Goal: Information Seeking & Learning: Learn about a topic

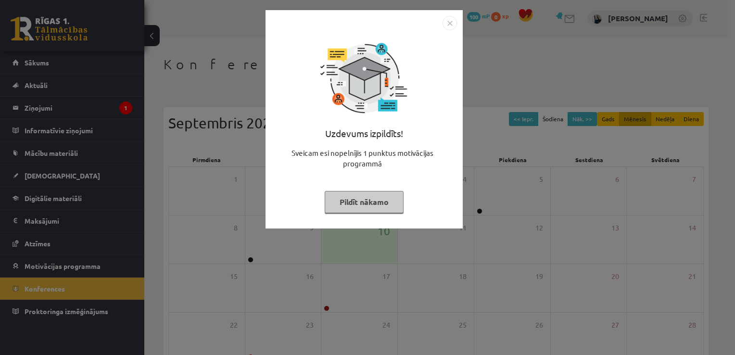
click at [383, 213] on div "Uzdevums izpildīts! Sveicam esi nopelnījis 1 punktus motivācijas programmā Pild…" at bounding box center [364, 126] width 186 height 192
click at [377, 203] on button "Pildīt nākamo" at bounding box center [364, 202] width 79 height 22
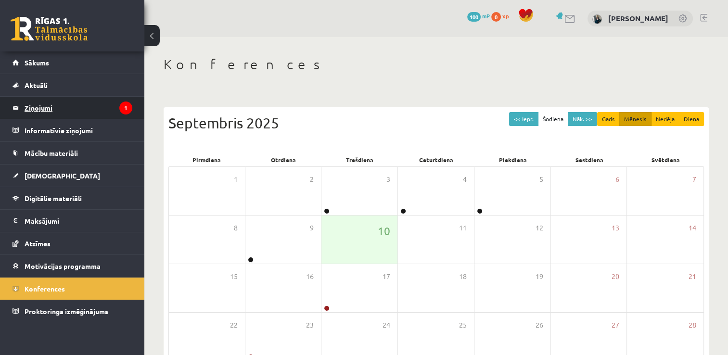
click at [59, 106] on legend "Ziņojumi 1" at bounding box center [79, 108] width 108 height 22
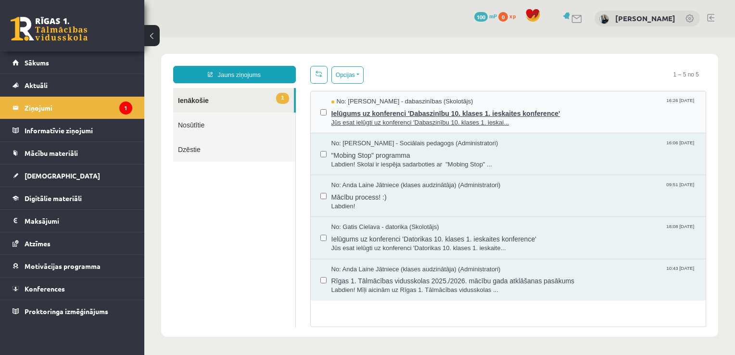
click at [385, 118] on span "Jūs esat ielūgti uz konferenci 'Dabaszinību 10. klases 1. ieskai..." at bounding box center [513, 122] width 365 height 9
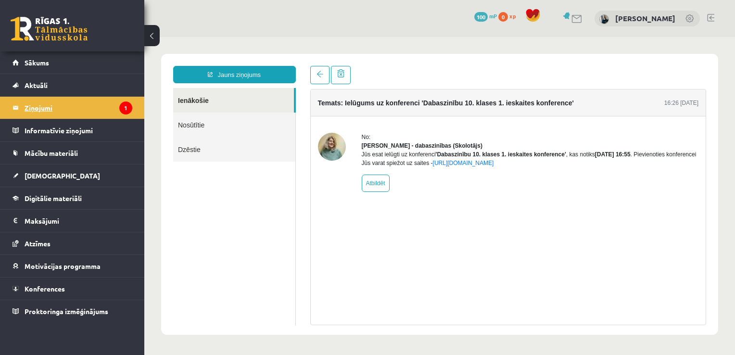
click at [98, 106] on legend "Ziņojumi 1" at bounding box center [79, 108] width 108 height 22
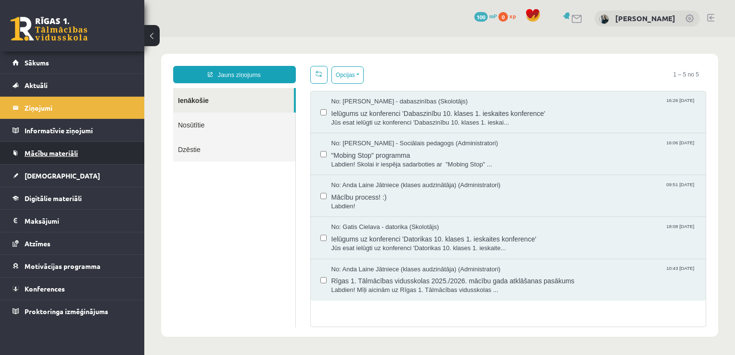
click at [58, 153] on span "Mācību materiāli" at bounding box center [51, 153] width 53 height 9
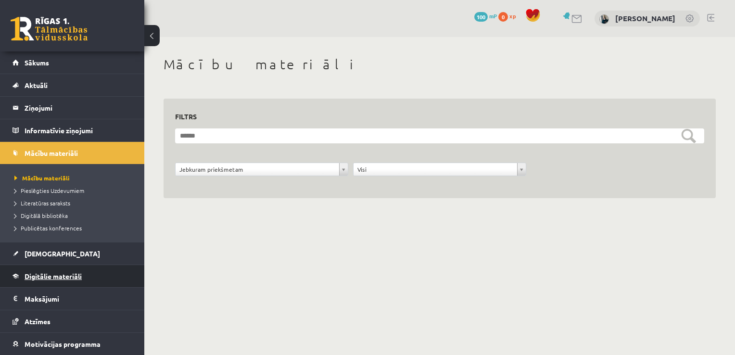
click at [57, 278] on span "Digitālie materiāli" at bounding box center [53, 276] width 57 height 9
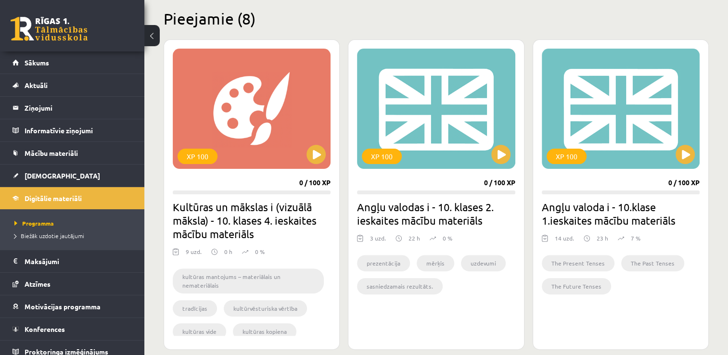
scroll to position [241, 0]
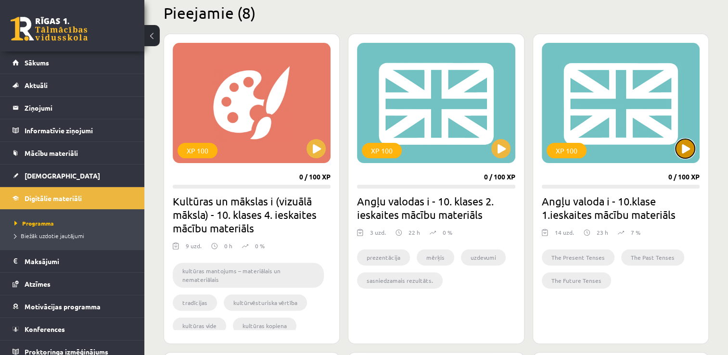
click button
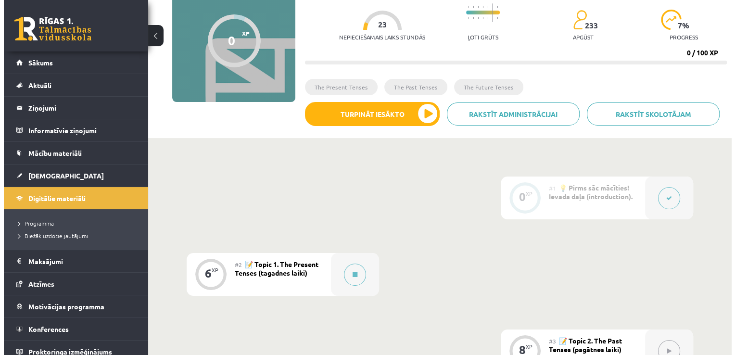
scroll to position [96, 0]
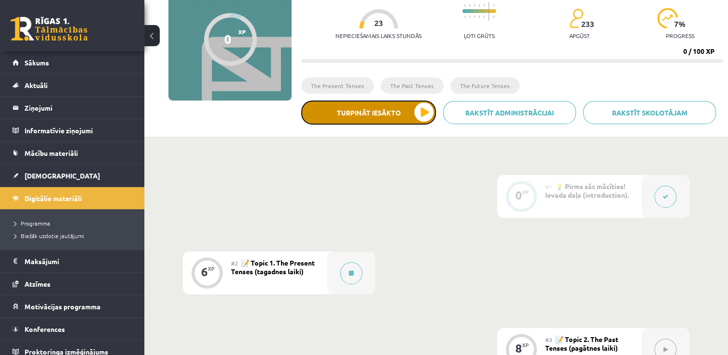
click at [429, 112] on button "Turpināt iesākto" at bounding box center [368, 113] width 135 height 24
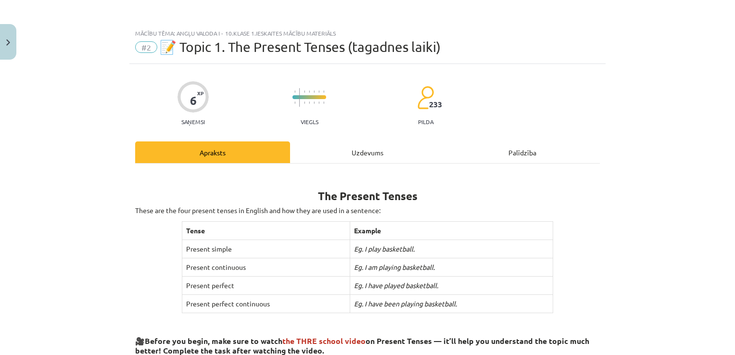
scroll to position [48, 0]
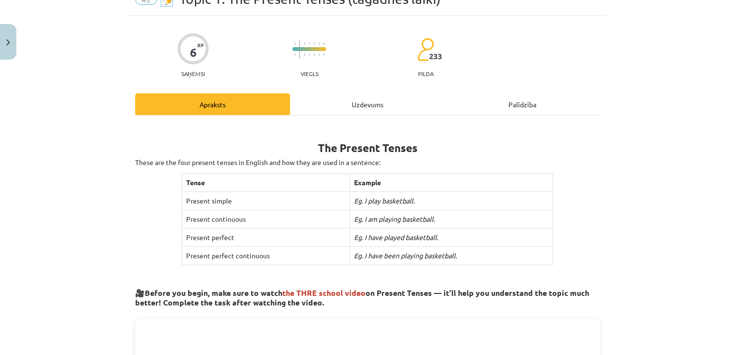
click at [301, 101] on button "Turpināt iesākto" at bounding box center [368, 113] width 135 height 24
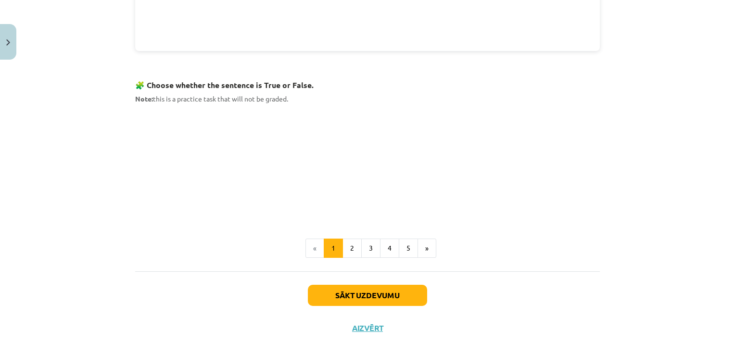
scroll to position [587, 0]
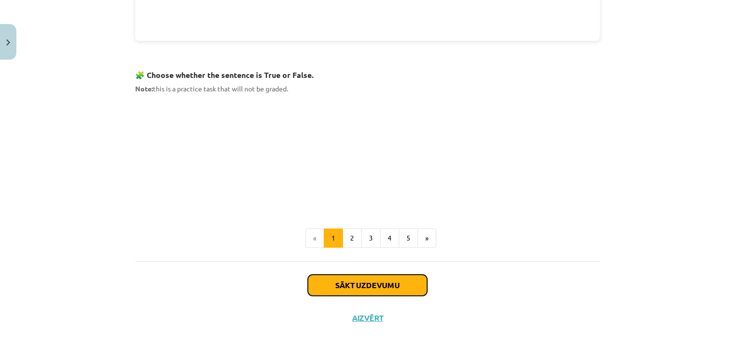
click at [348, 285] on button "Sākt uzdevumu" at bounding box center [367, 285] width 119 height 21
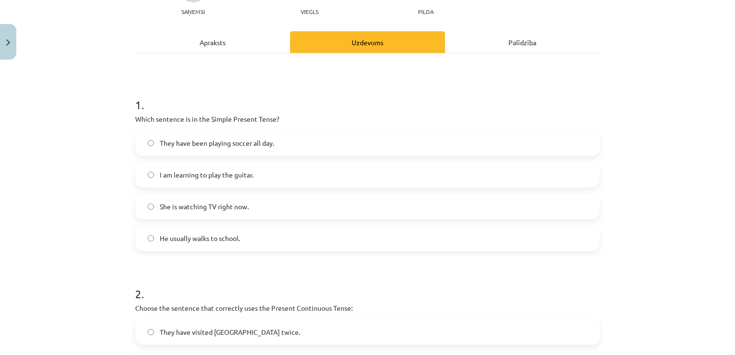
scroll to position [120, 0]
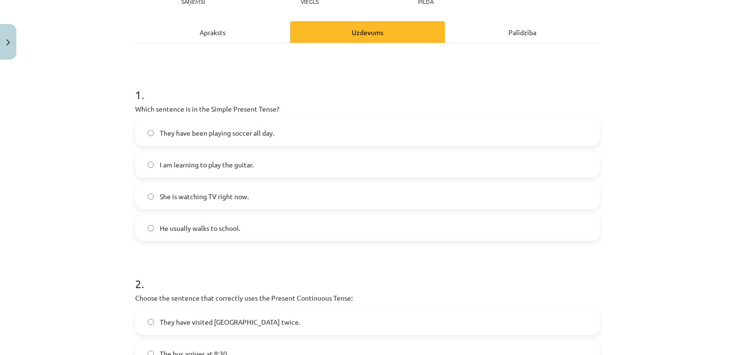
click at [181, 202] on label "She is watching TV right now." at bounding box center [367, 196] width 463 height 24
click at [187, 231] on span "He usually walks to school." at bounding box center [200, 228] width 80 height 10
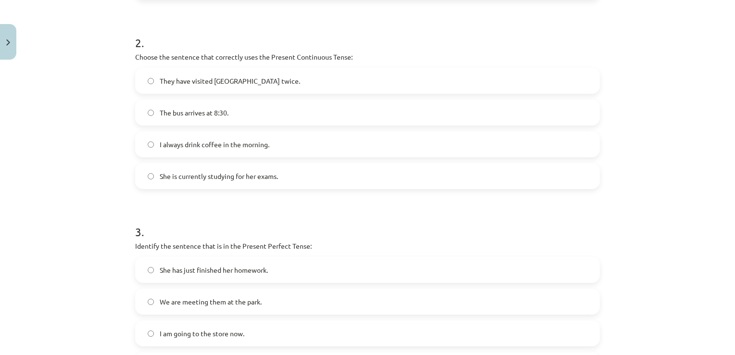
scroll to position [361, 0]
click at [198, 182] on label "She is currently studying for her exams." at bounding box center [367, 177] width 463 height 24
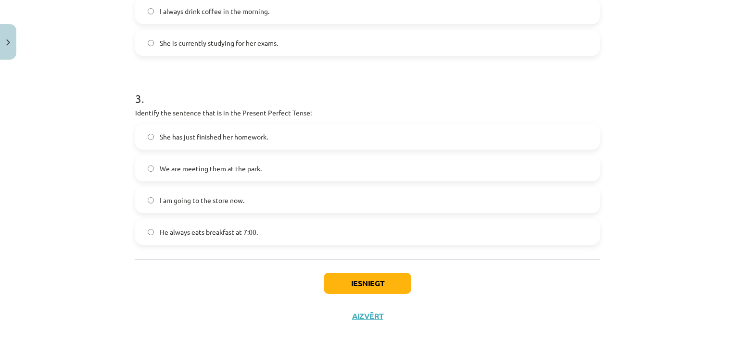
scroll to position [495, 0]
click at [173, 131] on span "She has just finished her homework." at bounding box center [214, 136] width 108 height 10
click at [334, 282] on button "Iesniegt" at bounding box center [368, 282] width 88 height 21
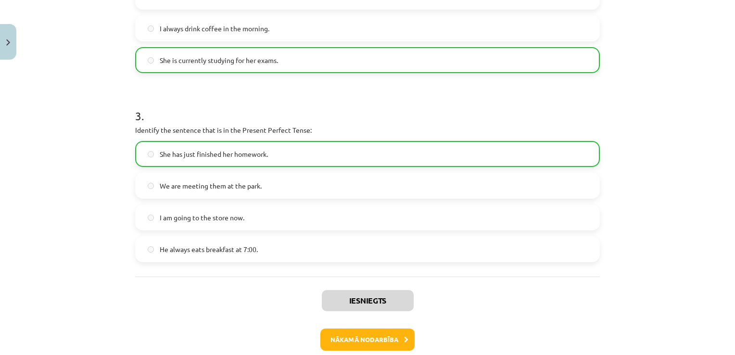
scroll to position [525, 0]
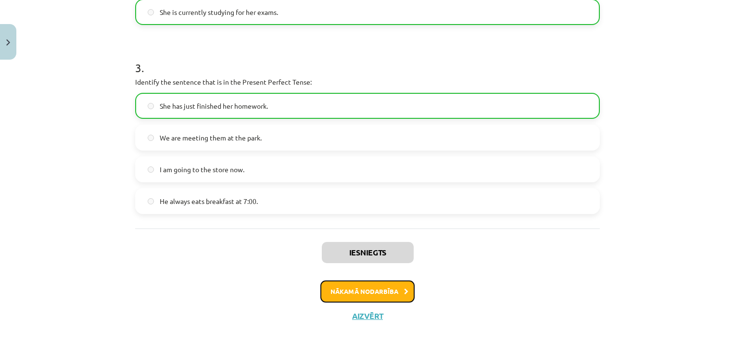
click at [371, 290] on button "Nākamā nodarbība" at bounding box center [367, 291] width 94 height 22
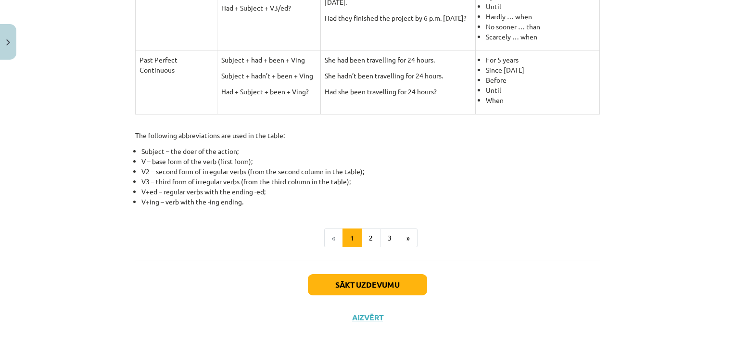
scroll to position [458, 0]
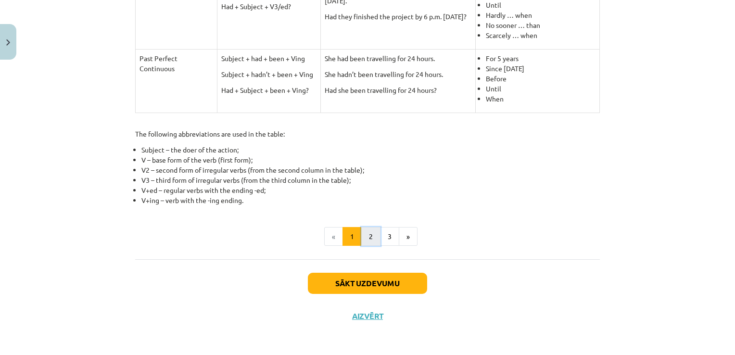
click at [361, 238] on button "2" at bounding box center [370, 236] width 19 height 19
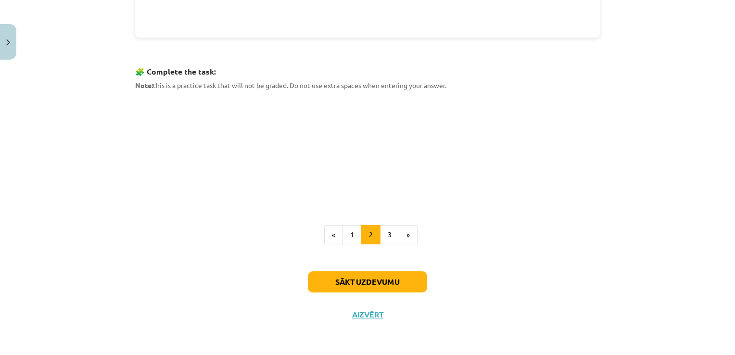
scroll to position [432, 0]
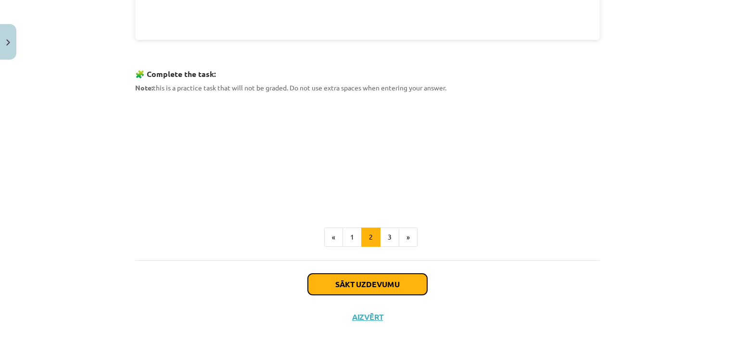
click at [397, 287] on button "Sākt uzdevumu" at bounding box center [367, 284] width 119 height 21
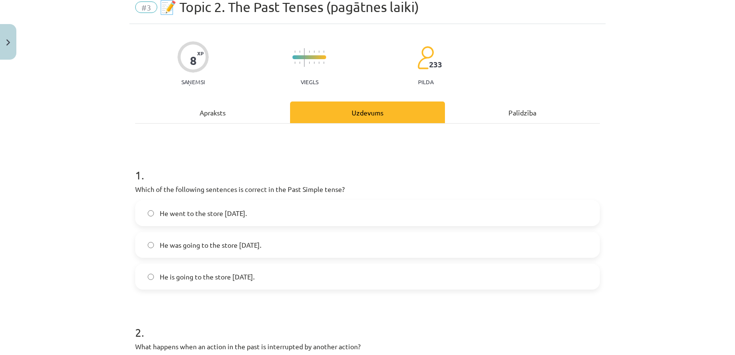
scroll to position [24, 0]
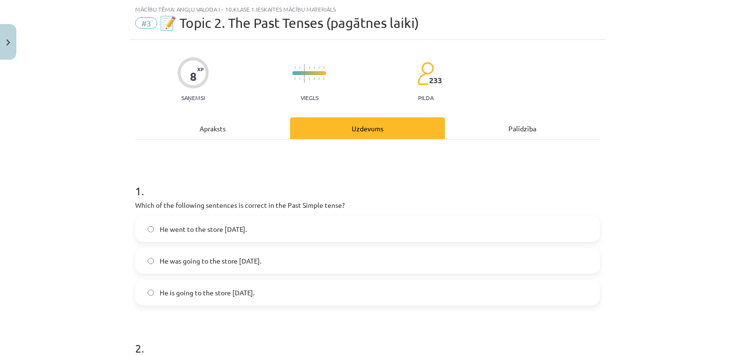
drag, startPoint x: 189, startPoint y: 123, endPoint x: 192, endPoint y: 127, distance: 5.5
click at [189, 124] on div "Apraksts" at bounding box center [212, 128] width 155 height 22
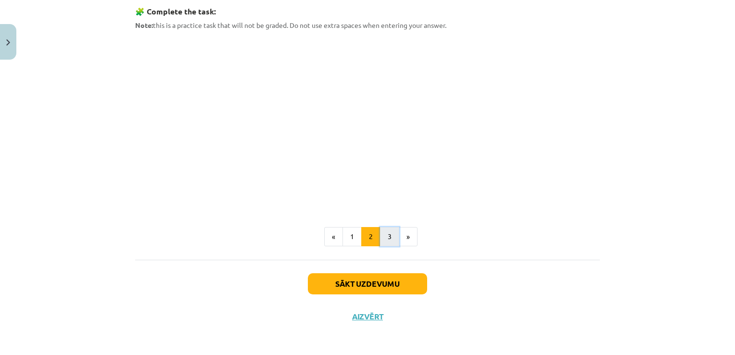
click at [384, 232] on button "3" at bounding box center [389, 236] width 19 height 19
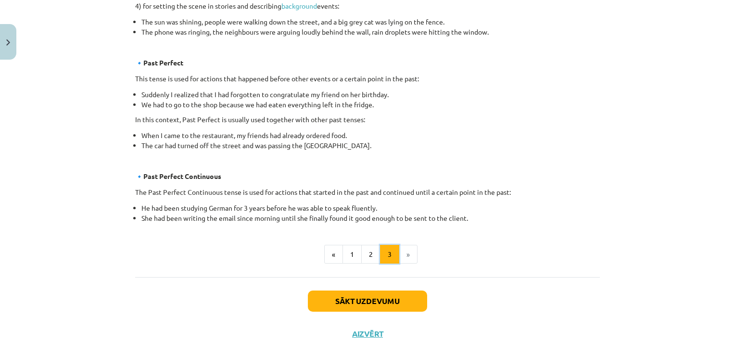
scroll to position [557, 0]
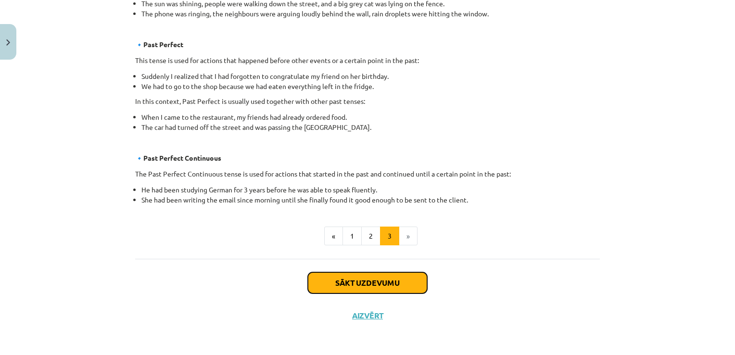
click at [399, 278] on button "Sākt uzdevumu" at bounding box center [367, 282] width 119 height 21
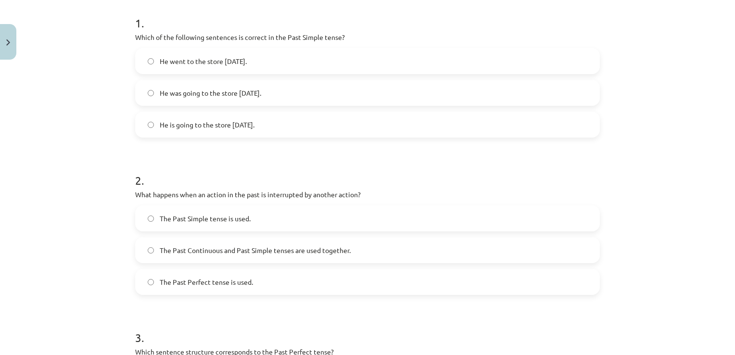
scroll to position [192, 0]
click at [219, 64] on span "He went to the store yesterday." at bounding box center [203, 61] width 87 height 10
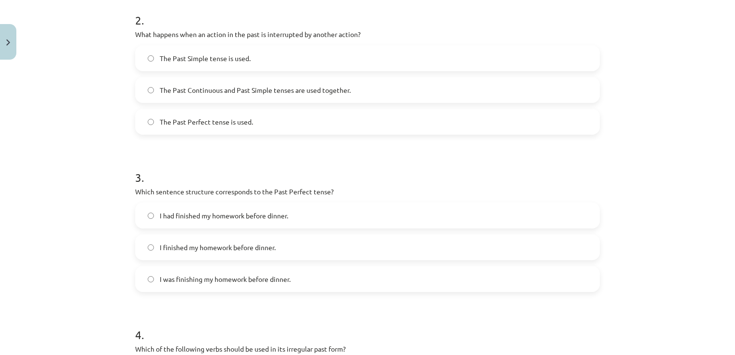
scroll to position [337, 0]
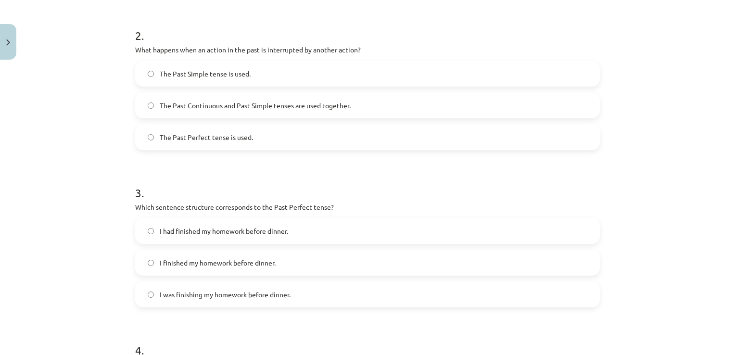
click at [223, 73] on span "The Past Simple tense is used." at bounding box center [205, 74] width 91 height 10
click at [211, 113] on label "The Past Continuous and Past Simple tenses are used together." at bounding box center [367, 105] width 463 height 24
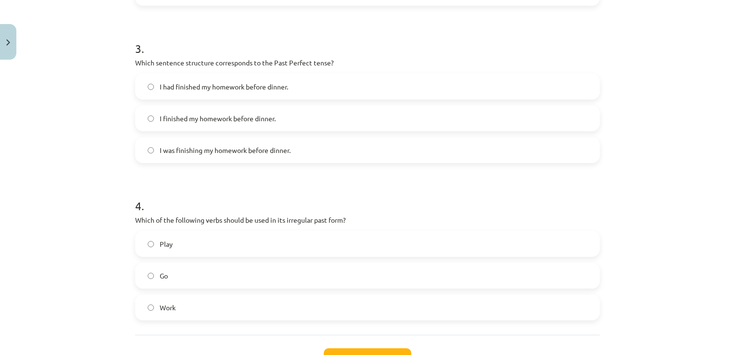
scroll to position [529, 0]
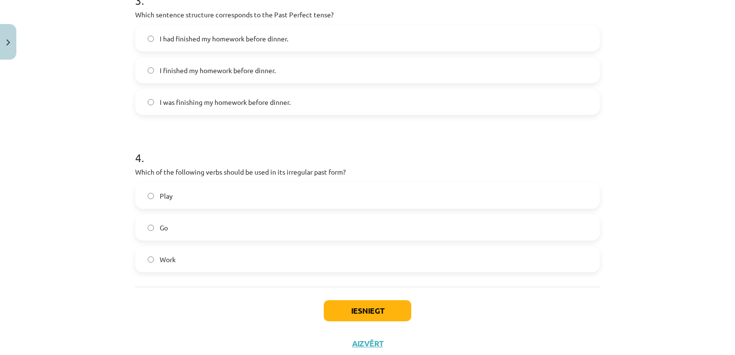
click at [165, 38] on span "I had finished my homework before dinner." at bounding box center [224, 39] width 128 height 10
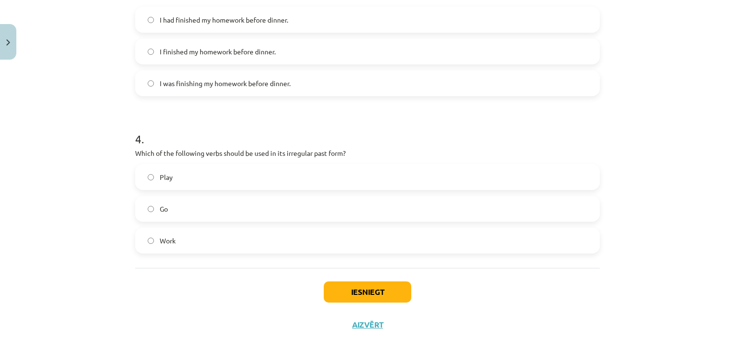
scroll to position [558, 0]
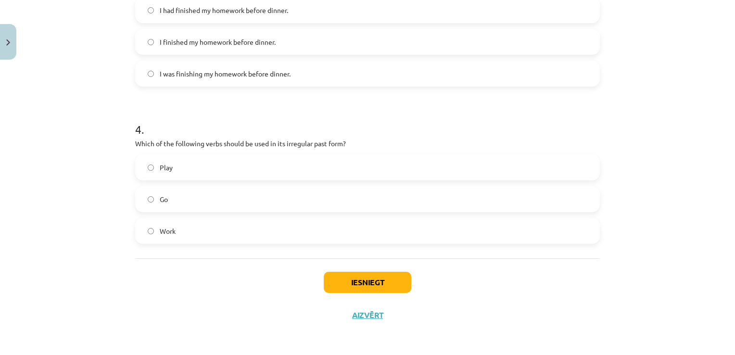
click at [175, 199] on label "Go" at bounding box center [367, 199] width 463 height 24
click at [392, 284] on button "Iesniegt" at bounding box center [368, 282] width 88 height 21
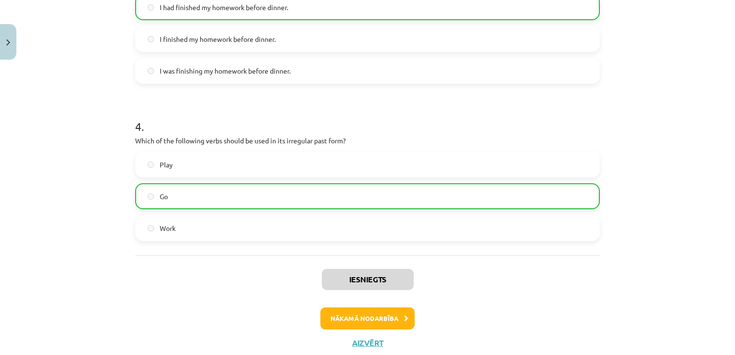
scroll to position [588, 0]
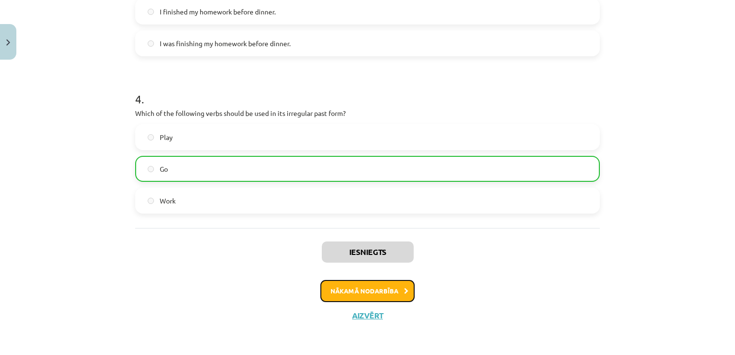
click at [389, 289] on button "Nākamā nodarbība" at bounding box center [367, 291] width 94 height 22
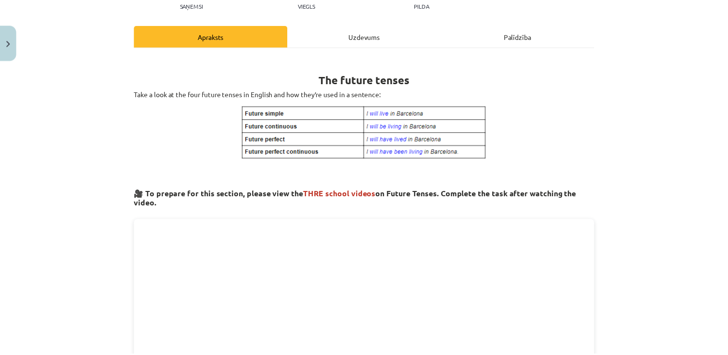
scroll to position [0, 0]
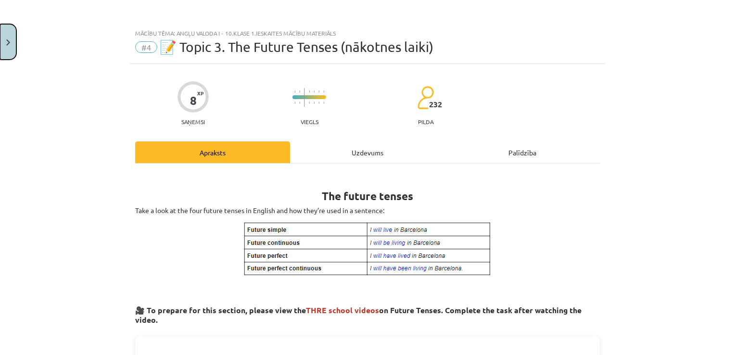
click at [1, 32] on button "Close" at bounding box center [8, 42] width 16 height 36
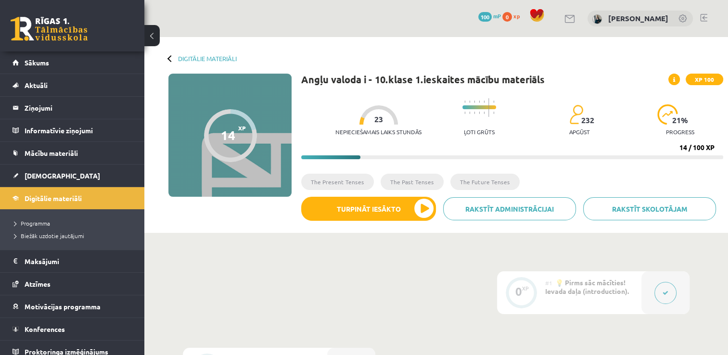
click at [676, 81] on span at bounding box center [674, 80] width 12 height 12
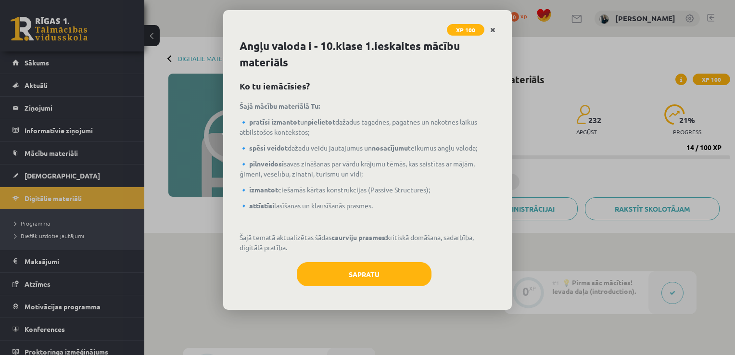
click at [494, 27] on icon "Close" at bounding box center [492, 30] width 5 height 7
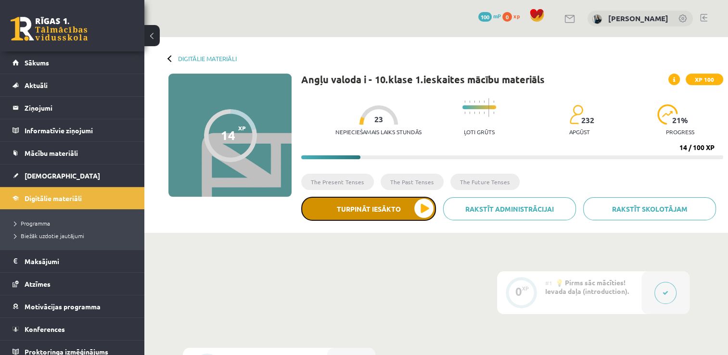
click at [424, 211] on button "Turpināt iesākto" at bounding box center [368, 209] width 135 height 24
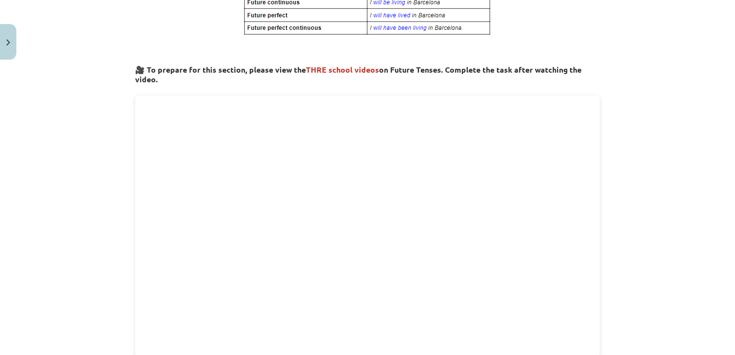
scroll to position [289, 0]
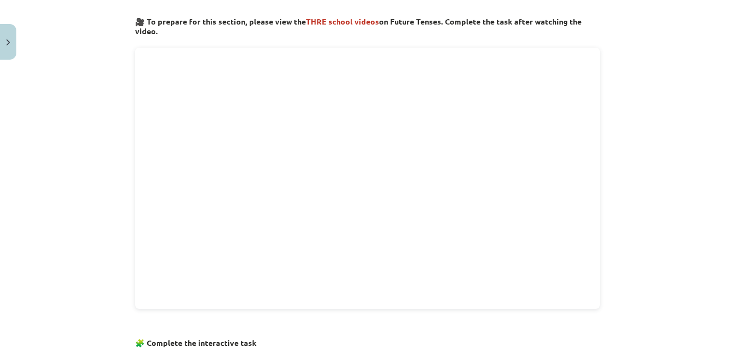
drag, startPoint x: 591, startPoint y: 176, endPoint x: 36, endPoint y: 180, distance: 555.2
click at [36, 180] on div "Mācību tēma: Angļu valoda i - 10.klase 1.ieskaites mācību materiāls #4 📝 Topic …" at bounding box center [367, 177] width 735 height 355
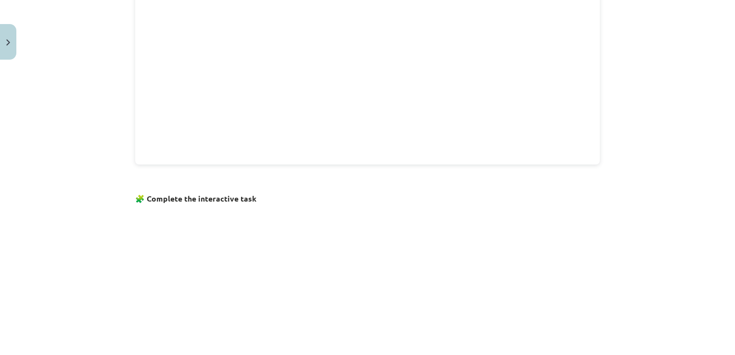
scroll to position [481, 0]
click at [545, 241] on p at bounding box center [367, 251] width 465 height 185
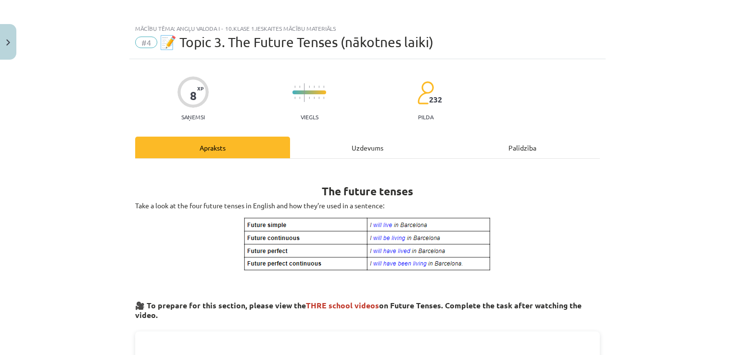
scroll to position [0, 0]
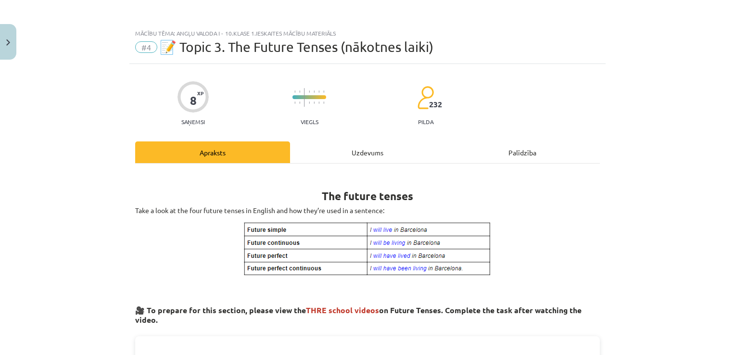
click at [197, 118] on div "8 XP Saņemsi" at bounding box center [193, 101] width 31 height 50
click at [10, 41] on button "Close" at bounding box center [8, 42] width 16 height 36
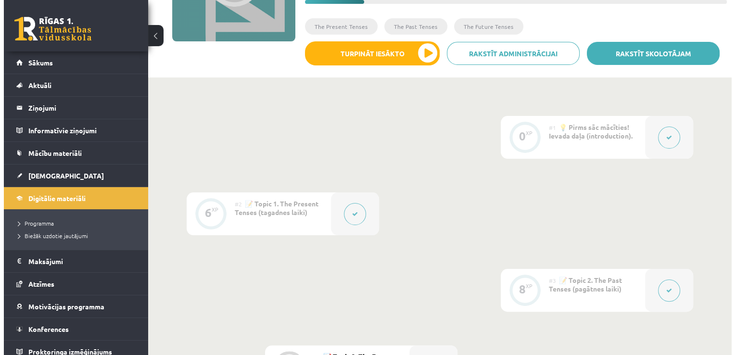
scroll to position [144, 0]
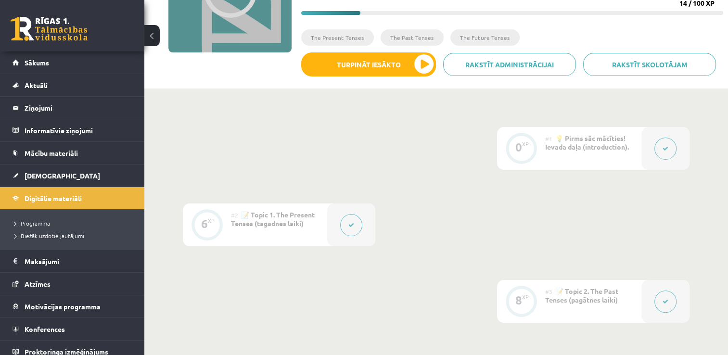
click at [350, 228] on button at bounding box center [351, 225] width 22 height 22
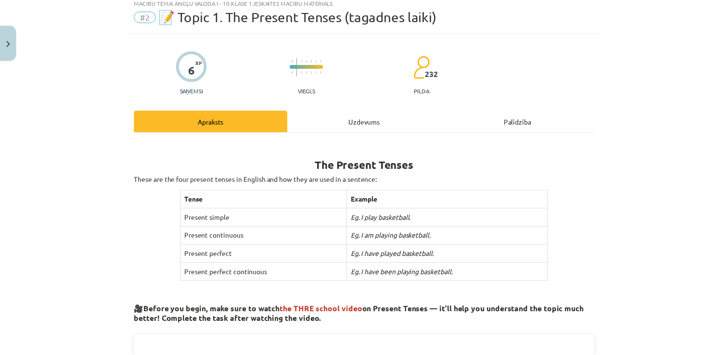
scroll to position [48, 0]
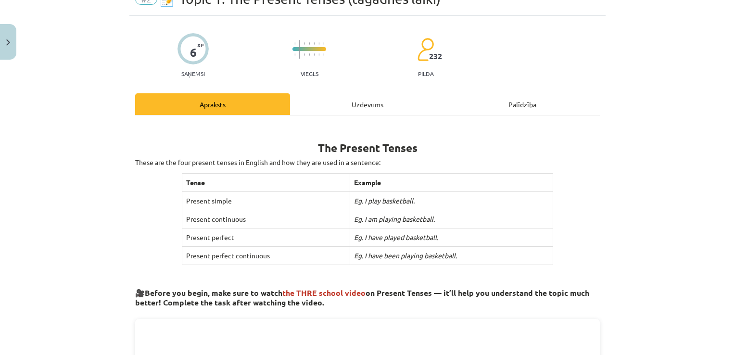
click at [194, 52] on div at bounding box center [193, 48] width 31 height 31
click at [13, 40] on button "Close" at bounding box center [8, 42] width 16 height 36
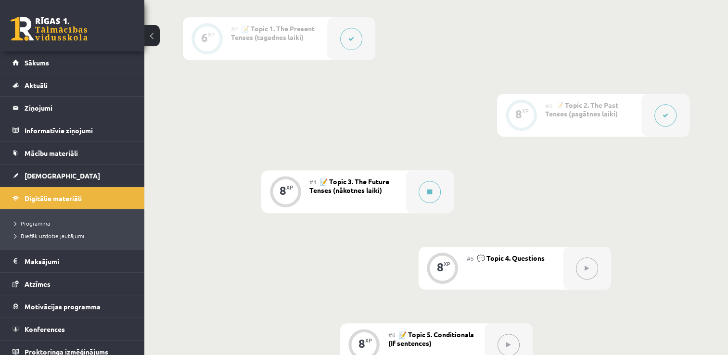
scroll to position [337, 0]
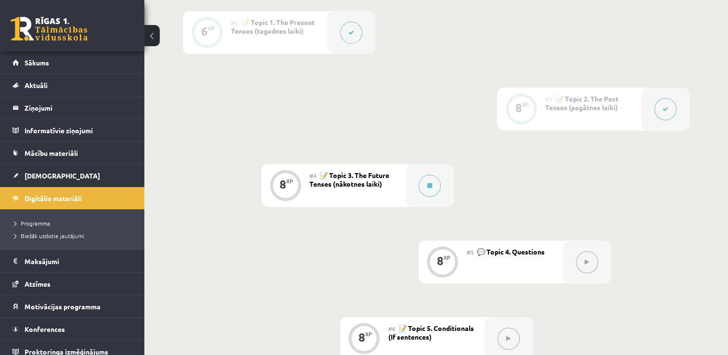
click at [653, 115] on div at bounding box center [665, 109] width 48 height 43
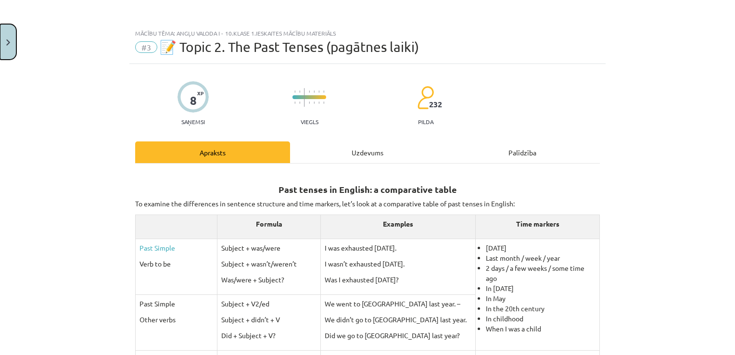
click at [5, 47] on button "Close" at bounding box center [8, 42] width 16 height 36
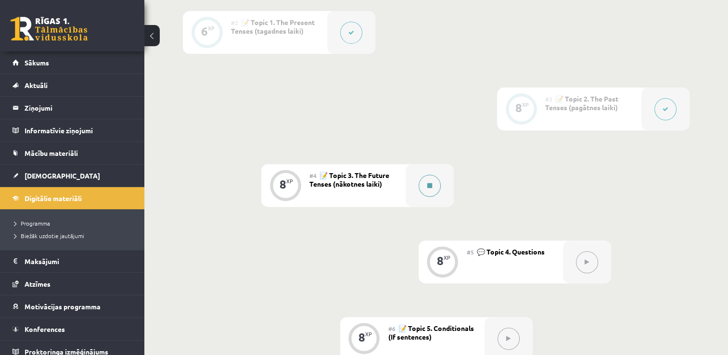
click at [424, 195] on div at bounding box center [430, 185] width 48 height 43
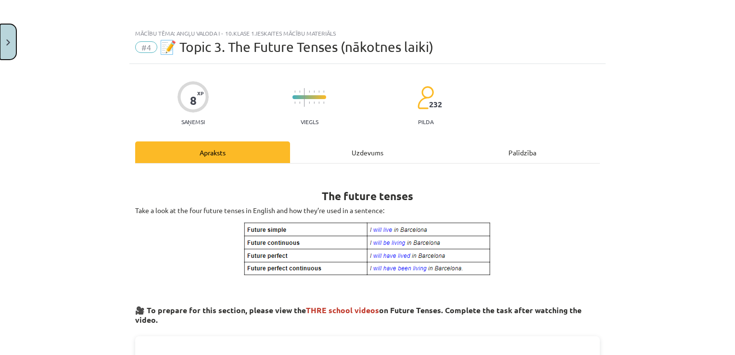
click at [9, 57] on button "Close" at bounding box center [8, 42] width 16 height 36
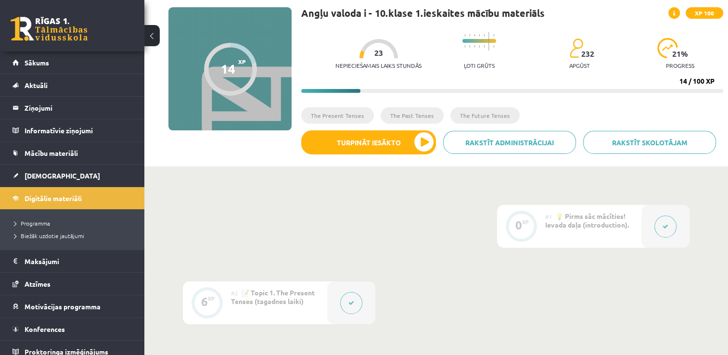
scroll to position [0, 0]
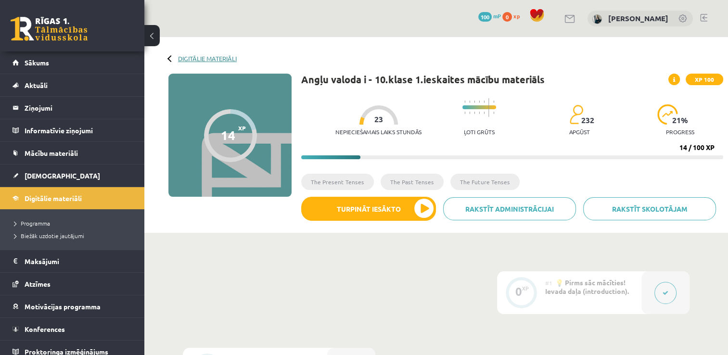
click at [178, 60] on link "Digitālie materiāli" at bounding box center [207, 58] width 59 height 7
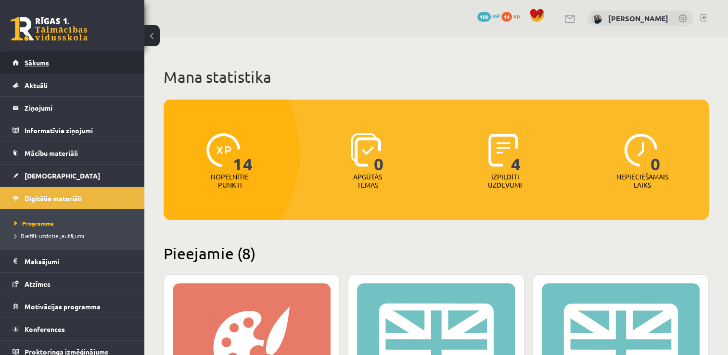
click at [46, 61] on span "Sākums" at bounding box center [37, 62] width 25 height 9
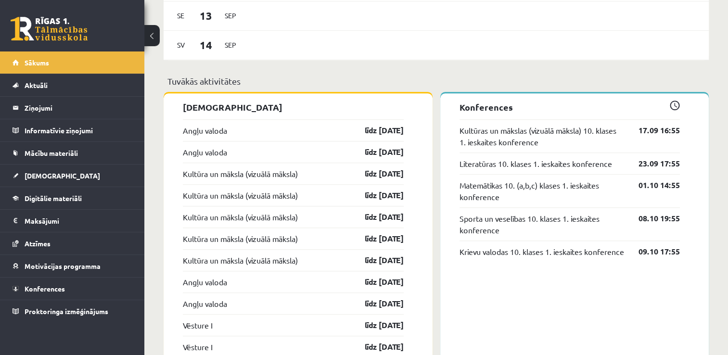
scroll to position [722, 0]
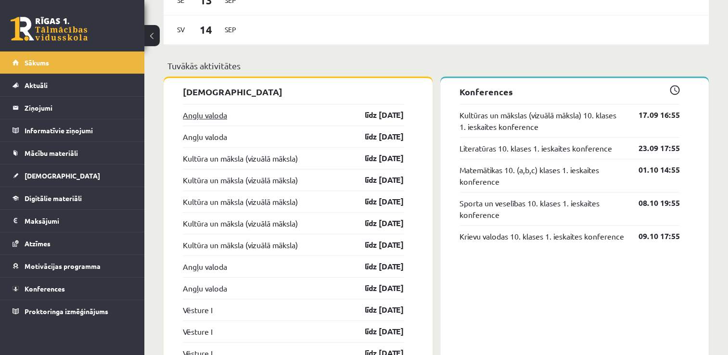
click at [217, 114] on link "Angļu valoda" at bounding box center [205, 115] width 44 height 12
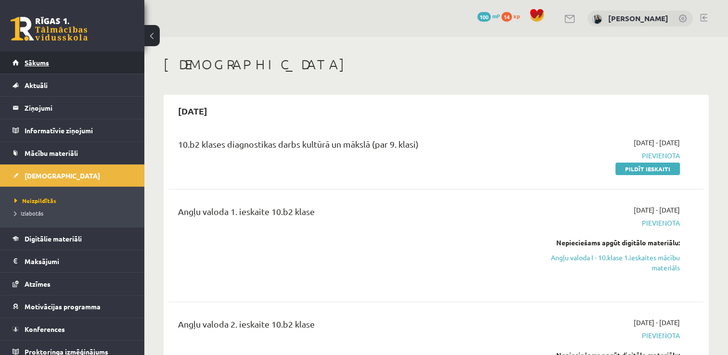
click at [58, 64] on link "Sākums" at bounding box center [73, 62] width 120 height 22
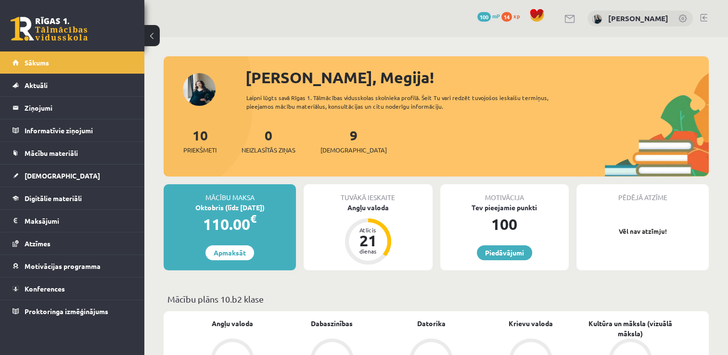
click at [435, 292] on p "Mācību plāns 10.b2 klase" at bounding box center [435, 298] width 537 height 13
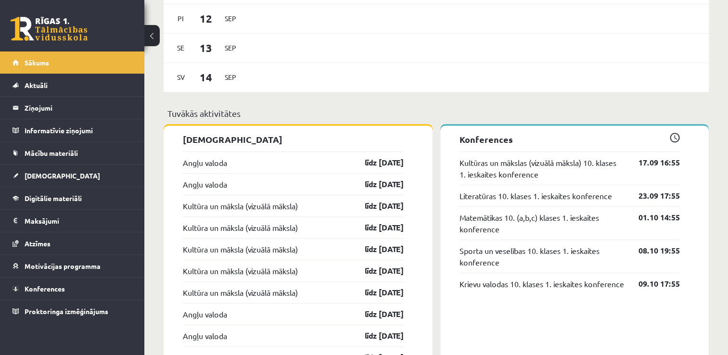
scroll to position [651, 0]
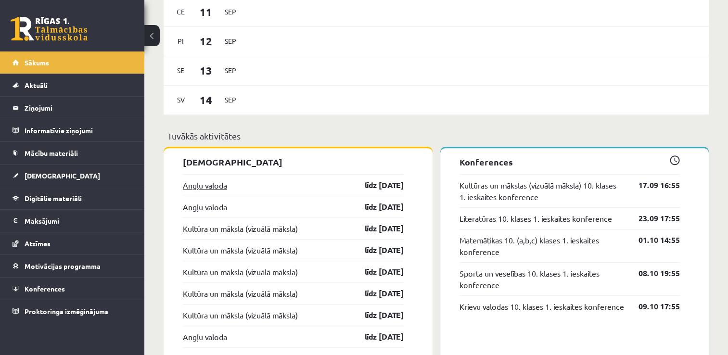
click at [216, 188] on link "Angļu valoda" at bounding box center [205, 185] width 44 height 12
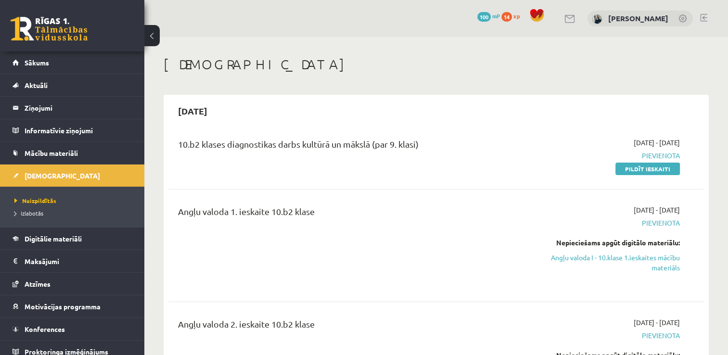
click at [152, 36] on button at bounding box center [151, 35] width 15 height 21
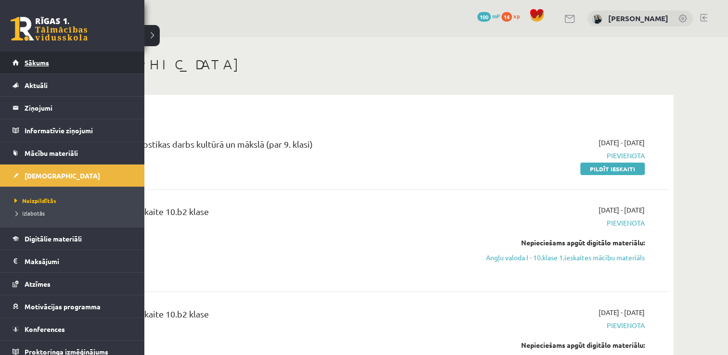
click at [31, 61] on span "Sākums" at bounding box center [37, 62] width 25 height 9
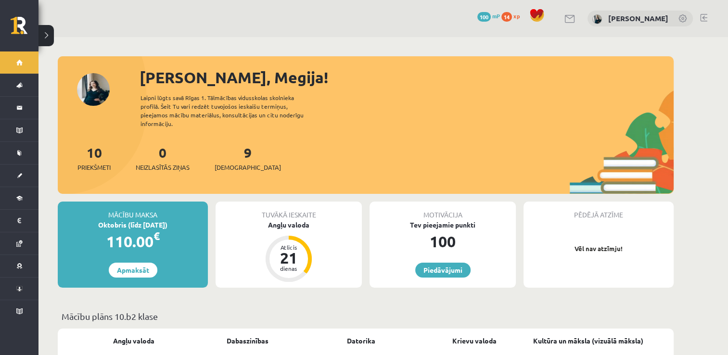
click at [42, 38] on button at bounding box center [45, 35] width 15 height 21
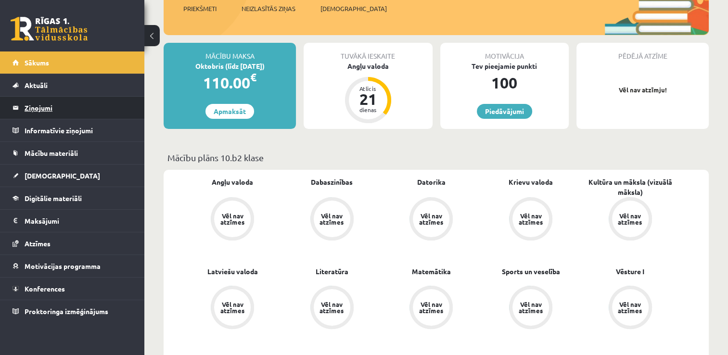
scroll to position [144, 0]
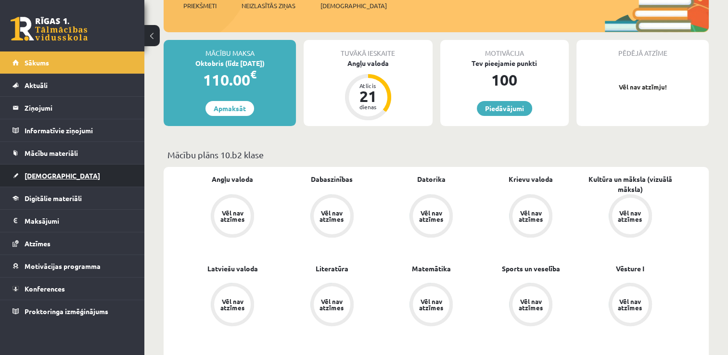
click at [33, 169] on link "[DEMOGRAPHIC_DATA]" at bounding box center [73, 176] width 120 height 22
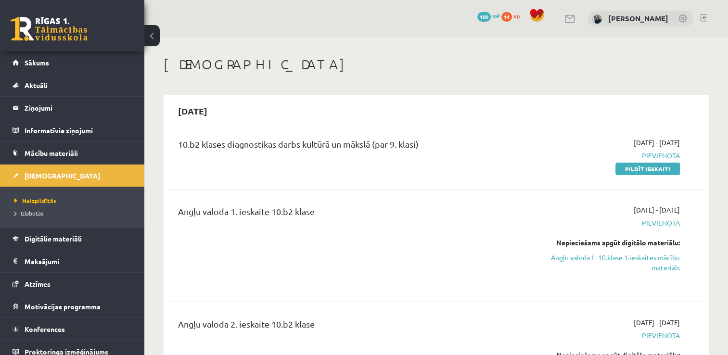
drag, startPoint x: 183, startPoint y: 108, endPoint x: 193, endPoint y: 109, distance: 10.1
click at [193, 109] on h2 "2025-09-30" at bounding box center [192, 111] width 49 height 23
drag, startPoint x: 193, startPoint y: 109, endPoint x: 205, endPoint y: 114, distance: 13.0
click at [205, 114] on h2 "2025-09-30" at bounding box center [192, 111] width 49 height 23
click at [198, 107] on h2 "2025-09-30" at bounding box center [192, 111] width 49 height 23
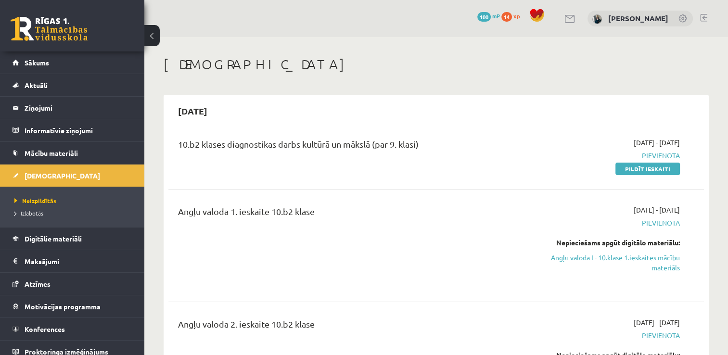
drag, startPoint x: 198, startPoint y: 107, endPoint x: 195, endPoint y: 113, distance: 7.1
click at [195, 113] on h2 "2025-09-30" at bounding box center [192, 111] width 49 height 23
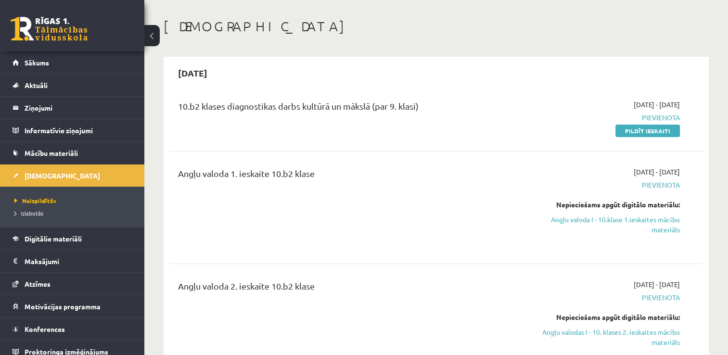
scroll to position [96, 0]
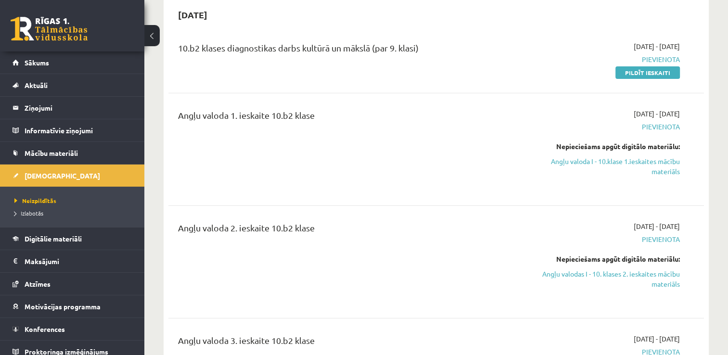
click at [669, 125] on span "Pievienota" at bounding box center [601, 127] width 158 height 10
drag, startPoint x: 669, startPoint y: 125, endPoint x: 626, endPoint y: 120, distance: 42.6
click at [626, 120] on div "2025-09-01 - 2025-09-30 Pievienota Nepieciešams apgūt digitālo materiālu: Angļu…" at bounding box center [601, 149] width 172 height 81
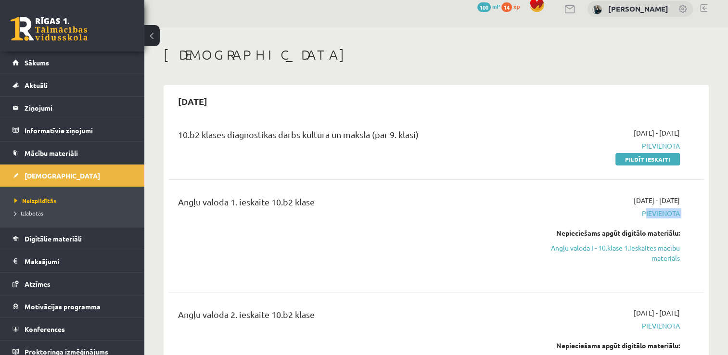
scroll to position [0, 0]
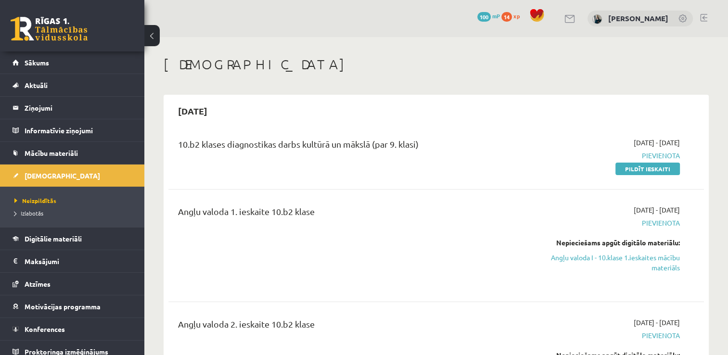
click at [622, 114] on div "2025-09-30" at bounding box center [435, 111] width 535 height 23
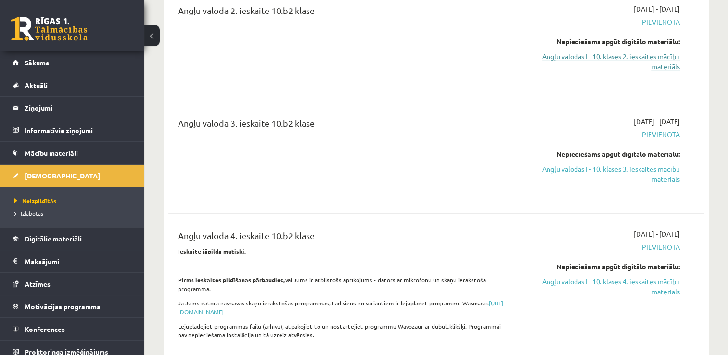
scroll to position [337, 0]
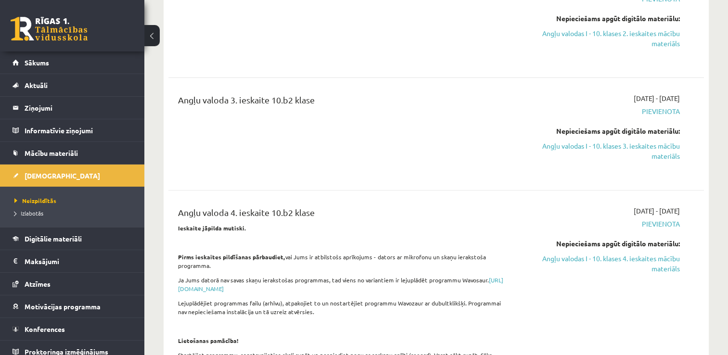
drag, startPoint x: 685, startPoint y: 212, endPoint x: 673, endPoint y: 209, distance: 11.8
click at [673, 209] on div "2025-09-01 - 2025-09-30 Pievienota Nepieciešams apgūt digitālo materiālu: Angļu…" at bounding box center [601, 306] width 172 height 200
click at [672, 209] on span "2025-09-01 - 2025-09-30" at bounding box center [657, 211] width 46 height 10
click at [673, 208] on span "2025-09-01 - 2025-09-30" at bounding box center [657, 211] width 46 height 10
drag, startPoint x: 673, startPoint y: 208, endPoint x: 666, endPoint y: 203, distance: 7.9
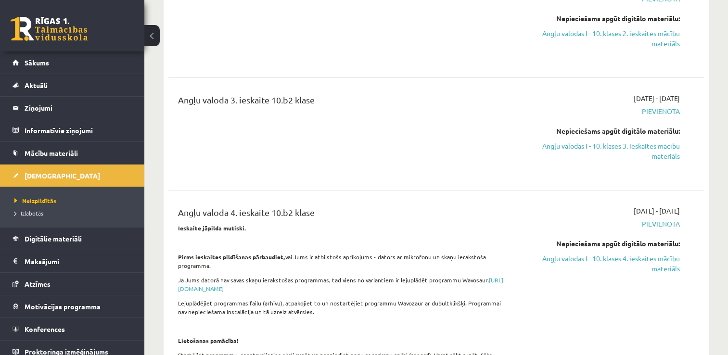
click at [666, 203] on div "Angļu valoda 4. ieskaite 10.b2 klase Ieskaite jāpilda mutiski. Pirms ieskaites …" at bounding box center [435, 305] width 535 height 219
click at [662, 210] on span "2025-09-01 - 2025-09-30" at bounding box center [657, 211] width 46 height 10
drag, startPoint x: 645, startPoint y: 209, endPoint x: 681, endPoint y: 214, distance: 36.4
click at [681, 214] on div "2025-09-01 - 2025-09-30 Pievienota Nepieciešams apgūt digitālo materiālu: Angļu…" at bounding box center [601, 306] width 172 height 200
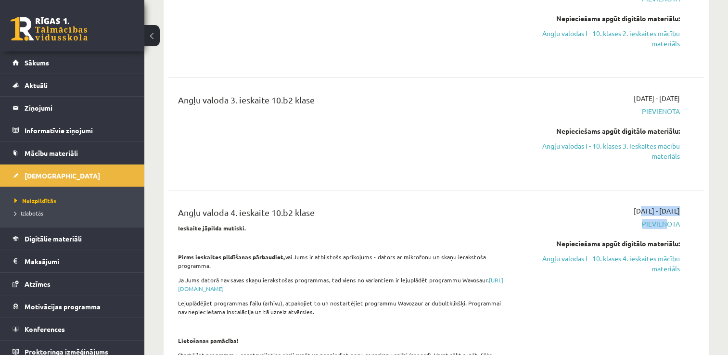
drag, startPoint x: 613, startPoint y: 213, endPoint x: 660, endPoint y: 220, distance: 47.3
click at [660, 220] on div "2025-09-01 - 2025-09-30 Pievienota Nepieciešams apgūt digitālo materiālu: Angļu…" at bounding box center [601, 306] width 172 height 200
click at [660, 220] on span "Pievienota" at bounding box center [601, 224] width 158 height 10
click at [676, 209] on span "2025-09-01 - 2025-09-30" at bounding box center [657, 211] width 46 height 10
drag, startPoint x: 680, startPoint y: 209, endPoint x: 661, endPoint y: 207, distance: 19.3
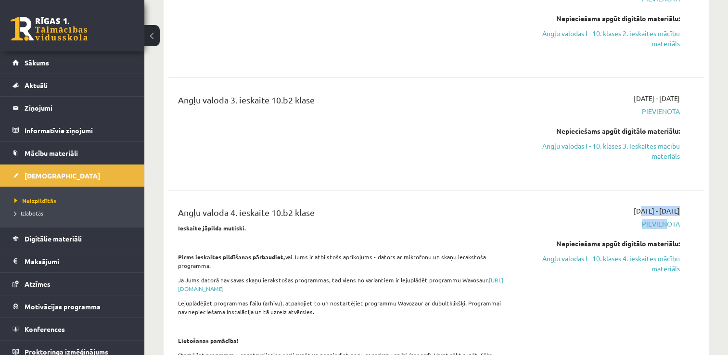
click at [661, 207] on div "2025-09-01 - 2025-09-30 Pievienota Nepieciešams apgūt digitālo materiālu: Angļu…" at bounding box center [601, 306] width 172 height 200
click at [659, 207] on span "2025-09-01 - 2025-09-30" at bounding box center [657, 211] width 46 height 10
click at [644, 209] on span "2025-09-01 - 2025-09-30" at bounding box center [657, 211] width 46 height 10
drag, startPoint x: 647, startPoint y: 209, endPoint x: 679, endPoint y: 215, distance: 33.2
click at [679, 215] on div "2025-09-01 - 2025-09-30 Pievienota Nepieciešams apgūt digitālo materiālu: Angļu…" at bounding box center [601, 306] width 172 height 200
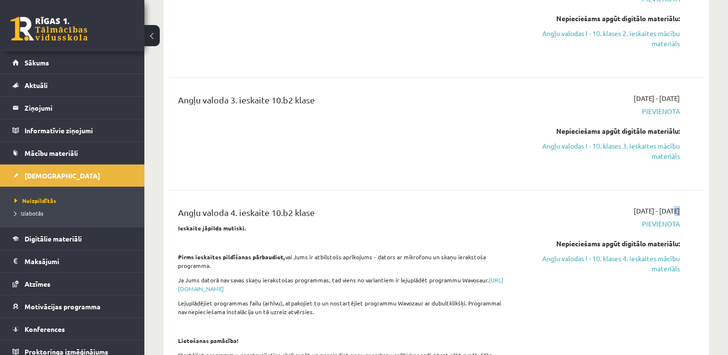
click at [679, 215] on div "2025-09-01 - 2025-09-30 Pievienota Nepieciešams apgūt digitālo materiālu: Angļu…" at bounding box center [601, 306] width 172 height 200
click at [668, 207] on span "2025-09-01 - 2025-09-30" at bounding box center [657, 211] width 46 height 10
click at [639, 211] on span "2025-09-01 - 2025-09-30" at bounding box center [657, 211] width 46 height 10
drag, startPoint x: 639, startPoint y: 211, endPoint x: 681, endPoint y: 213, distance: 41.4
click at [681, 213] on div "2025-09-01 - 2025-09-30 Pievienota Nepieciešams apgūt digitālo materiālu: Angļu…" at bounding box center [601, 306] width 172 height 200
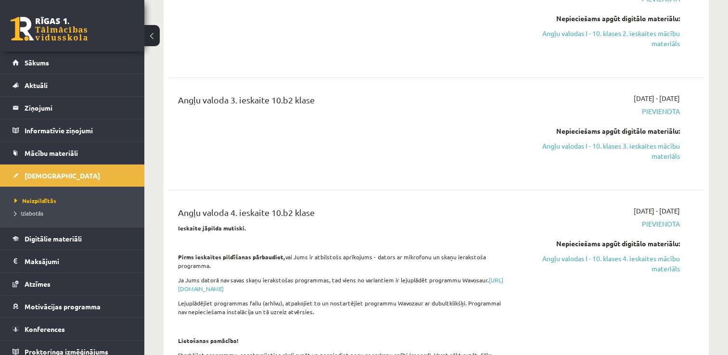
click at [681, 213] on div "2025-09-01 - 2025-09-30 Pievienota Nepieciešams apgūt digitālo materiālu: Angļu…" at bounding box center [601, 306] width 172 height 200
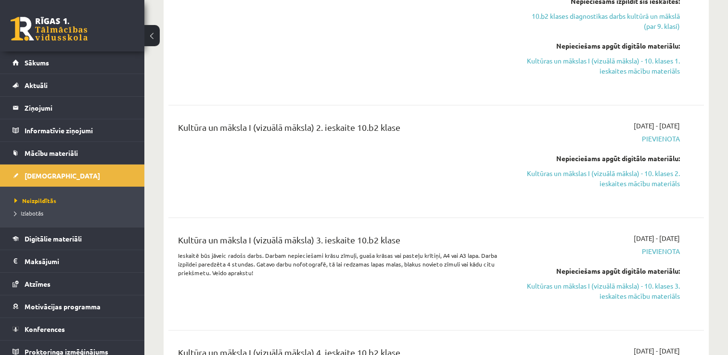
scroll to position [818, 0]
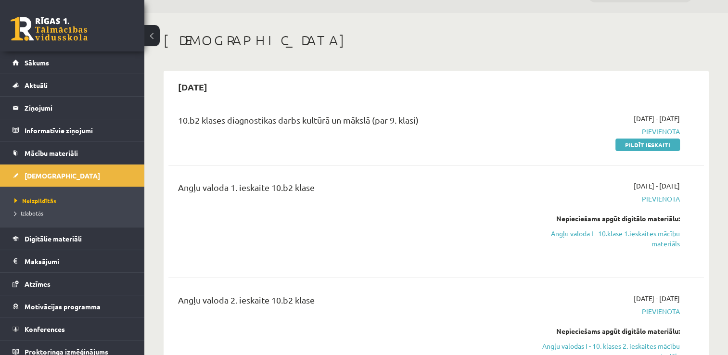
scroll to position [0, 0]
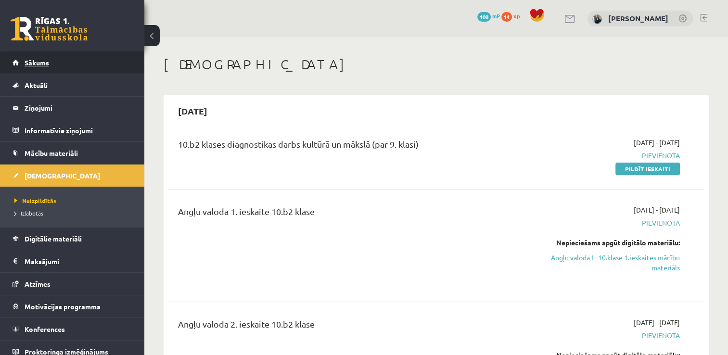
click at [25, 65] on span "Sākums" at bounding box center [37, 62] width 25 height 9
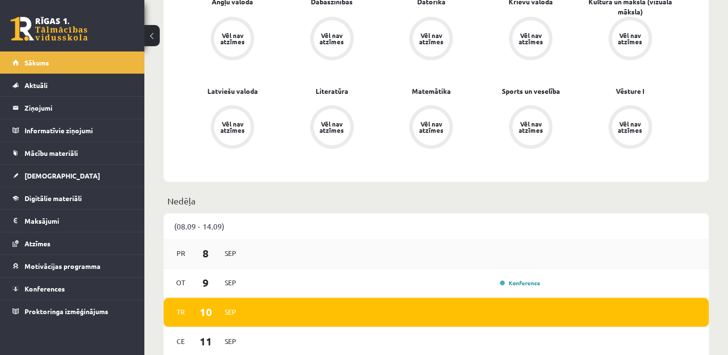
scroll to position [337, 0]
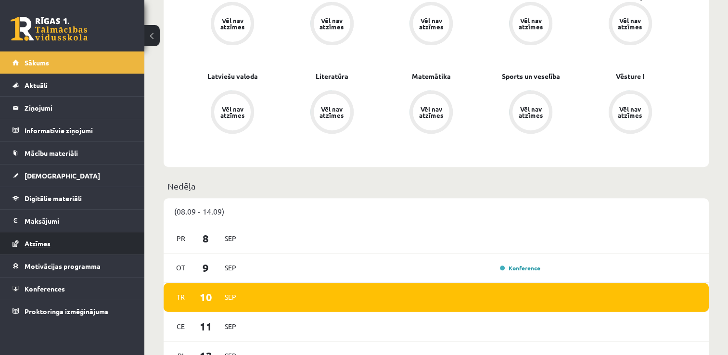
click at [56, 247] on link "Atzīmes" at bounding box center [73, 243] width 120 height 22
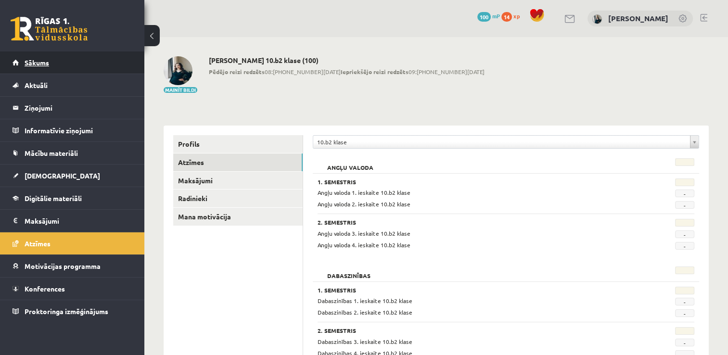
click at [69, 70] on link "Sākums" at bounding box center [73, 62] width 120 height 22
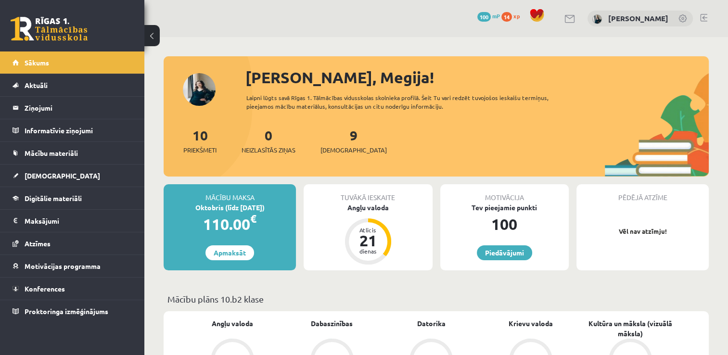
click at [368, 172] on div "10 Priekšmeti 0 Neizlasītās ziņas 9 Ieskaites" at bounding box center [436, 150] width 545 height 51
click at [78, 114] on legend "Ziņojumi 0" at bounding box center [79, 108] width 108 height 22
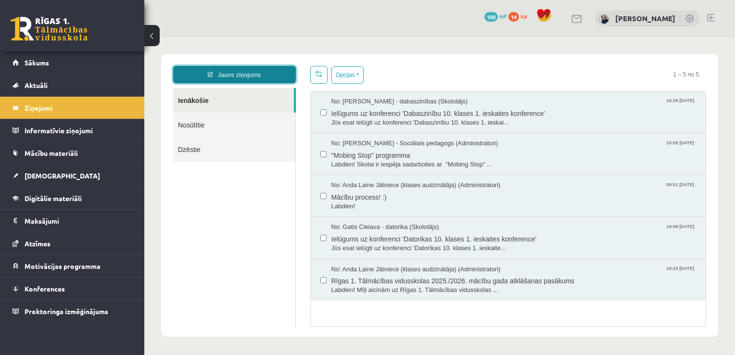
click at [233, 78] on link "Jauns ziņojums" at bounding box center [234, 74] width 123 height 17
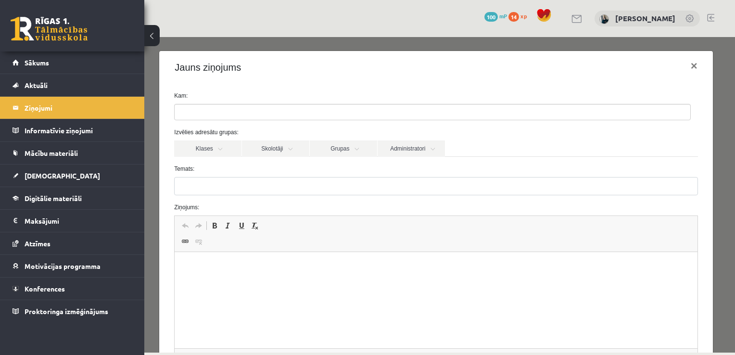
click at [246, 116] on ul at bounding box center [433, 111] width 516 height 15
click at [271, 165] on label "Temats:" at bounding box center [436, 169] width 538 height 9
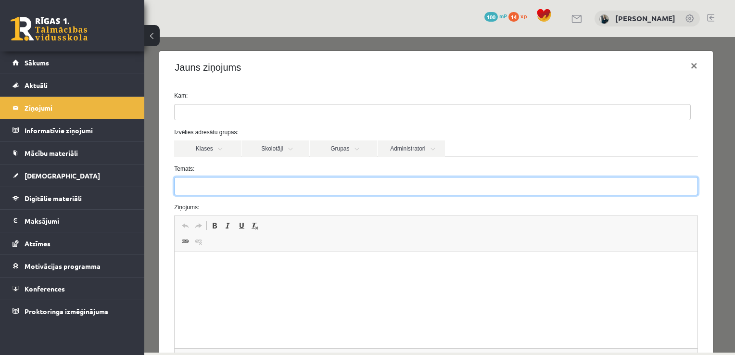
click at [271, 177] on input "Temats:" at bounding box center [435, 186] width 523 height 18
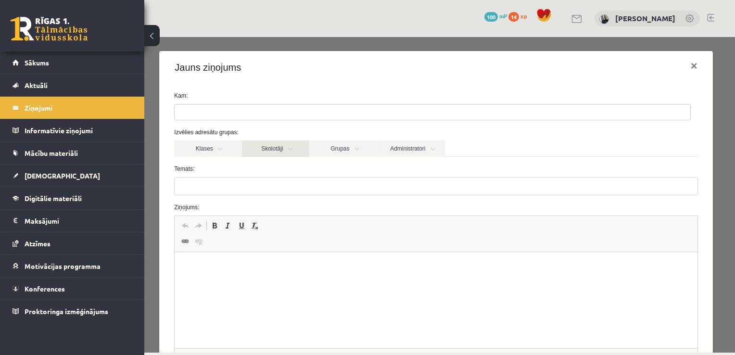
click at [292, 152] on link "Skolotāji" at bounding box center [275, 148] width 67 height 16
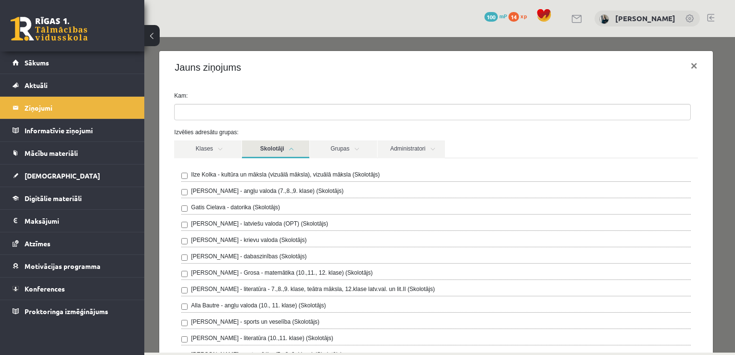
scroll to position [48, 0]
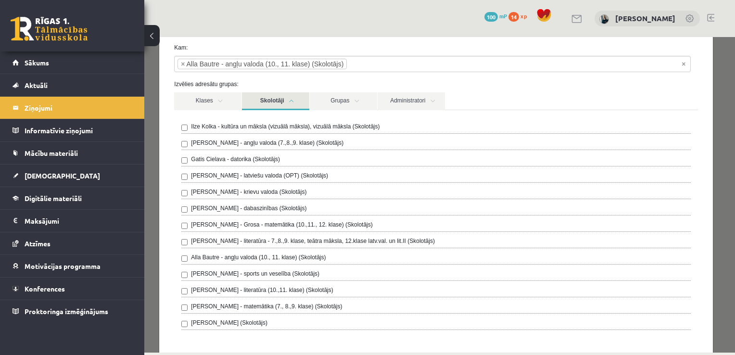
click at [292, 102] on link "Skolotāji" at bounding box center [275, 101] width 67 height 18
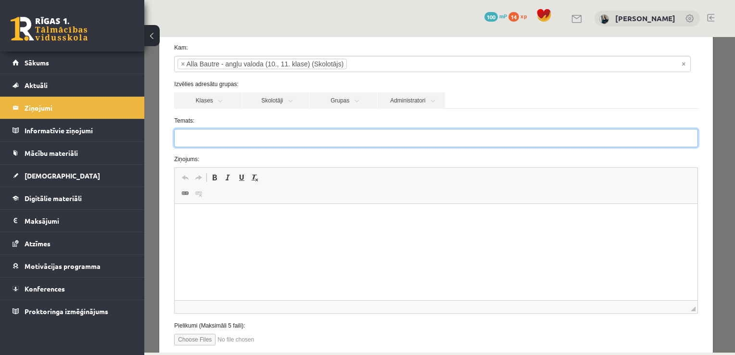
click at [277, 140] on input "Temats:" at bounding box center [435, 138] width 523 height 18
type input "**********"
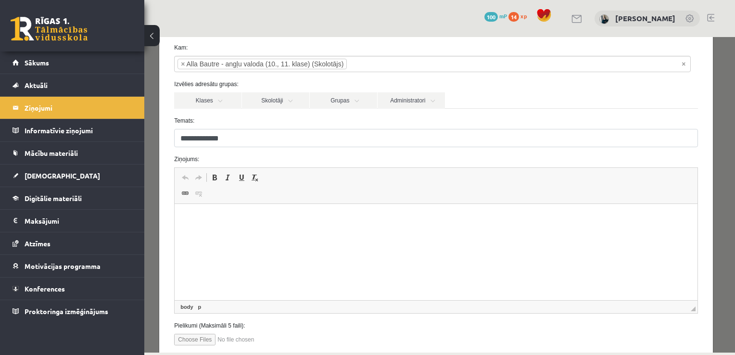
click at [224, 233] on html at bounding box center [436, 218] width 522 height 29
click at [224, 233] on html "*****" at bounding box center [436, 218] width 522 height 29
click at [533, 78] on form "**********" at bounding box center [436, 194] width 538 height 302
click at [303, 235] on p "**********" at bounding box center [432, 235] width 497 height 10
click at [369, 237] on p "**********" at bounding box center [432, 235] width 497 height 10
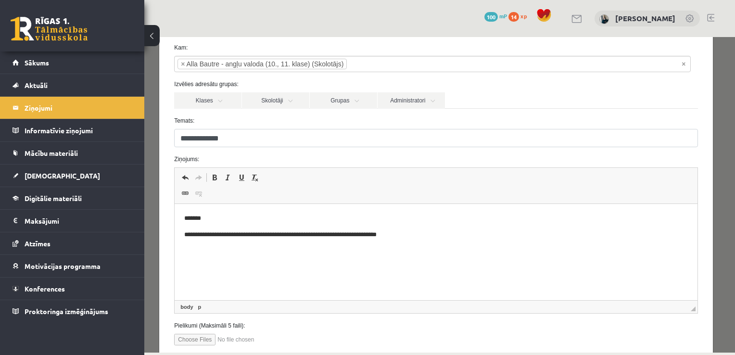
click at [398, 233] on p "**********" at bounding box center [432, 235] width 497 height 10
click at [186, 252] on p "*********" at bounding box center [432, 251] width 497 height 10
click at [187, 269] on p "******" at bounding box center [432, 267] width 497 height 10
click at [185, 269] on p "******" at bounding box center [432, 267] width 497 height 10
click at [241, 252] on p "********* ******" at bounding box center [432, 251] width 497 height 10
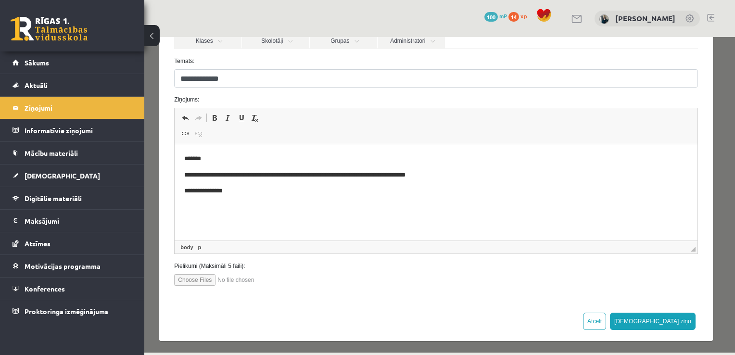
scroll to position [108, 0]
click at [266, 176] on p "**********" at bounding box center [432, 175] width 497 height 10
click at [359, 174] on p "**********" at bounding box center [432, 175] width 497 height 10
click at [260, 173] on p "**********" at bounding box center [432, 175] width 497 height 10
click at [484, 175] on p "**********" at bounding box center [432, 175] width 497 height 10
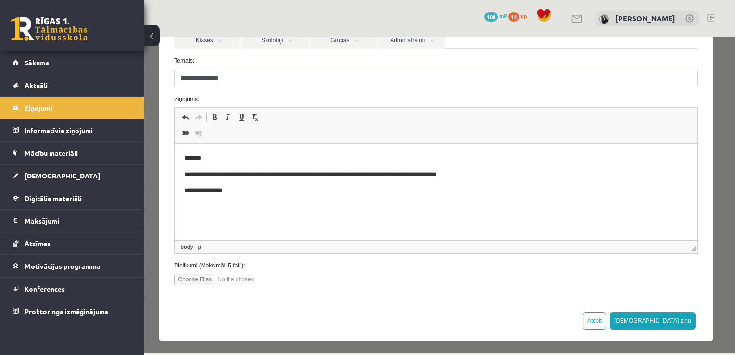
click at [373, 174] on p "**********" at bounding box center [432, 175] width 497 height 10
click at [477, 175] on p "**********" at bounding box center [432, 175] width 497 height 10
click at [673, 321] on button "[DEMOGRAPHIC_DATA] ziņu" at bounding box center [653, 320] width 86 height 17
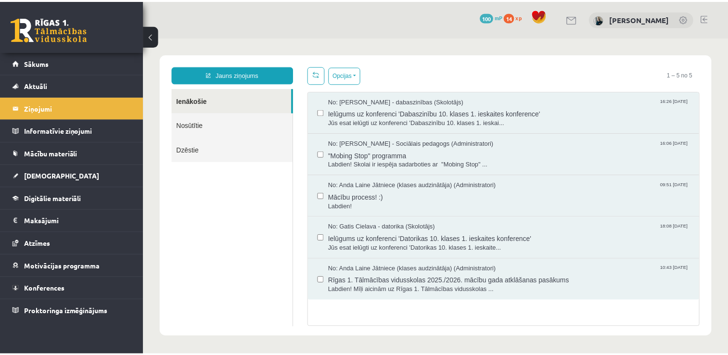
scroll to position [0, 0]
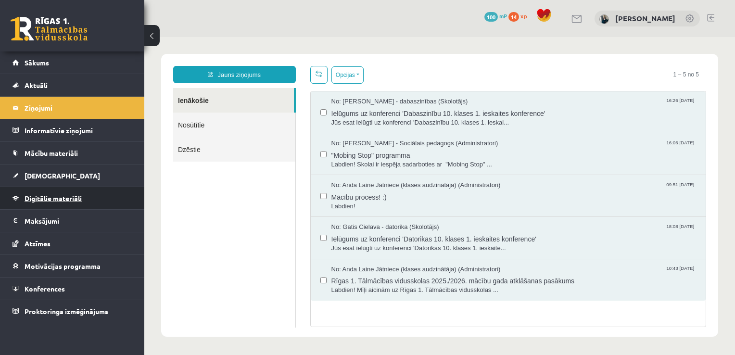
click at [58, 199] on span "Digitālie materiāli" at bounding box center [53, 198] width 57 height 9
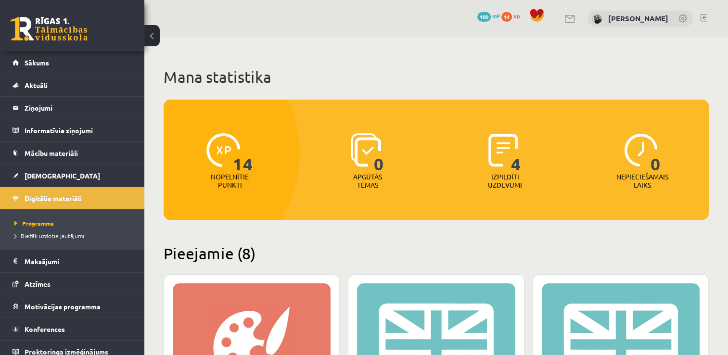
click at [245, 160] on span "14" at bounding box center [243, 152] width 20 height 39
click at [277, 197] on div at bounding box center [171, 153] width 256 height 252
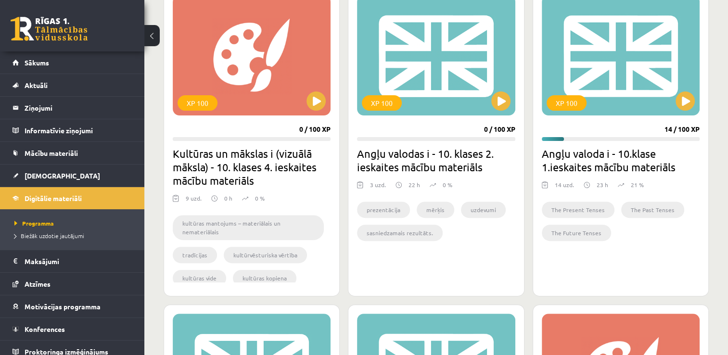
scroll to position [289, 0]
click at [683, 107] on button at bounding box center [684, 100] width 19 height 19
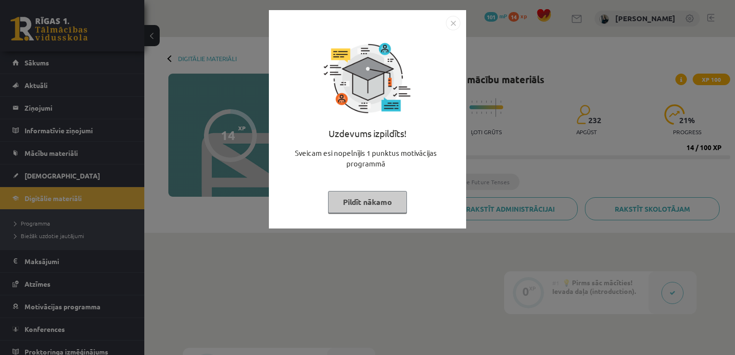
click at [377, 202] on button "Pildīt nākamo" at bounding box center [367, 202] width 79 height 22
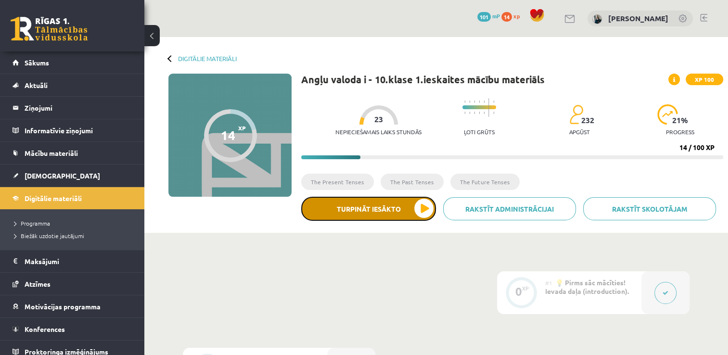
click at [383, 206] on button "Turpināt iesākto" at bounding box center [368, 209] width 135 height 24
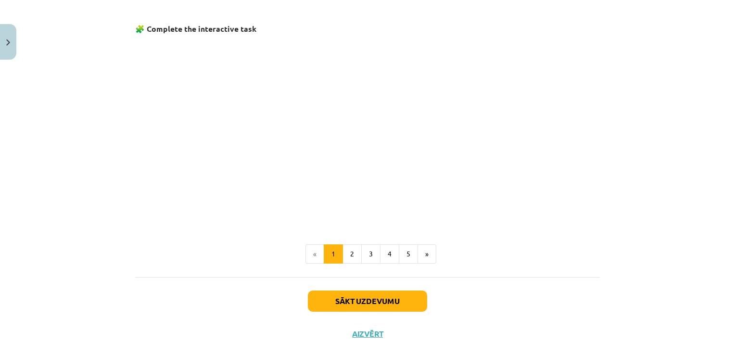
scroll to position [620, 0]
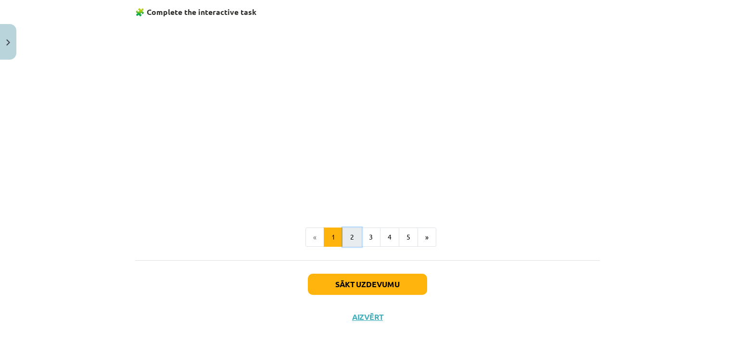
click at [349, 238] on button "2" at bounding box center [352, 237] width 19 height 19
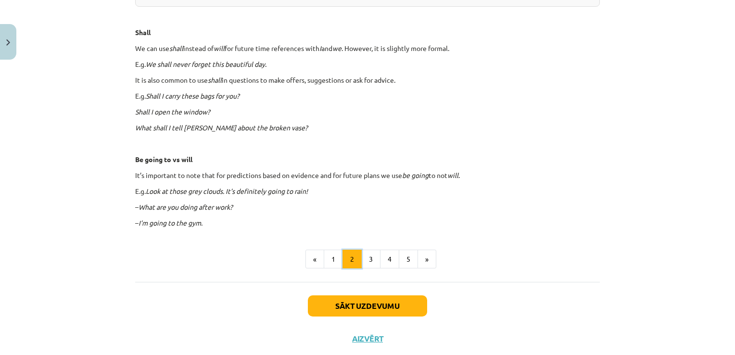
scroll to position [557, 0]
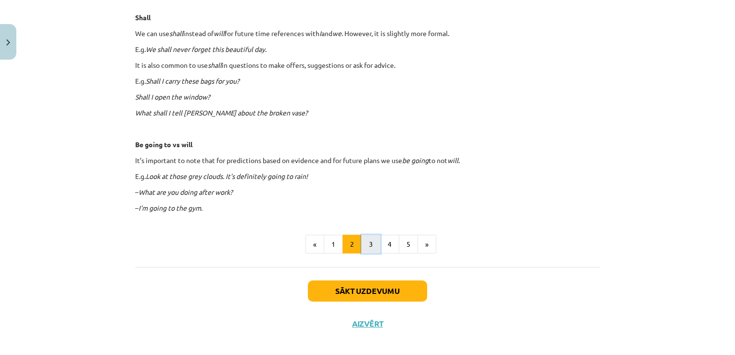
click at [370, 243] on button "3" at bounding box center [370, 244] width 19 height 19
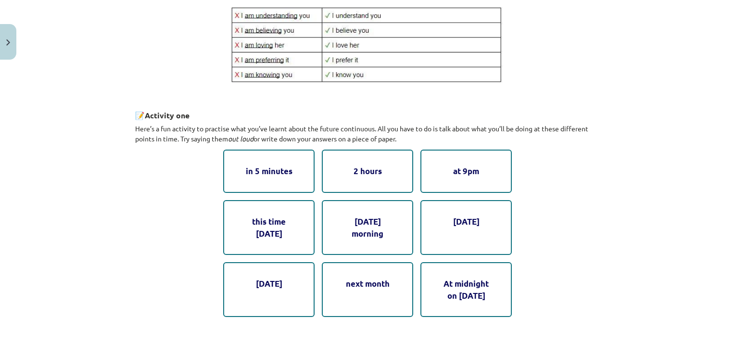
scroll to position [460, 0]
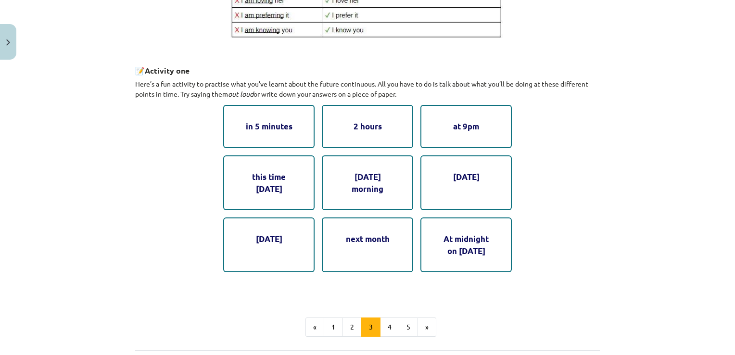
click at [283, 118] on div "in 5 minutes" at bounding box center [268, 126] width 91 height 43
drag, startPoint x: 283, startPoint y: 118, endPoint x: 380, endPoint y: 136, distance: 98.2
click at [380, 136] on div "2 hours" at bounding box center [367, 126] width 91 height 43
click at [455, 135] on div "at 9pm" at bounding box center [465, 126] width 91 height 43
click at [279, 179] on div "this time [DATE]" at bounding box center [268, 182] width 91 height 55
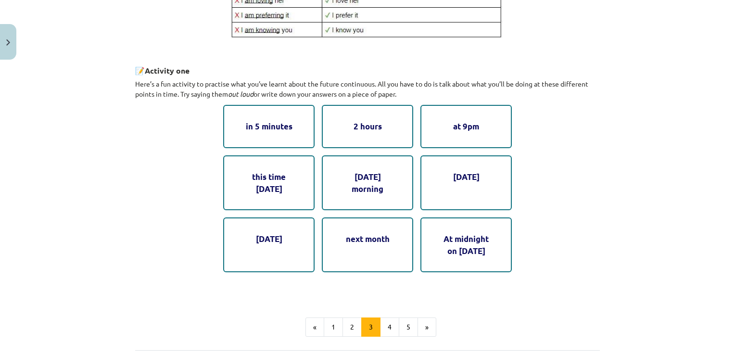
click at [377, 179] on div "[DATE] morning" at bounding box center [367, 182] width 91 height 55
drag, startPoint x: 457, startPoint y: 179, endPoint x: 455, endPoint y: 201, distance: 22.3
click at [457, 184] on div "[DATE]" at bounding box center [465, 182] width 91 height 55
drag, startPoint x: 458, startPoint y: 242, endPoint x: 452, endPoint y: 240, distance: 6.5
click at [452, 240] on div "At midnight on [DATE]" at bounding box center [465, 244] width 91 height 55
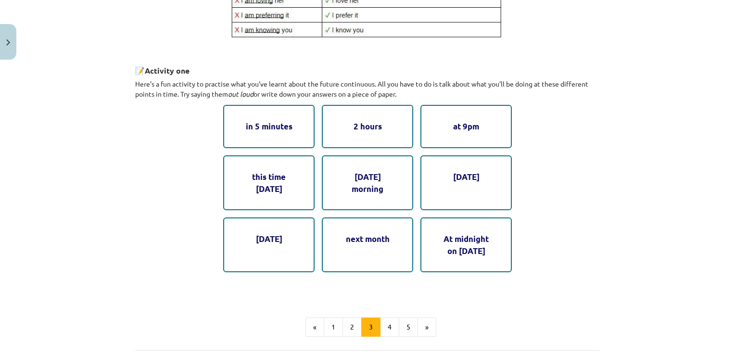
drag, startPoint x: 452, startPoint y: 240, endPoint x: 311, endPoint y: 239, distance: 141.0
click at [311, 239] on div "in 5 minutes 2 hours at 9pm this time [DATE] [DATE] morning [DATE] next month A…" at bounding box center [367, 188] width 289 height 167
drag, startPoint x: 246, startPoint y: 241, endPoint x: 259, endPoint y: 251, distance: 16.5
click at [248, 241] on div "[DATE]" at bounding box center [268, 244] width 91 height 55
click at [387, 322] on button "4" at bounding box center [389, 327] width 19 height 19
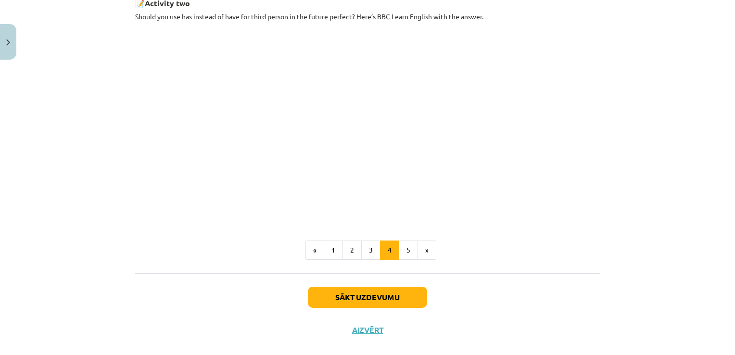
scroll to position [543, 0]
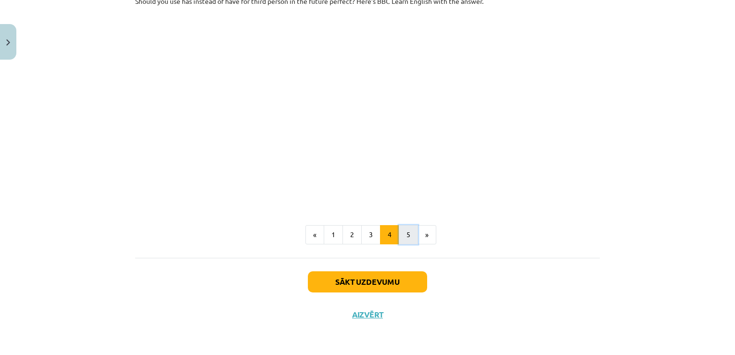
click at [400, 233] on button "5" at bounding box center [408, 234] width 19 height 19
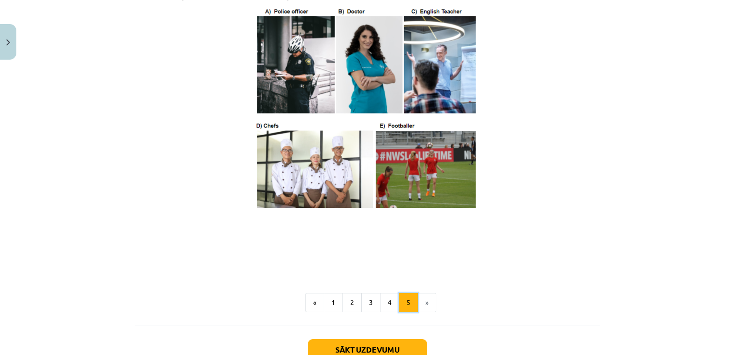
scroll to position [597, 0]
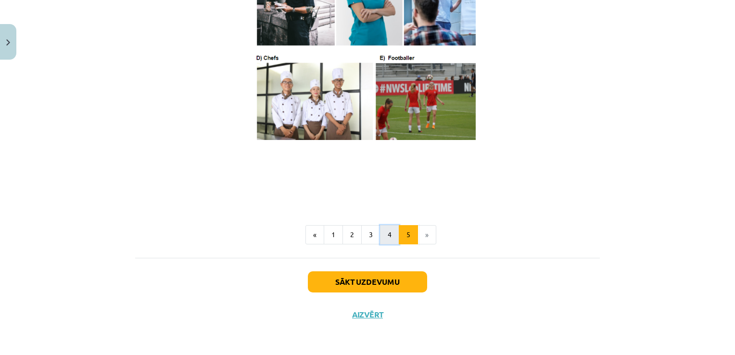
click at [384, 236] on button "4" at bounding box center [389, 234] width 19 height 19
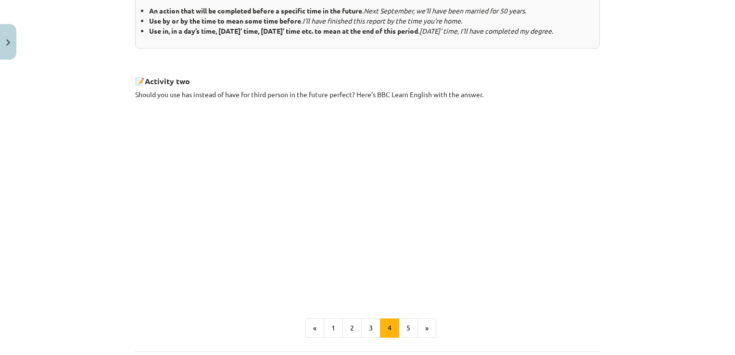
scroll to position [510, 0]
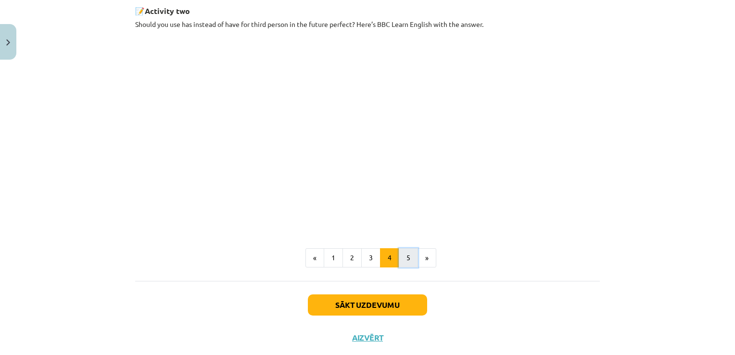
click at [404, 267] on button "5" at bounding box center [408, 257] width 19 height 19
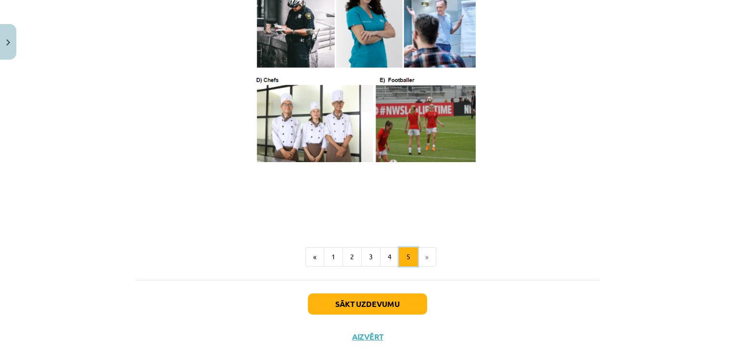
scroll to position [597, 0]
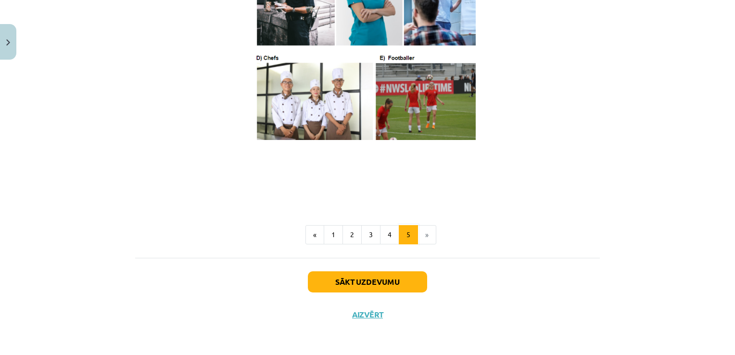
click at [424, 236] on li "»" at bounding box center [427, 234] width 18 height 19
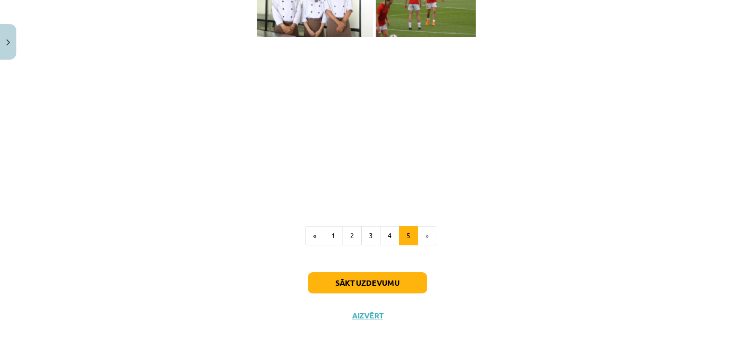
scroll to position [693, 0]
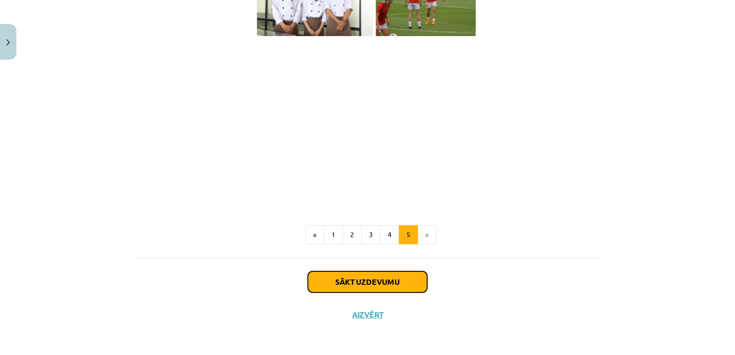
drag, startPoint x: 384, startPoint y: 300, endPoint x: 398, endPoint y: 294, distance: 15.5
click at [398, 292] on button "Sākt uzdevumu" at bounding box center [367, 281] width 119 height 21
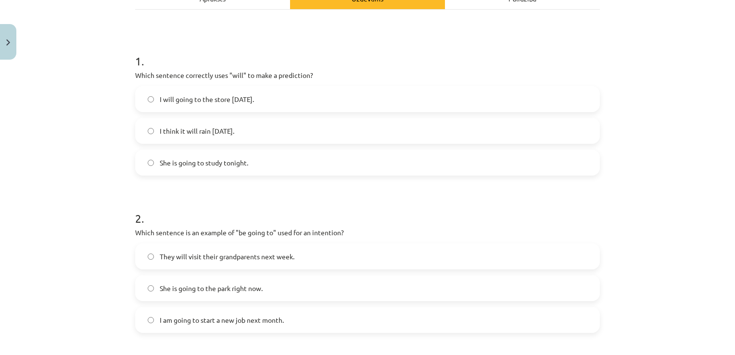
scroll to position [168, 0]
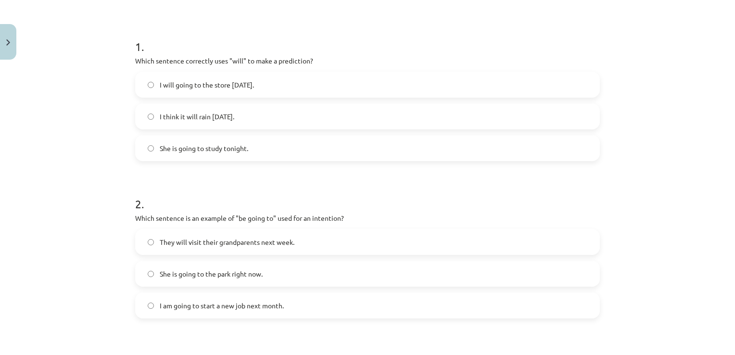
click at [265, 116] on label "I think it will rain [DATE]." at bounding box center [367, 116] width 463 height 24
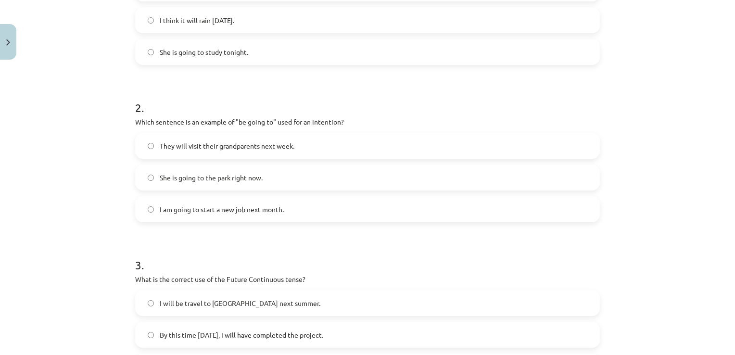
scroll to position [361, 0]
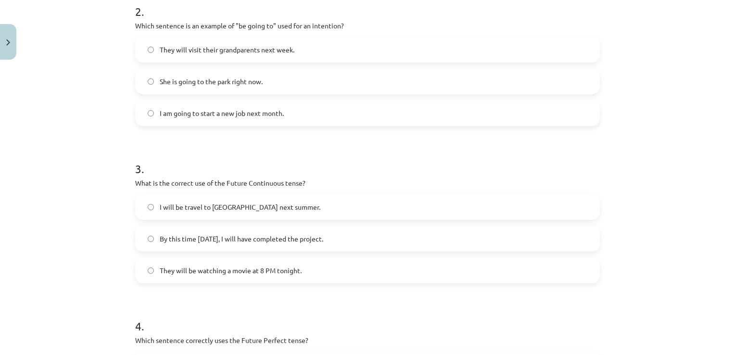
click at [204, 120] on label "I am going to start a new job next month." at bounding box center [367, 113] width 463 height 24
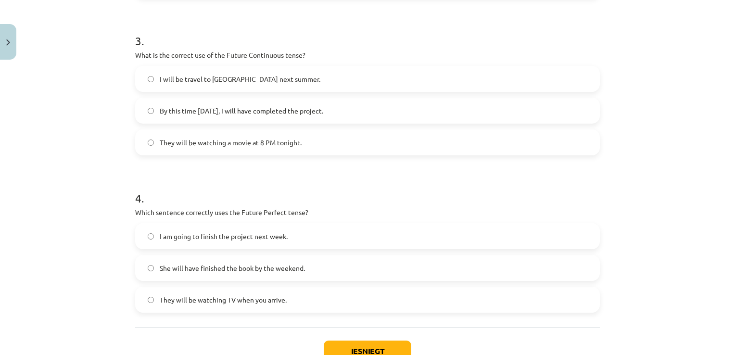
scroll to position [505, 0]
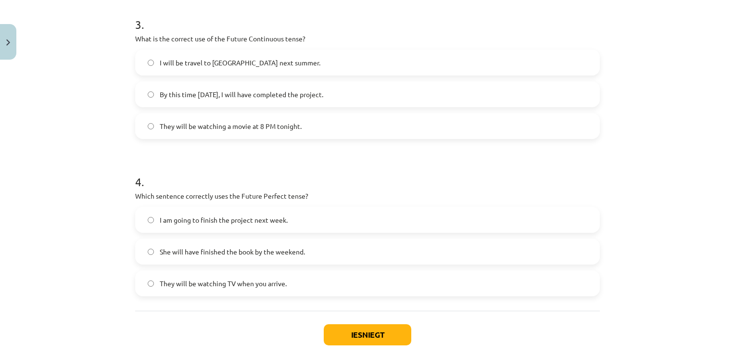
click at [197, 137] on label "They will be watching a movie at 8 PM tonight." at bounding box center [367, 126] width 463 height 24
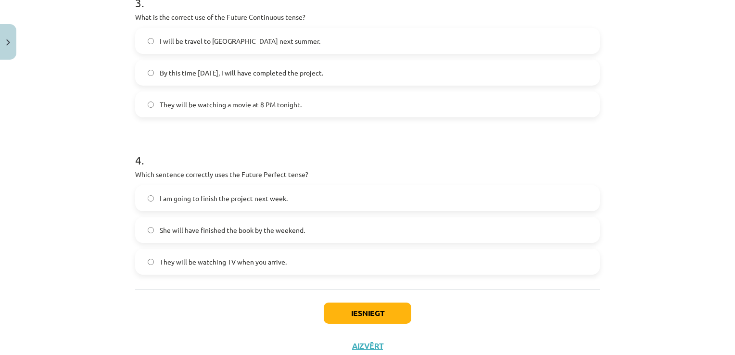
scroll to position [553, 0]
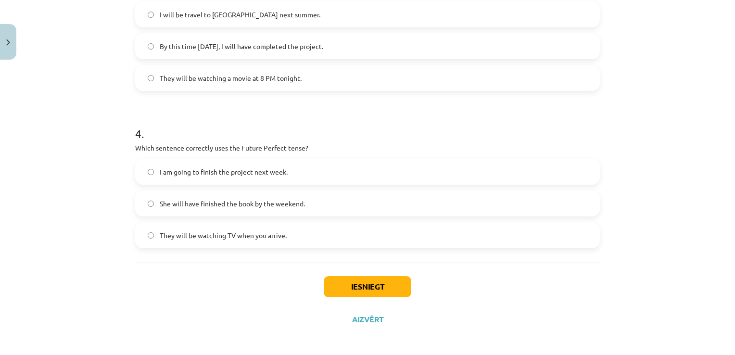
click at [188, 209] on label "She will have finished the book by the weekend." at bounding box center [367, 203] width 463 height 24
click at [387, 281] on button "Iesniegt" at bounding box center [368, 286] width 88 height 21
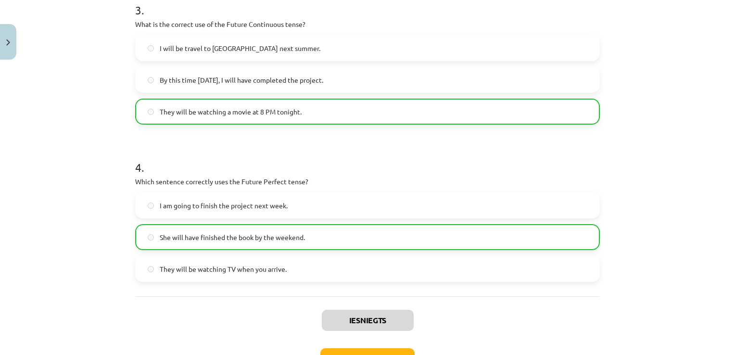
scroll to position [588, 0]
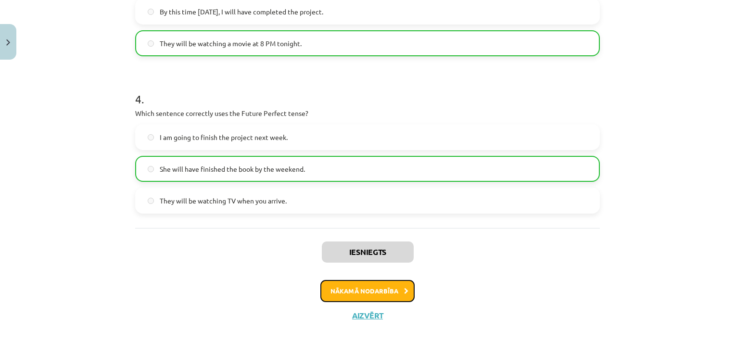
click at [364, 293] on button "Nākamā nodarbība" at bounding box center [367, 291] width 94 height 22
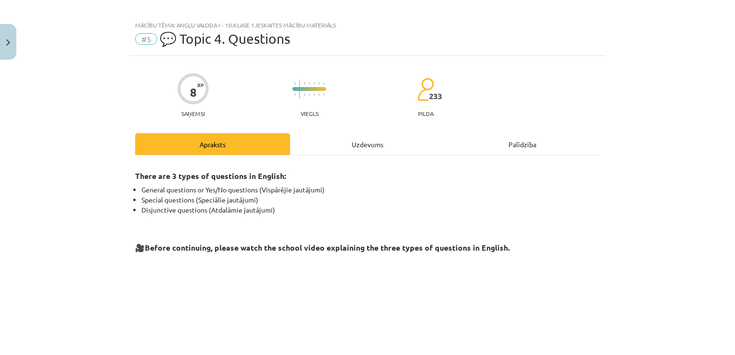
scroll to position [0, 0]
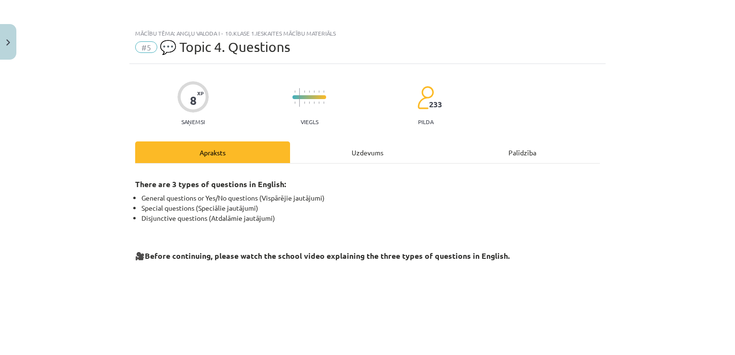
click at [373, 155] on div "Uzdevums" at bounding box center [367, 152] width 155 height 22
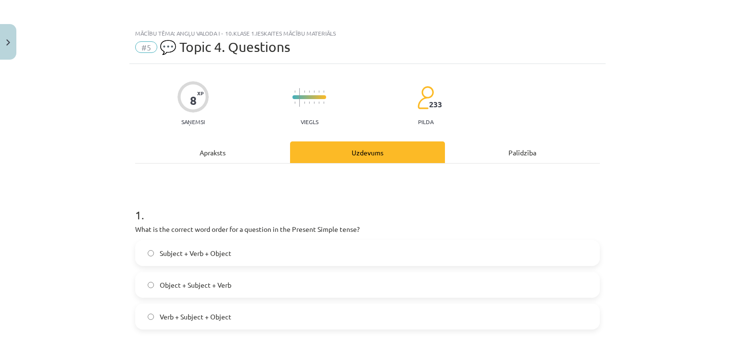
scroll to position [24, 0]
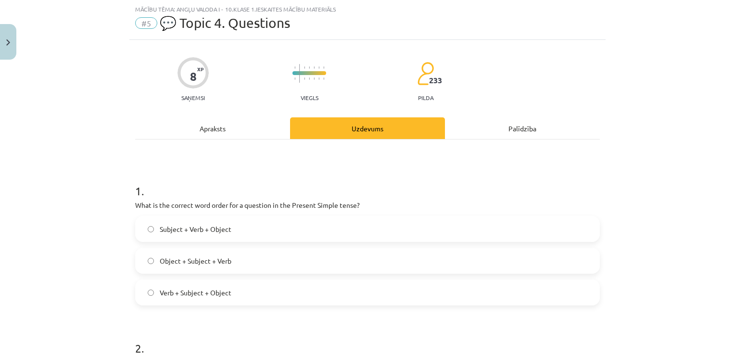
click at [229, 132] on div "Apraksts" at bounding box center [212, 128] width 155 height 22
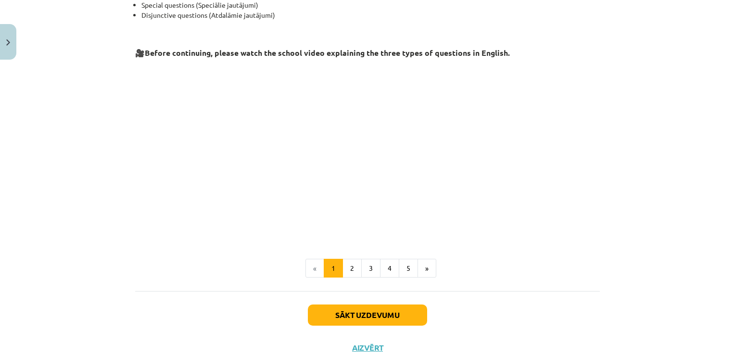
scroll to position [187, 0]
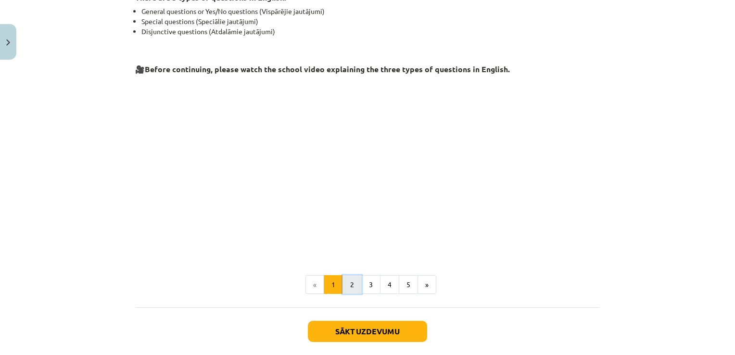
click at [349, 285] on button "2" at bounding box center [352, 284] width 19 height 19
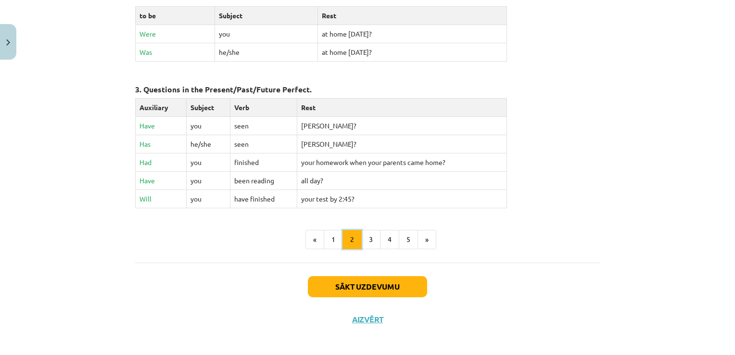
scroll to position [461, 0]
click at [361, 233] on button "3" at bounding box center [370, 238] width 19 height 19
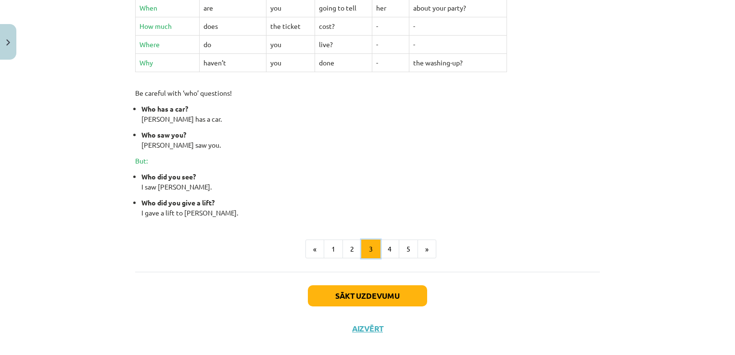
scroll to position [412, 0]
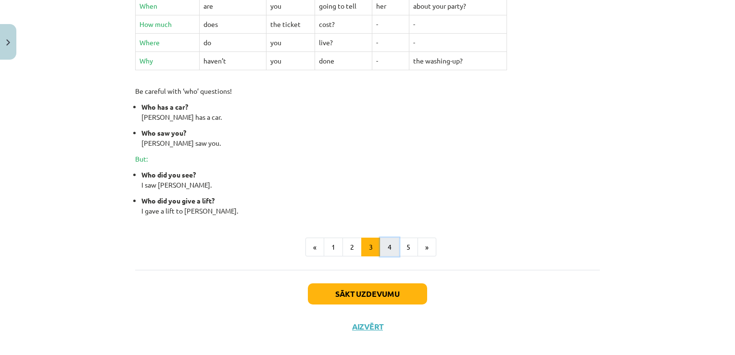
click at [385, 247] on button "4" at bounding box center [389, 247] width 19 height 19
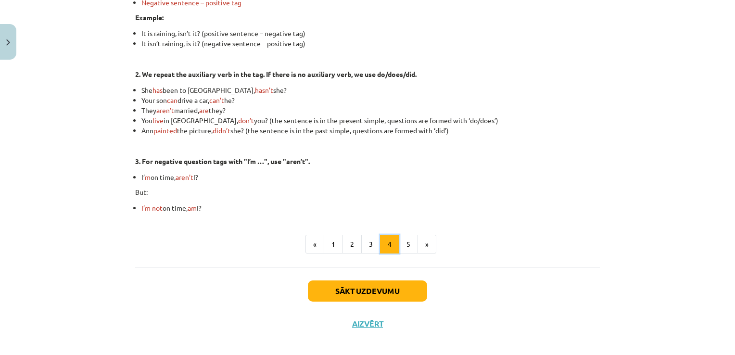
scroll to position [276, 0]
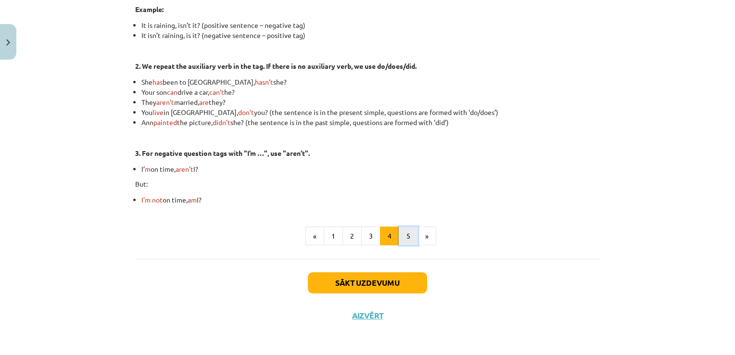
click at [399, 237] on button "5" at bounding box center [408, 236] width 19 height 19
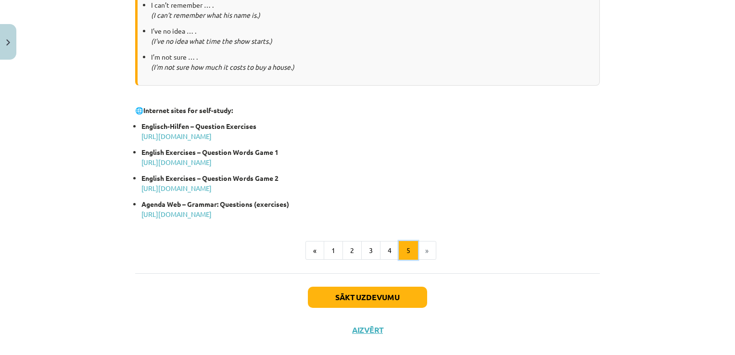
scroll to position [507, 0]
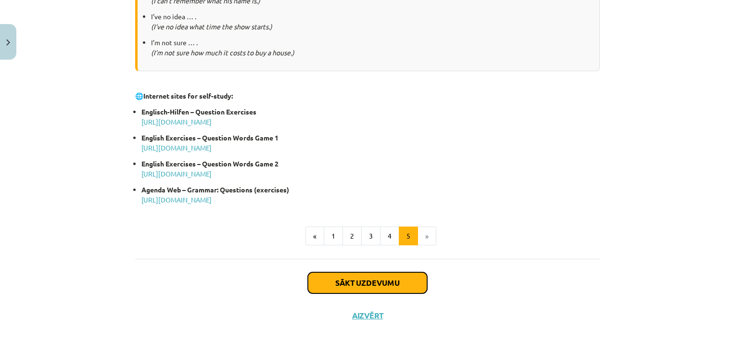
click at [370, 277] on button "Sākt uzdevumu" at bounding box center [367, 282] width 119 height 21
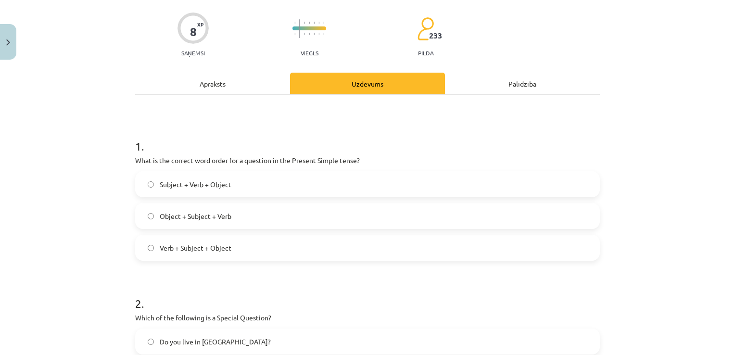
scroll to position [144, 0]
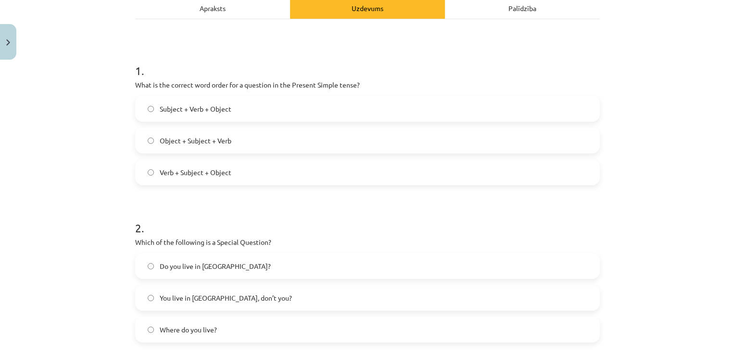
click at [275, 110] on label "Subject + Verb + Object" at bounding box center [367, 109] width 463 height 24
drag, startPoint x: 254, startPoint y: 135, endPoint x: 248, endPoint y: 135, distance: 5.3
click at [249, 134] on label "Object + Subject + Verb" at bounding box center [367, 140] width 463 height 24
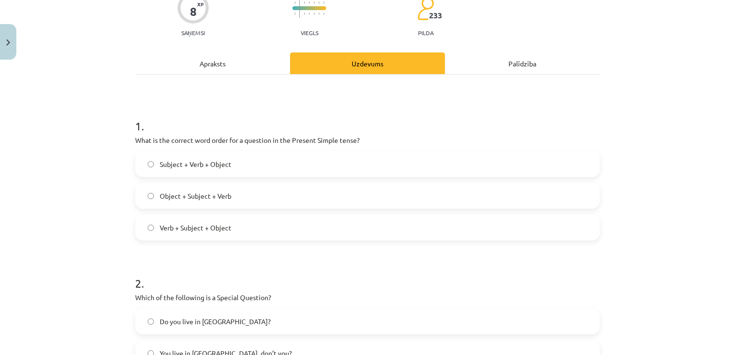
scroll to position [0, 0]
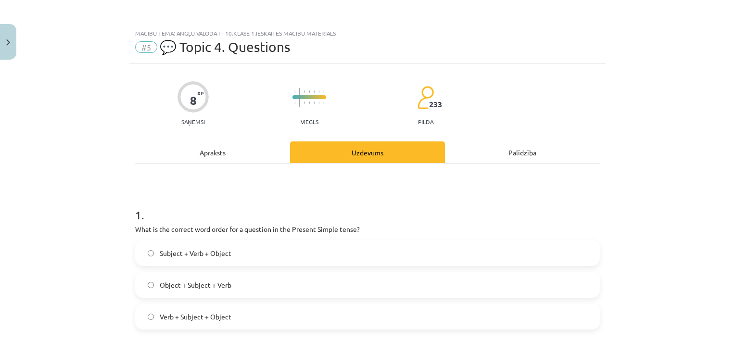
click at [219, 153] on div "Apraksts" at bounding box center [212, 152] width 155 height 22
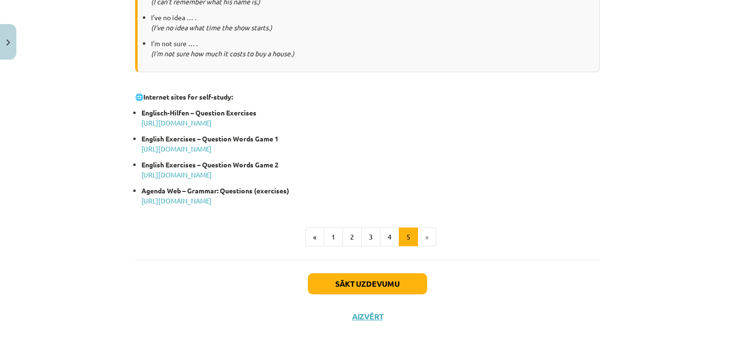
scroll to position [507, 0]
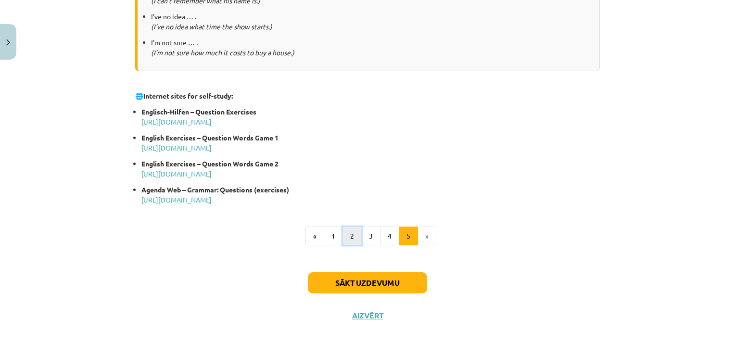
click at [352, 240] on button "2" at bounding box center [352, 236] width 19 height 19
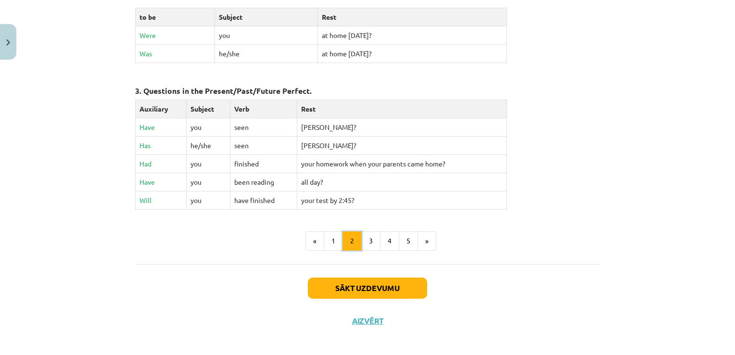
scroll to position [461, 0]
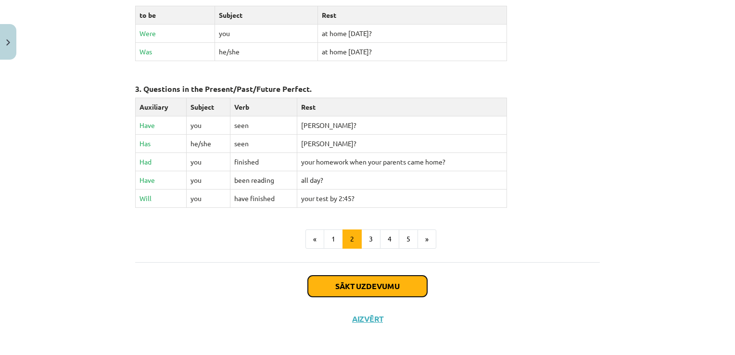
click at [396, 289] on button "Sākt uzdevumu" at bounding box center [367, 286] width 119 height 21
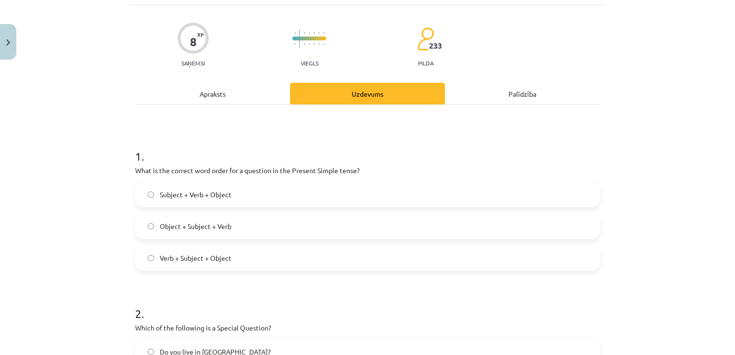
scroll to position [24, 0]
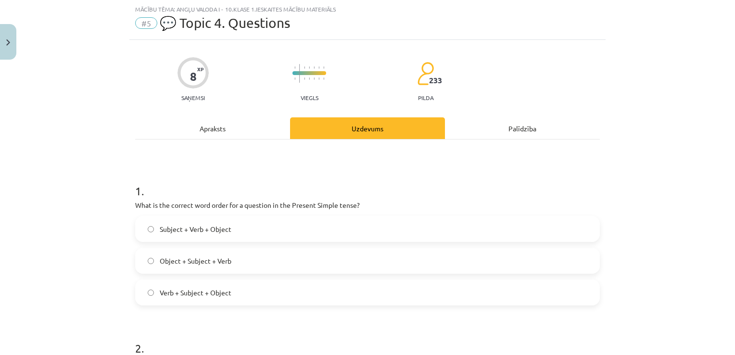
click at [182, 236] on label "Subject + Verb + Object" at bounding box center [367, 229] width 463 height 24
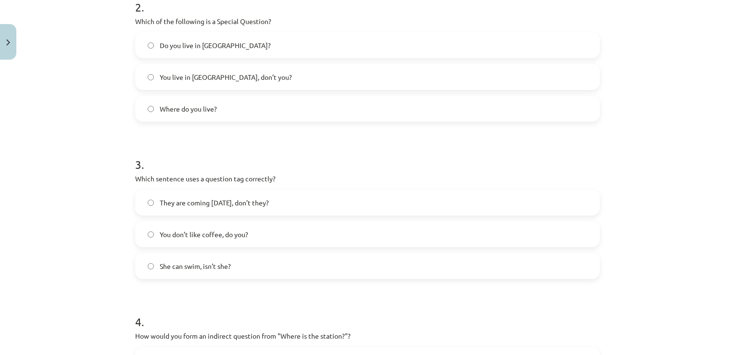
scroll to position [0, 0]
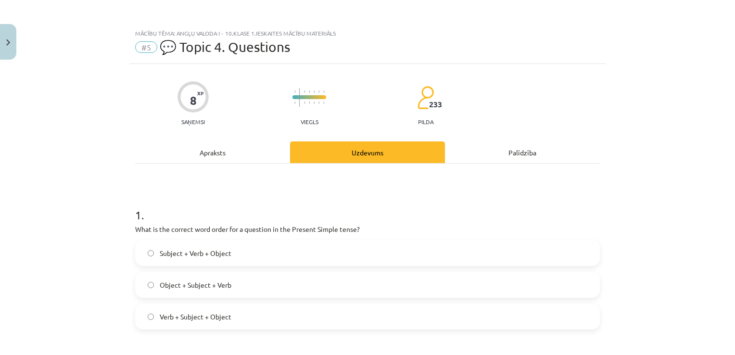
drag, startPoint x: 339, startPoint y: 300, endPoint x: 318, endPoint y: 267, distance: 39.8
drag, startPoint x: 318, startPoint y: 267, endPoint x: 231, endPoint y: 145, distance: 149.1
click at [231, 145] on div "Apraksts" at bounding box center [212, 152] width 155 height 22
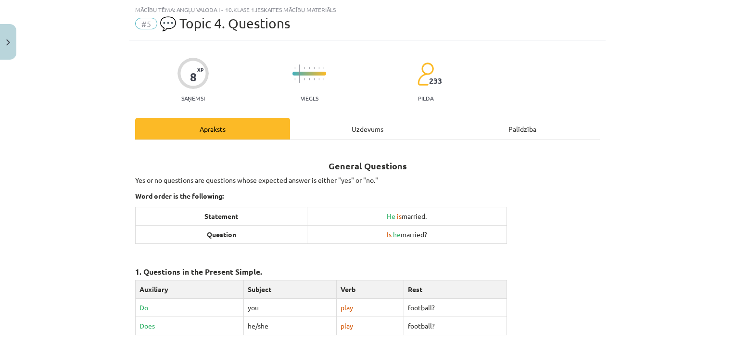
scroll to position [24, 0]
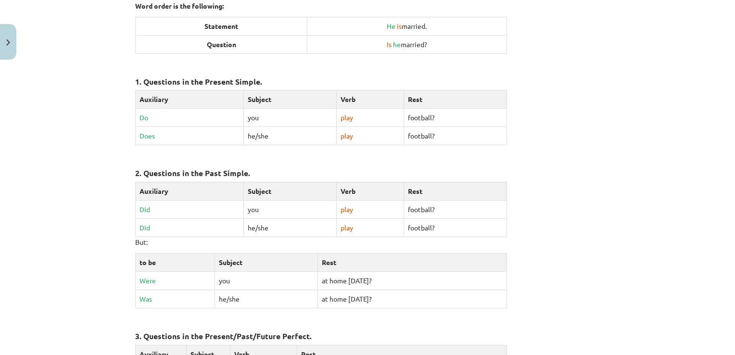
scroll to position [461, 0]
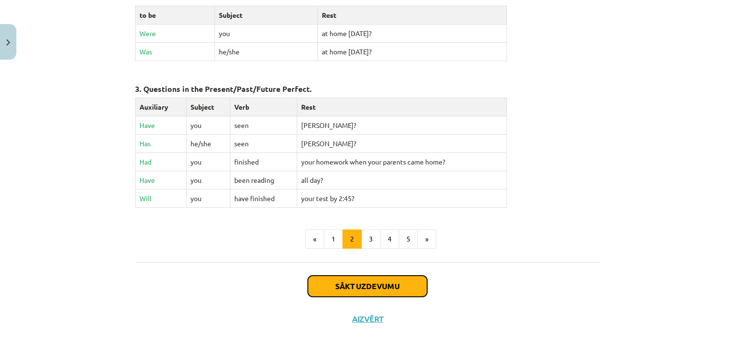
click at [390, 277] on button "Sākt uzdevumu" at bounding box center [367, 286] width 119 height 21
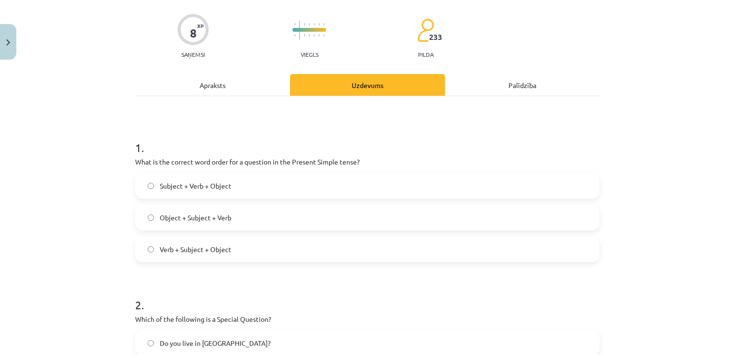
scroll to position [24, 0]
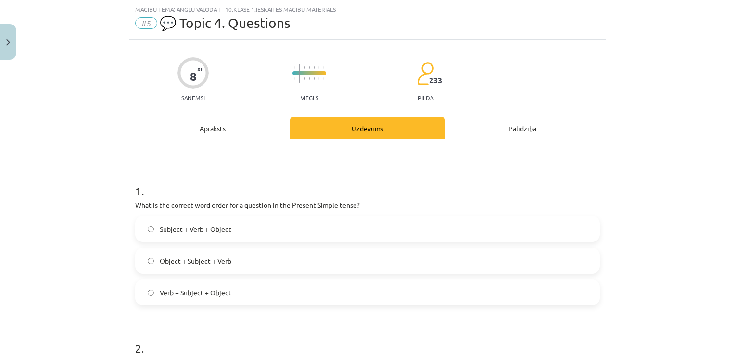
click at [216, 130] on div "Apraksts" at bounding box center [212, 128] width 155 height 22
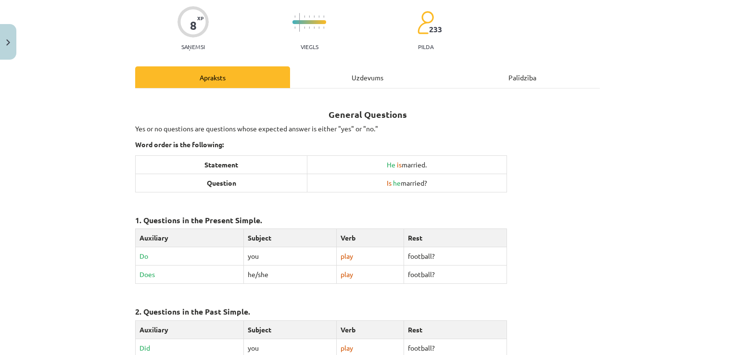
scroll to position [168, 0]
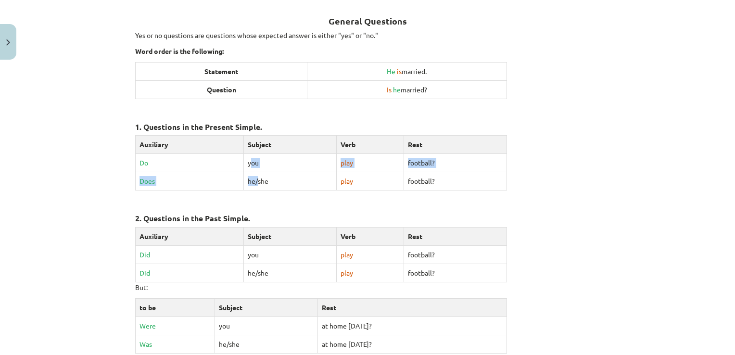
drag, startPoint x: 246, startPoint y: 159, endPoint x: 254, endPoint y: 179, distance: 21.6
click at [254, 179] on tbody "Auxiliary Subject Verb Rest Do you play football? Does he/she play football?" at bounding box center [321, 163] width 371 height 55
click at [256, 178] on td "he/she" at bounding box center [290, 181] width 93 height 18
click at [256, 177] on td "he/she" at bounding box center [290, 181] width 93 height 18
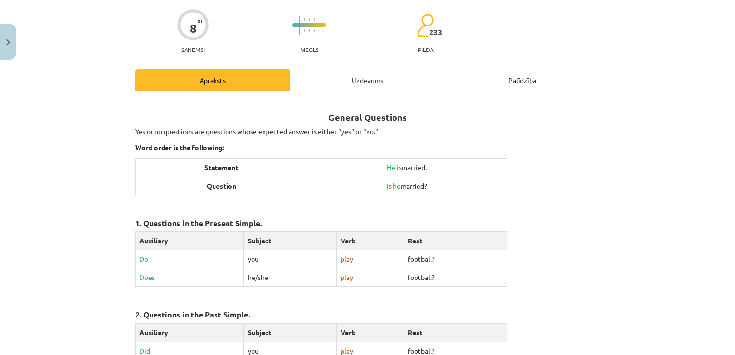
scroll to position [457, 0]
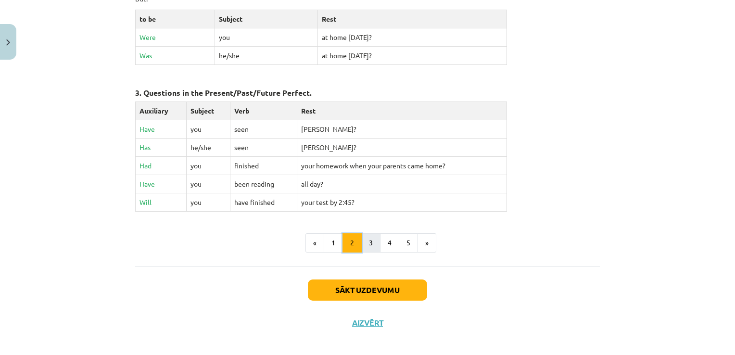
click at [358, 242] on ul "« 1 2 3 4 5 »" at bounding box center [367, 242] width 465 height 19
click at [365, 241] on button "3" at bounding box center [370, 242] width 19 height 19
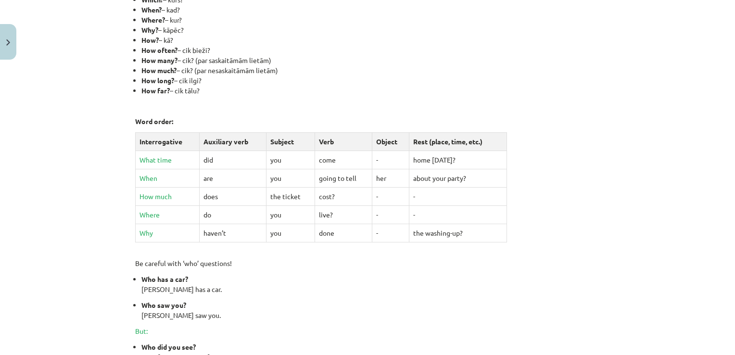
scroll to position [172, 0]
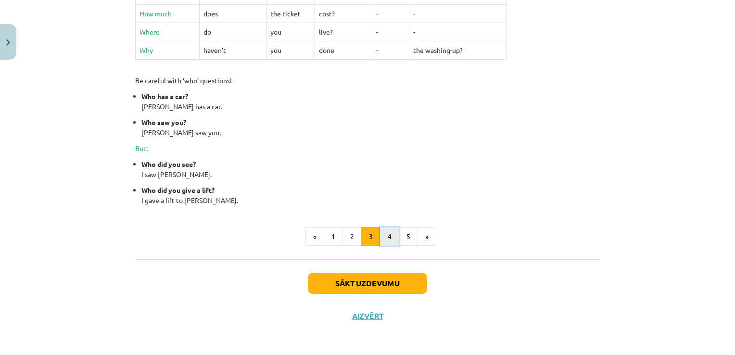
click at [383, 235] on button "4" at bounding box center [389, 236] width 19 height 19
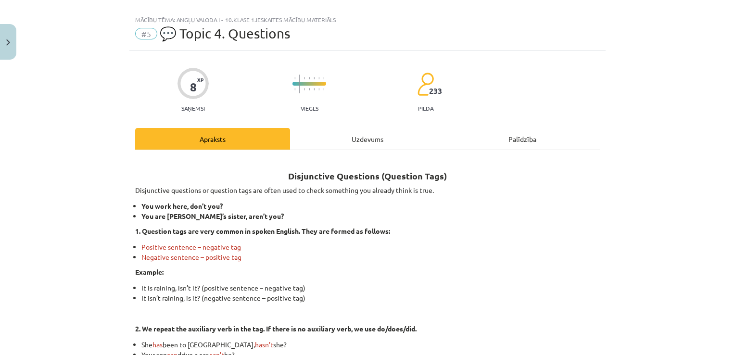
scroll to position [0, 0]
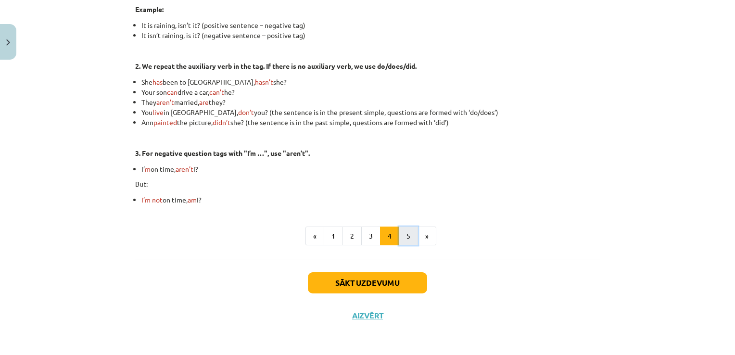
click at [403, 239] on button "5" at bounding box center [408, 236] width 19 height 19
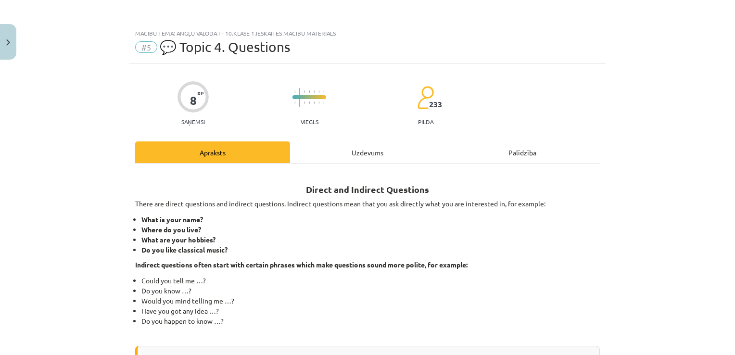
click at [360, 161] on div "Uzdevums" at bounding box center [367, 152] width 155 height 22
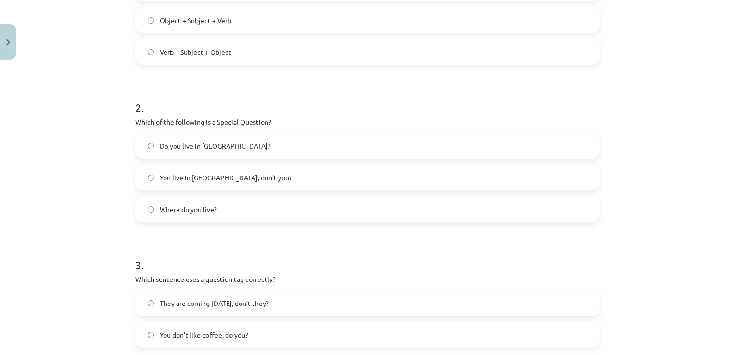
scroll to position [313, 0]
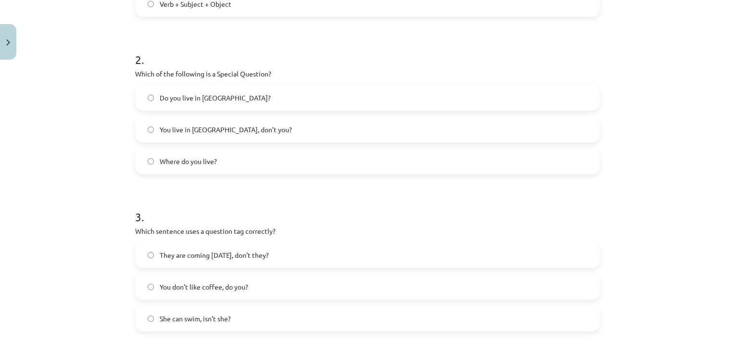
click at [254, 105] on label "Do you live in [GEOGRAPHIC_DATA]?" at bounding box center [367, 98] width 463 height 24
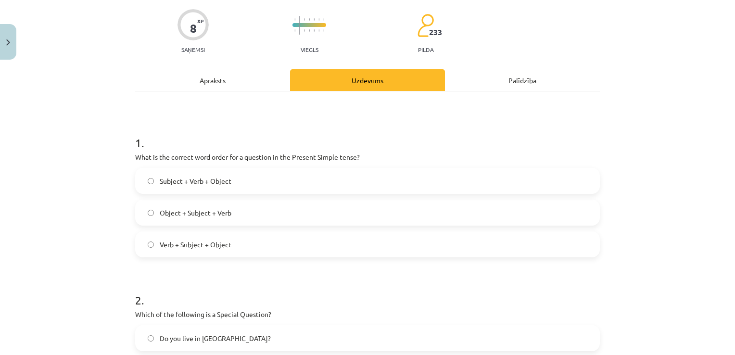
scroll to position [24, 0]
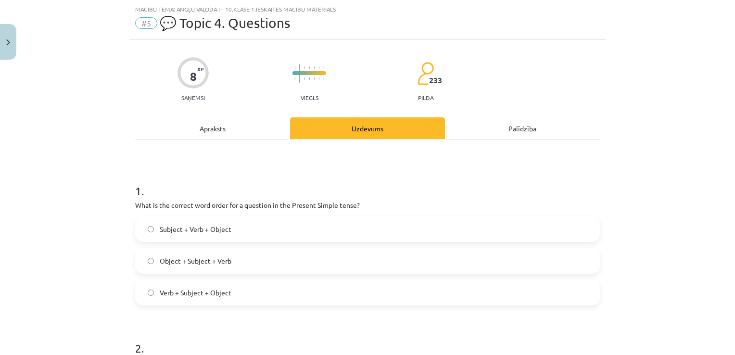
click at [226, 123] on div "Apraksts" at bounding box center [212, 128] width 155 height 22
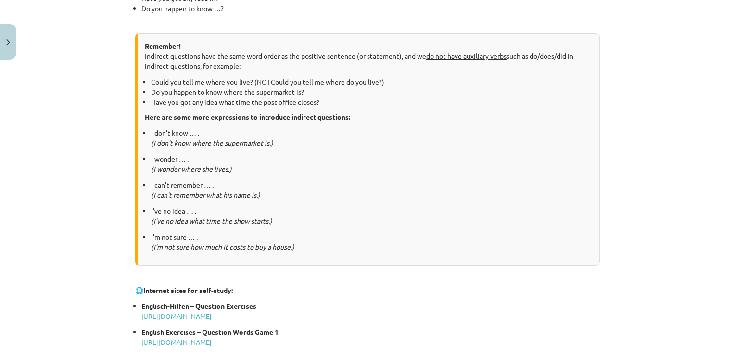
scroll to position [507, 0]
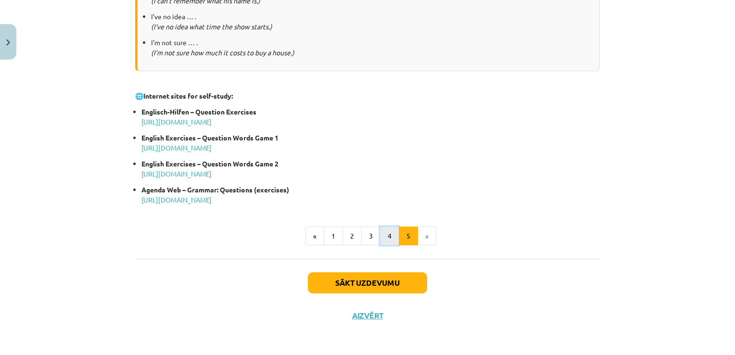
click at [383, 243] on button "4" at bounding box center [389, 236] width 19 height 19
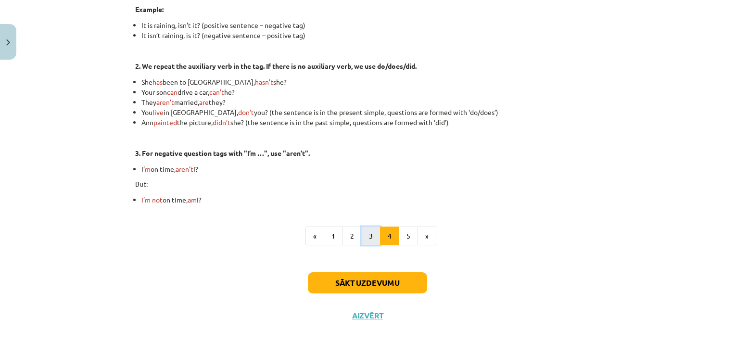
click at [362, 241] on button "3" at bounding box center [370, 236] width 19 height 19
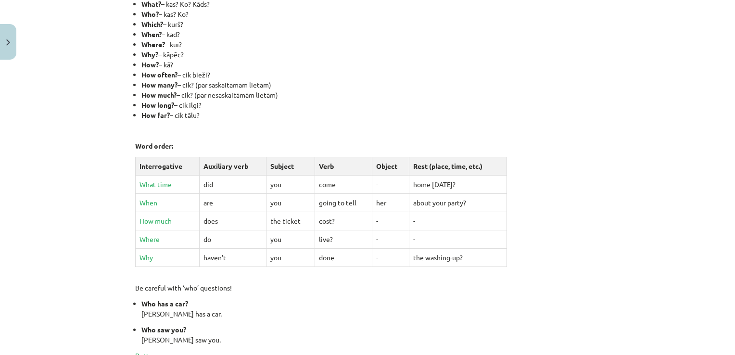
scroll to position [423, 0]
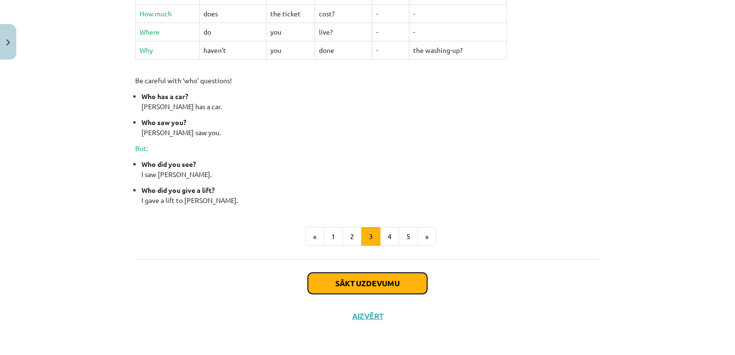
click at [379, 282] on button "Sākt uzdevumu" at bounding box center [367, 283] width 119 height 21
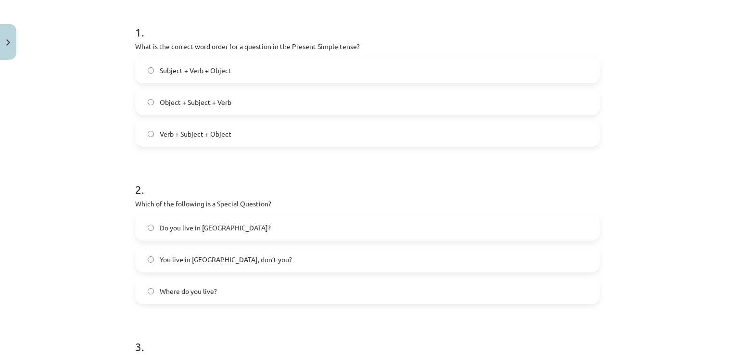
scroll to position [216, 0]
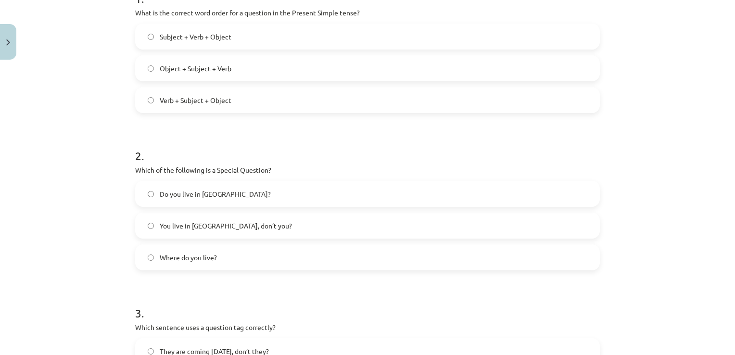
click at [300, 254] on label "Where do you live?" at bounding box center [367, 257] width 463 height 24
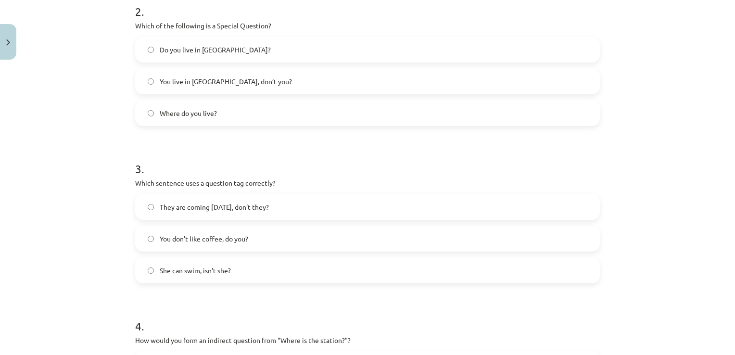
scroll to position [409, 0]
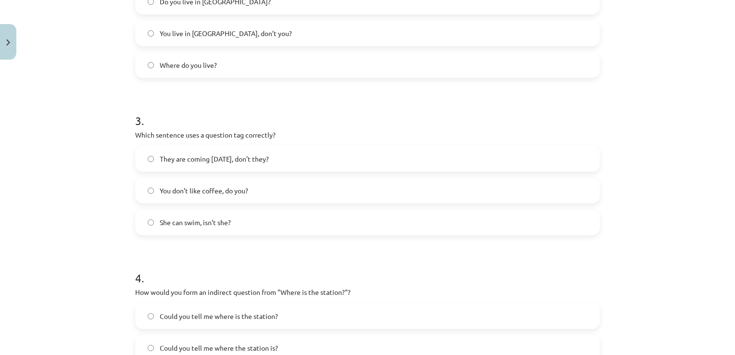
click at [169, 186] on span "You don’t like coffee, do you?" at bounding box center [204, 191] width 89 height 10
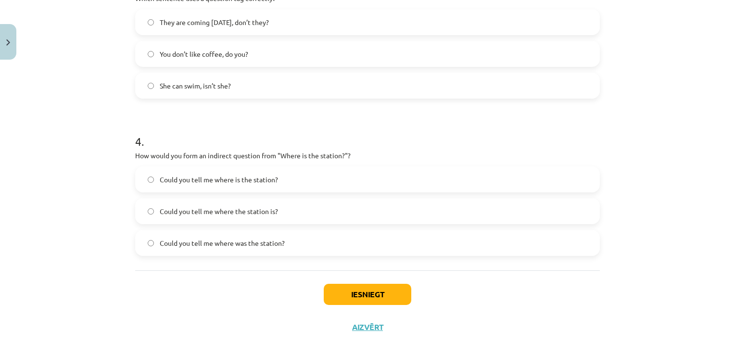
scroll to position [558, 0]
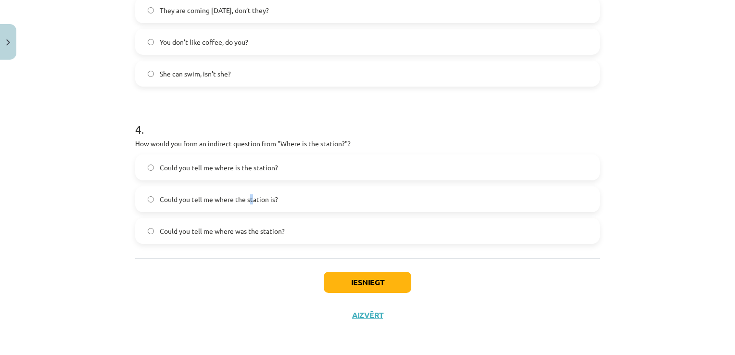
click at [248, 200] on span "Could you tell me where the station is?" at bounding box center [219, 199] width 118 height 10
click at [153, 202] on label "Could you tell me where the station is?" at bounding box center [367, 199] width 463 height 24
click at [352, 278] on button "Iesniegt" at bounding box center [368, 282] width 88 height 21
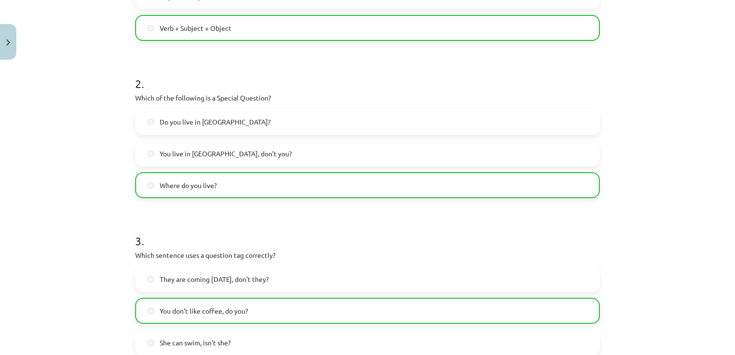
scroll to position [96, 0]
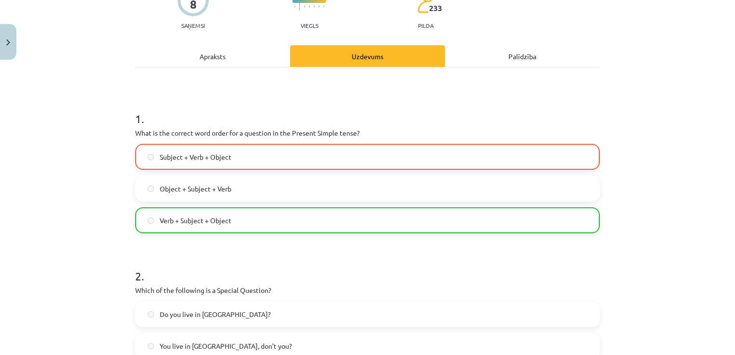
click at [269, 216] on label "Verb + Subject + Object" at bounding box center [367, 220] width 463 height 24
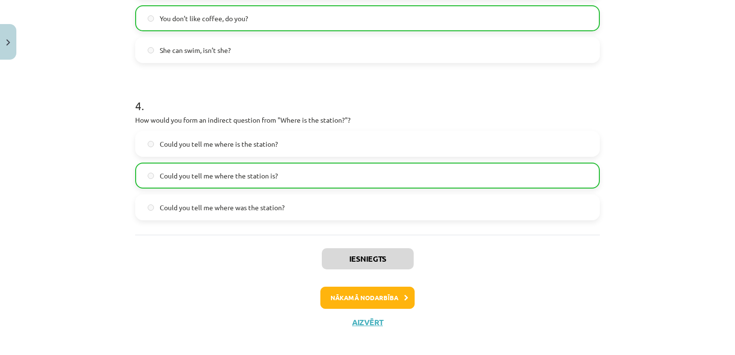
scroll to position [588, 0]
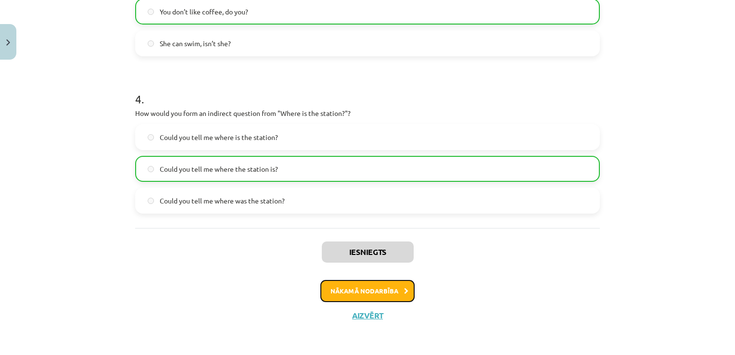
click at [389, 290] on button "Nākamā nodarbība" at bounding box center [367, 291] width 94 height 22
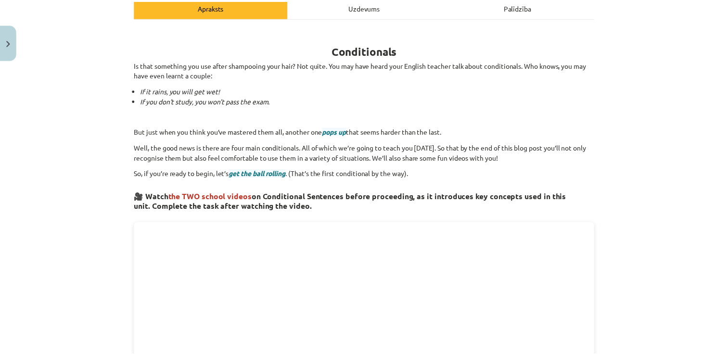
scroll to position [24, 0]
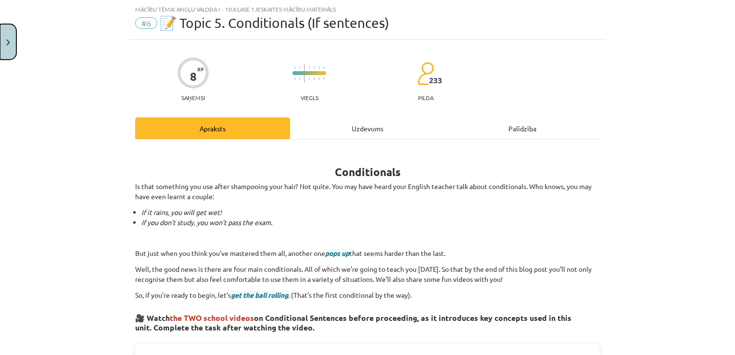
click at [4, 46] on button "Close" at bounding box center [8, 42] width 16 height 36
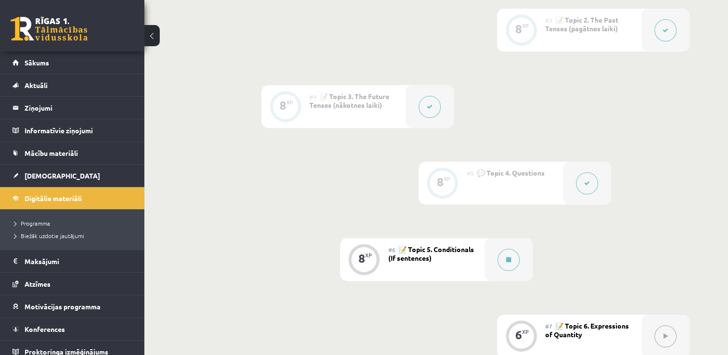
scroll to position [529, 0]
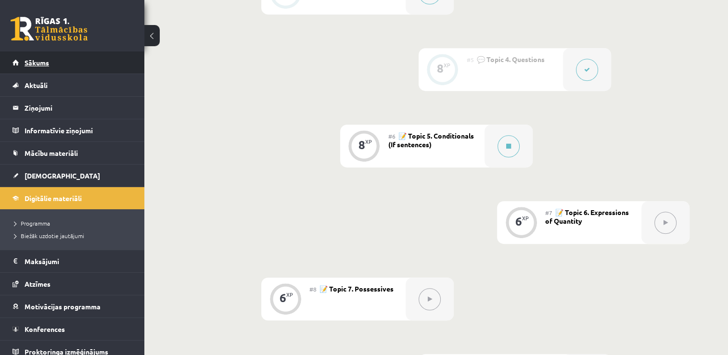
click at [27, 60] on span "Sākums" at bounding box center [37, 62] width 25 height 9
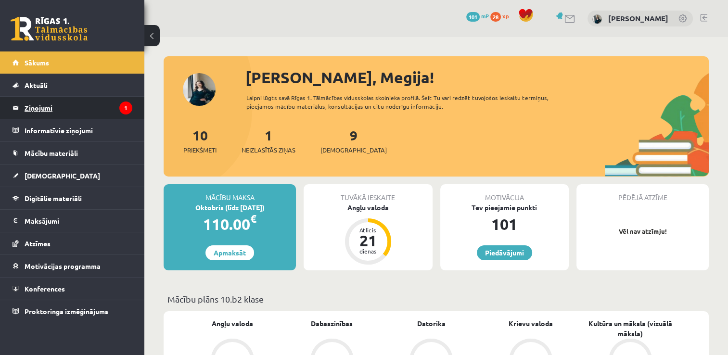
click at [71, 105] on legend "Ziņojumi 1" at bounding box center [79, 108] width 108 height 22
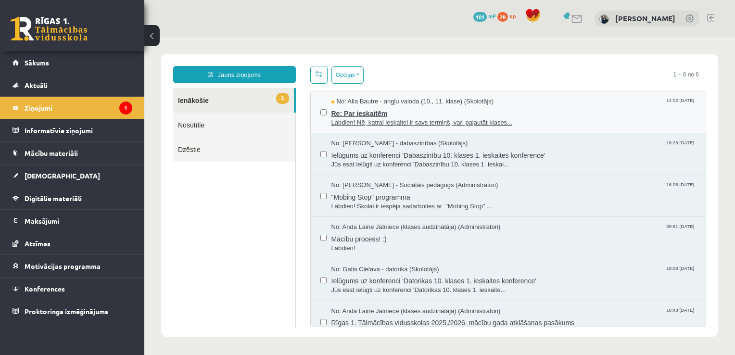
click at [370, 112] on span "Re: Par ieskaitēm" at bounding box center [513, 112] width 365 height 12
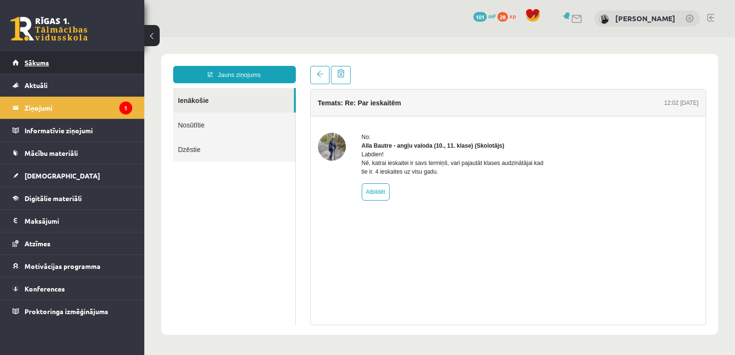
click at [54, 72] on link "Sākums" at bounding box center [73, 62] width 120 height 22
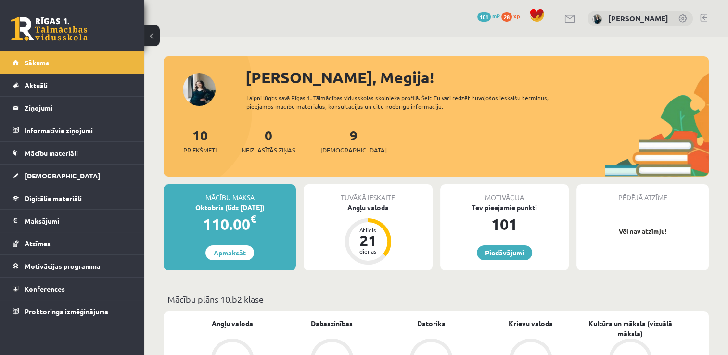
click at [512, 20] on span "28" at bounding box center [506, 17] width 11 height 10
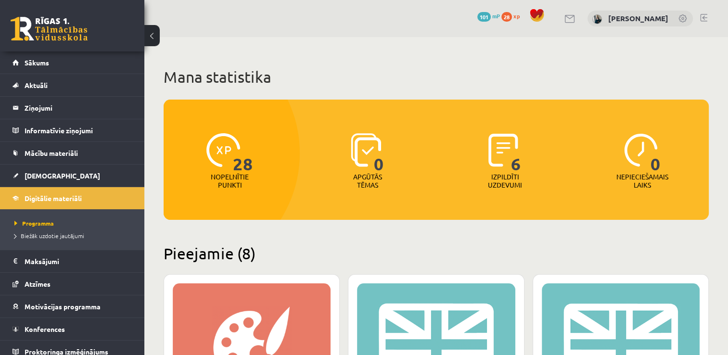
click at [508, 22] on div "0 Dāvanas 101 mP 28 xp" at bounding box center [512, 16] width 71 height 17
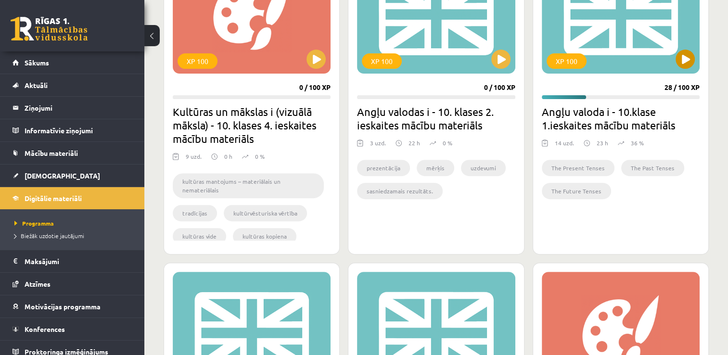
scroll to position [337, 0]
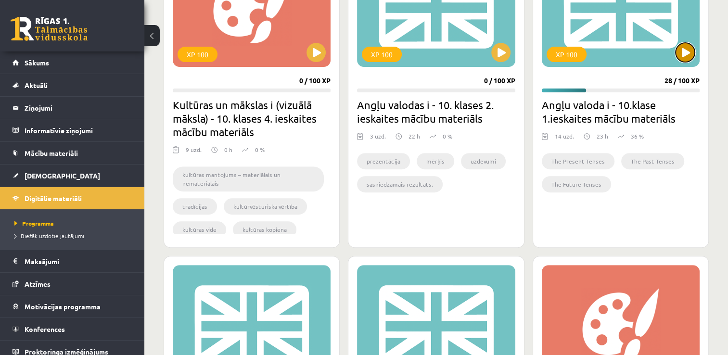
click at [683, 54] on button at bounding box center [684, 52] width 19 height 19
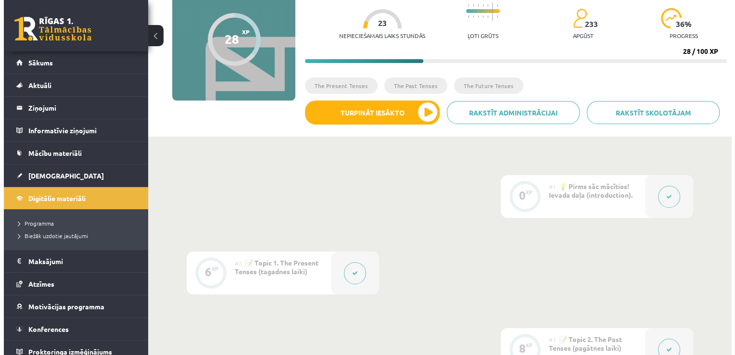
scroll to position [96, 0]
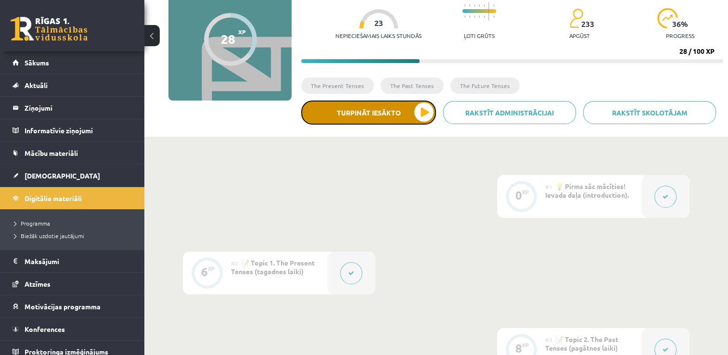
click at [428, 110] on button "Turpināt iesākto" at bounding box center [368, 113] width 135 height 24
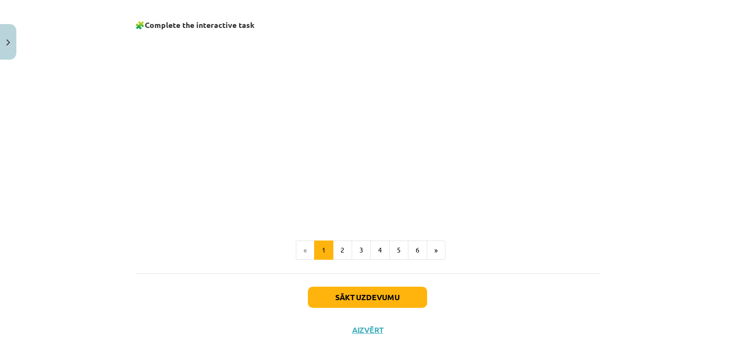
scroll to position [651, 0]
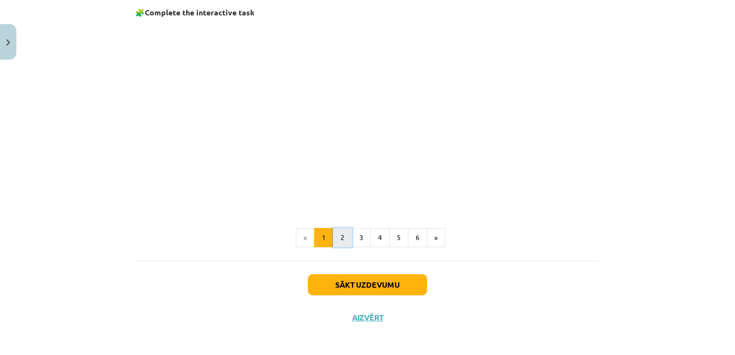
click at [337, 238] on button "2" at bounding box center [342, 237] width 19 height 19
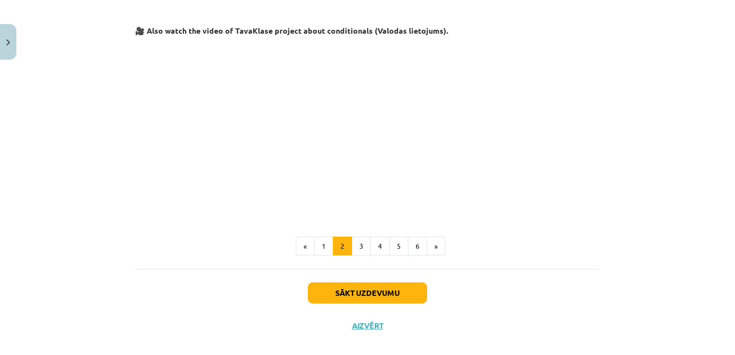
scroll to position [423, 0]
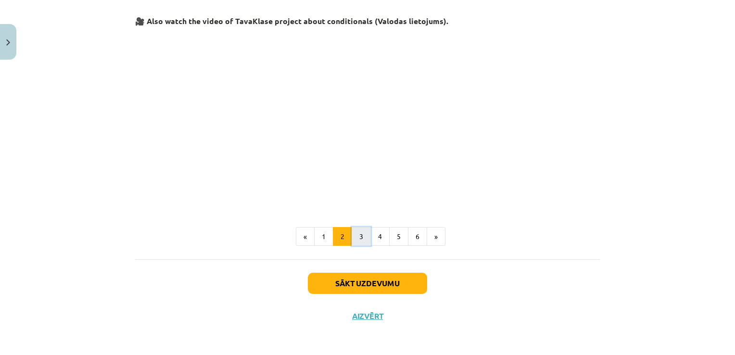
click at [363, 237] on button "3" at bounding box center [361, 236] width 19 height 19
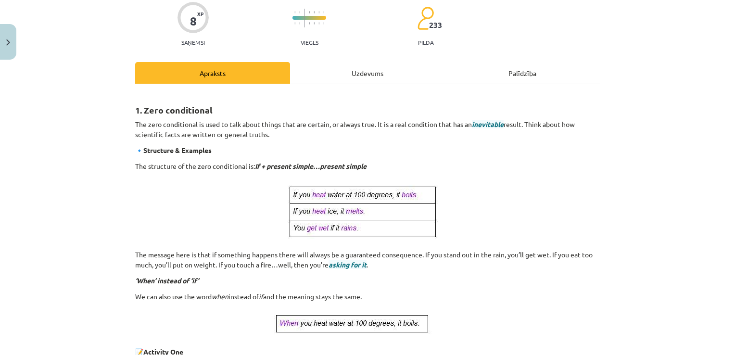
scroll to position [96, 0]
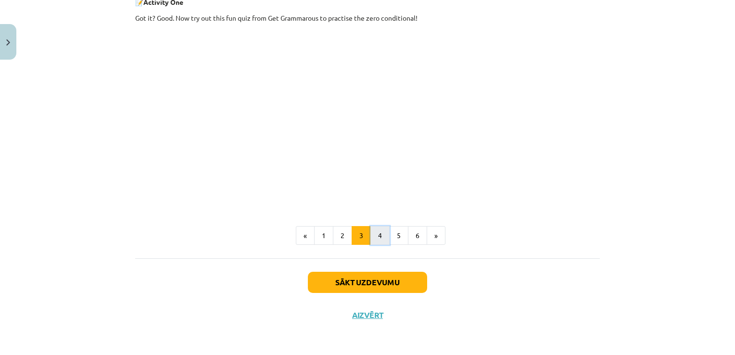
click at [381, 239] on button "4" at bounding box center [379, 235] width 19 height 19
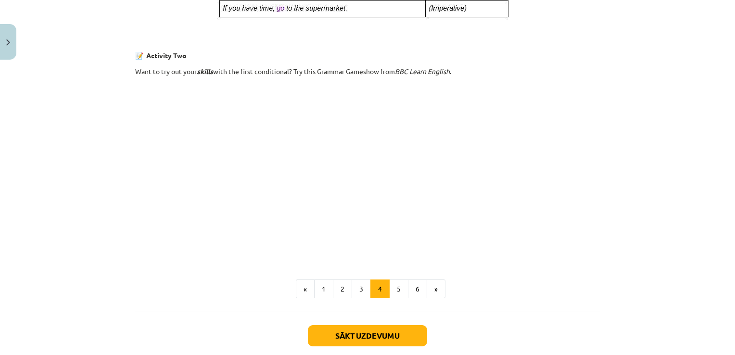
scroll to position [640, 0]
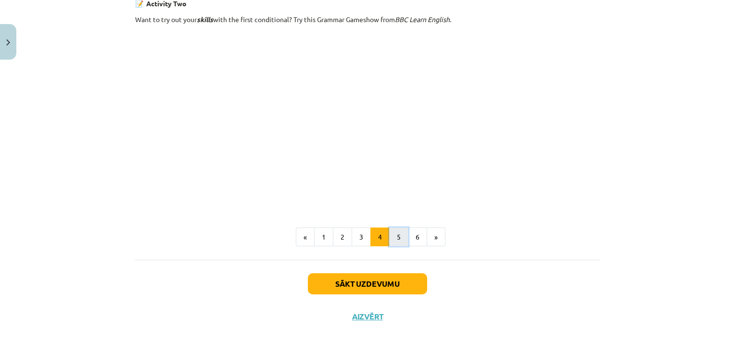
click at [400, 238] on button "5" at bounding box center [398, 237] width 19 height 19
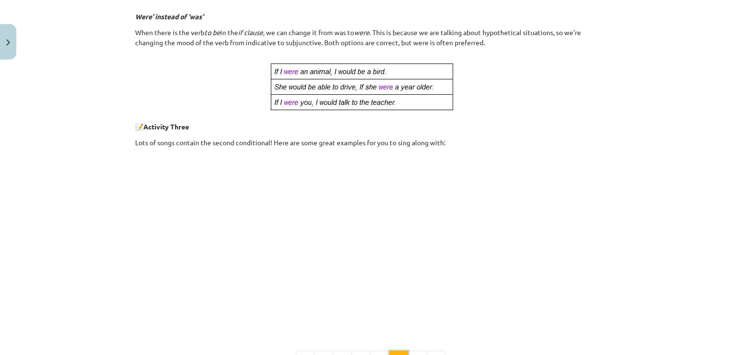
scroll to position [508, 0]
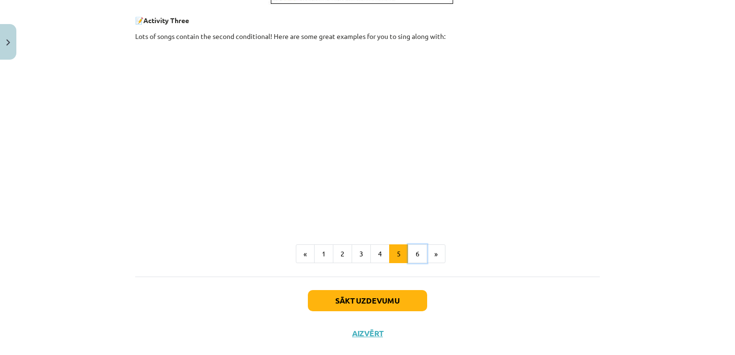
click at [410, 257] on button "6" at bounding box center [417, 253] width 19 height 19
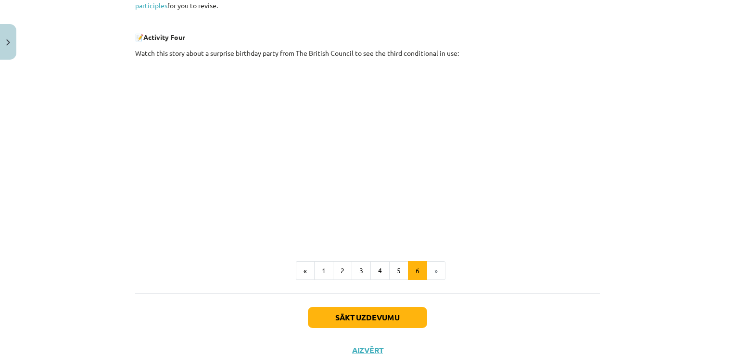
scroll to position [364, 0]
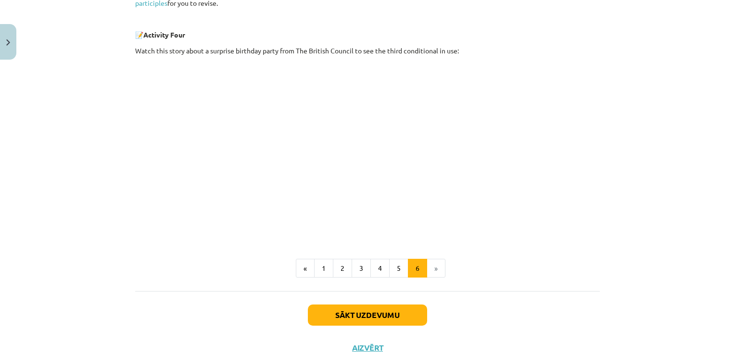
click at [597, 186] on div "8 XP Saņemsi Viegls 233 pilda Apraksts Uzdevums Palīdzība 4. Third conditional …" at bounding box center [367, 32] width 476 height 664
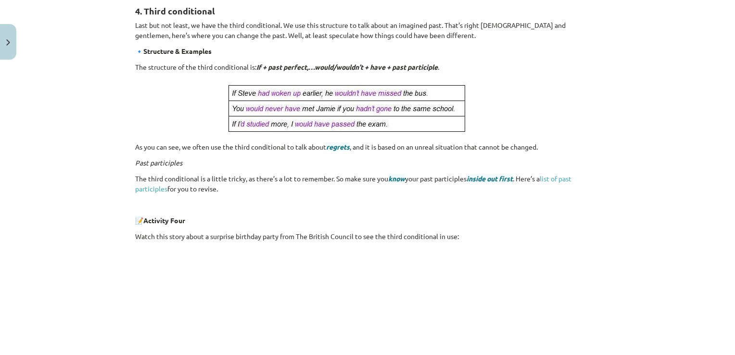
scroll to position [124, 0]
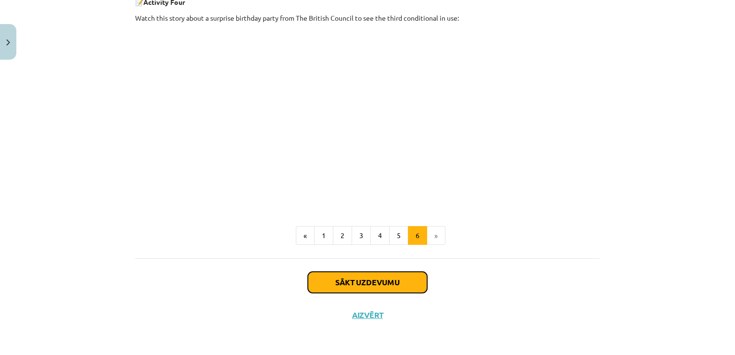
click at [381, 287] on button "Sākt uzdevumu" at bounding box center [367, 282] width 119 height 21
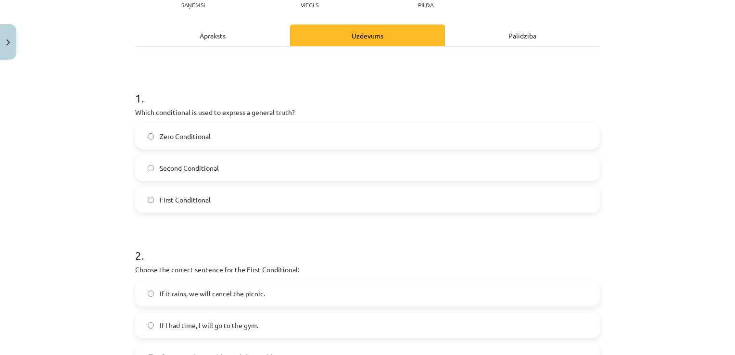
scroll to position [120, 0]
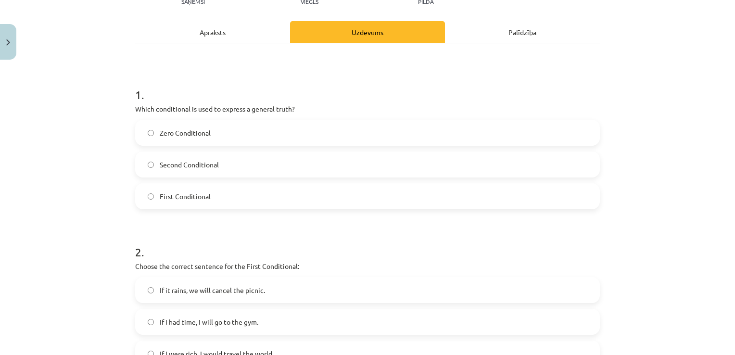
click at [195, 131] on span "Zero Conditional" at bounding box center [185, 133] width 51 height 10
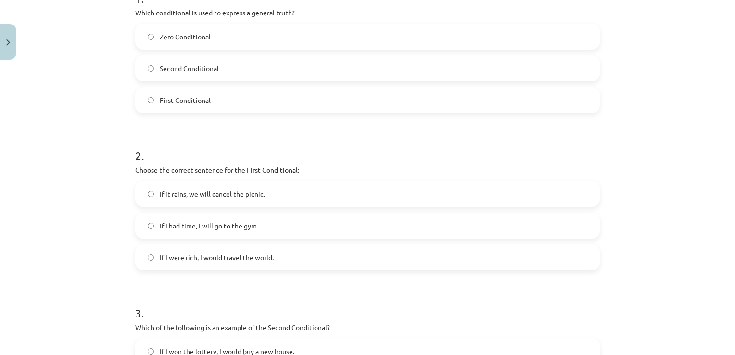
scroll to position [265, 0]
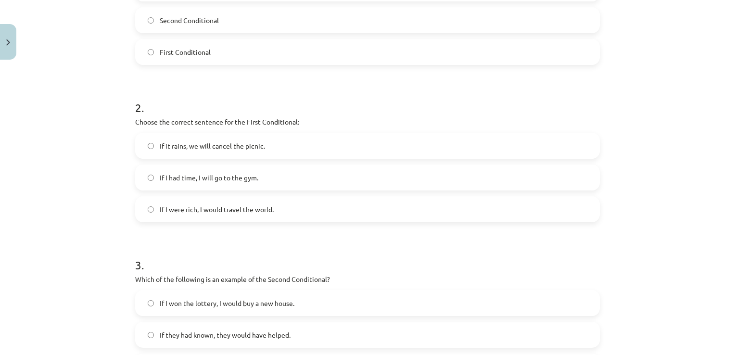
click at [185, 153] on label "If it rains, we will cancel the picnic." at bounding box center [367, 146] width 463 height 24
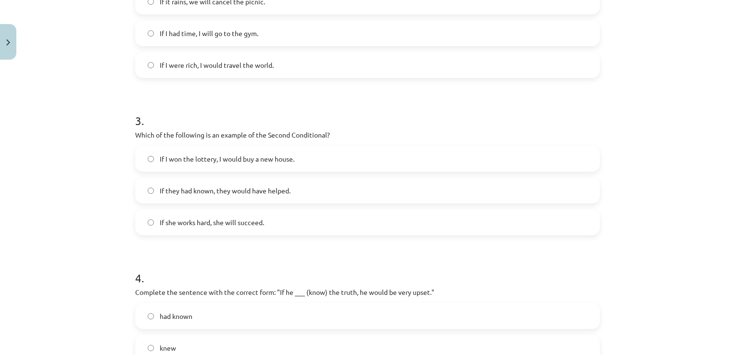
scroll to position [505, 0]
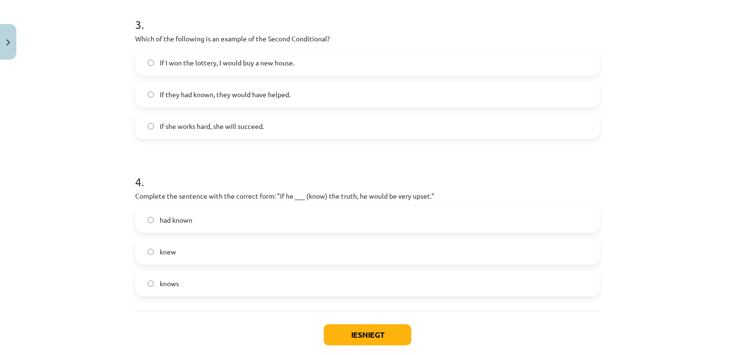
click at [169, 68] on label "If I won the lottery, I would buy a new house." at bounding box center [367, 63] width 463 height 24
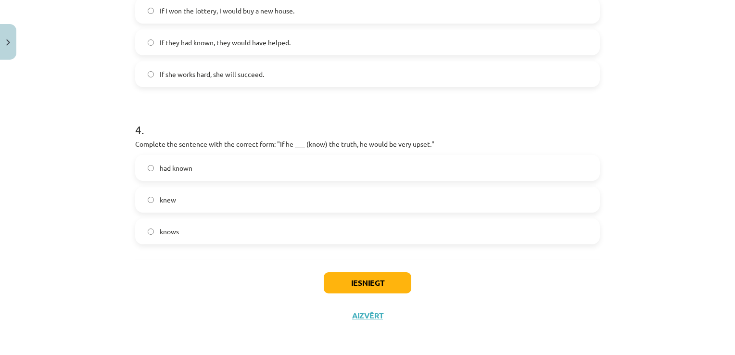
scroll to position [558, 0]
click at [167, 199] on span "knew" at bounding box center [168, 199] width 16 height 10
click at [331, 282] on button "Iesniegt" at bounding box center [368, 282] width 88 height 21
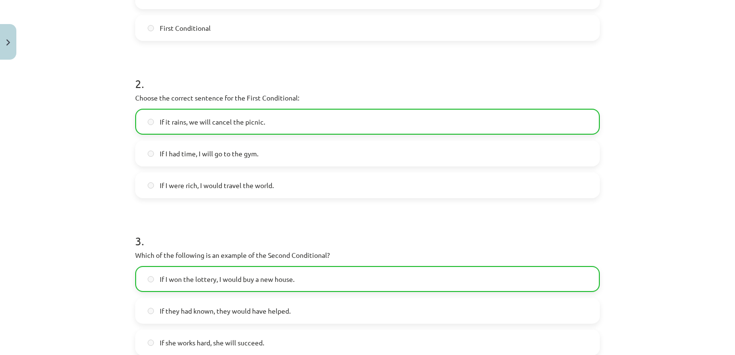
scroll to position [588, 0]
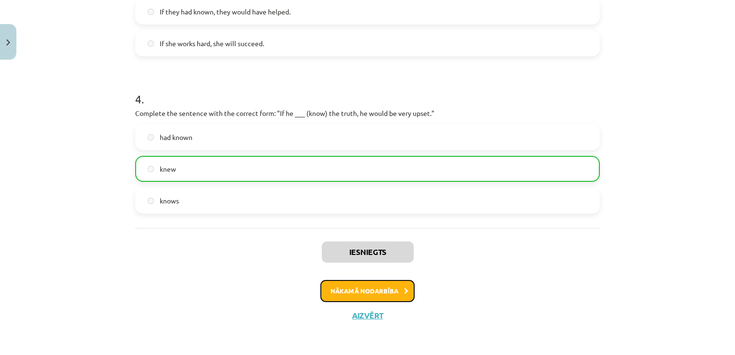
click at [347, 293] on button "Nākamā nodarbība" at bounding box center [367, 291] width 94 height 22
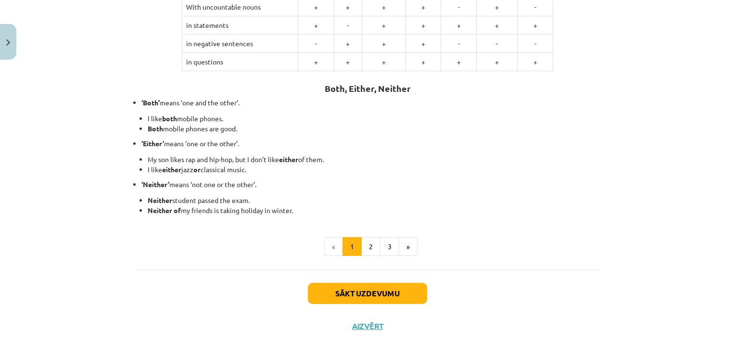
scroll to position [237, 0]
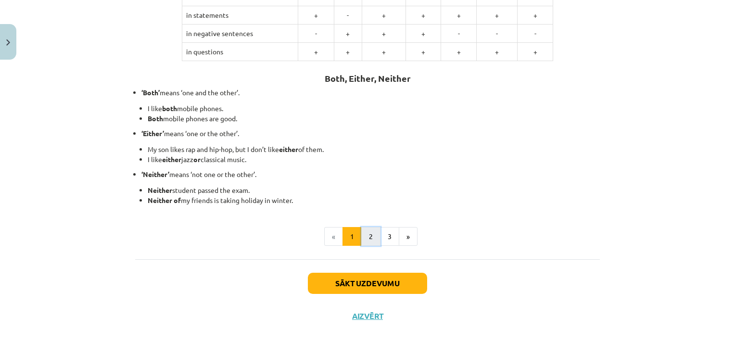
click at [363, 237] on button "2" at bounding box center [370, 236] width 19 height 19
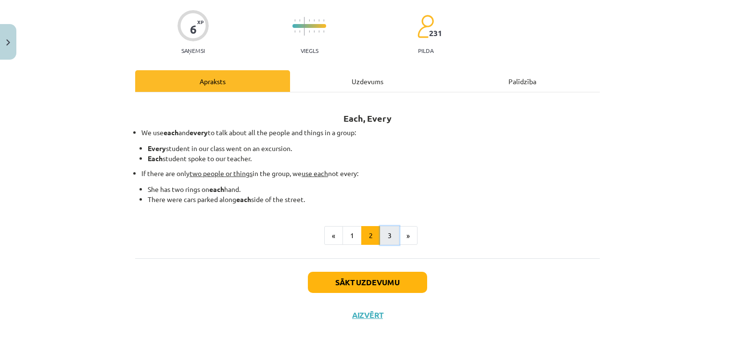
click at [387, 239] on button "3" at bounding box center [389, 235] width 19 height 19
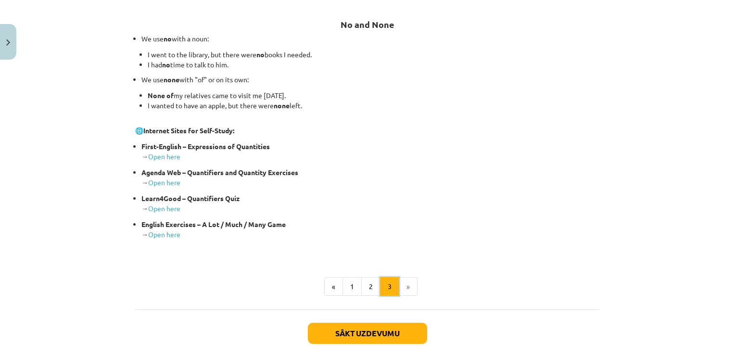
scroll to position [167, 0]
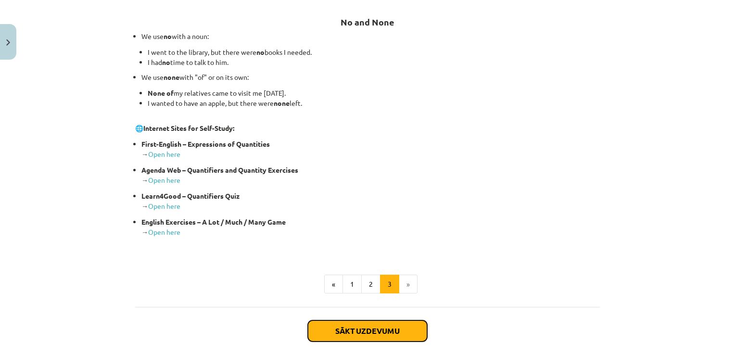
click at [377, 331] on button "Sākt uzdevumu" at bounding box center [367, 330] width 119 height 21
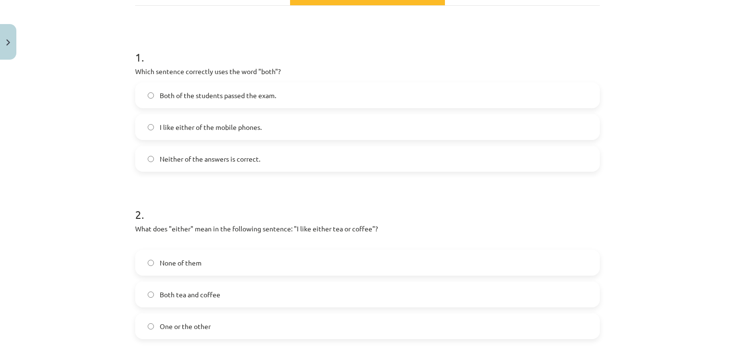
scroll to position [168, 0]
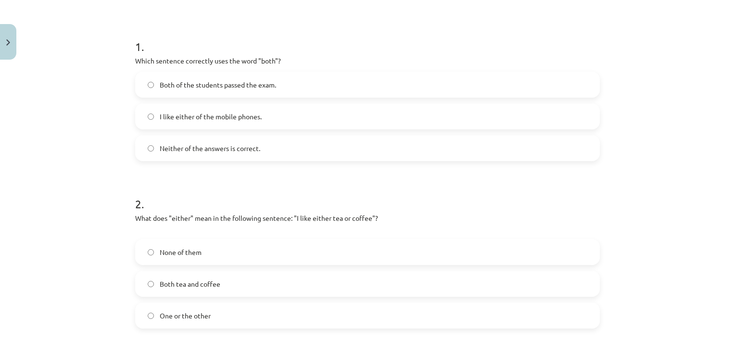
click at [196, 92] on label "Both of the students passed the exam." at bounding box center [367, 85] width 463 height 24
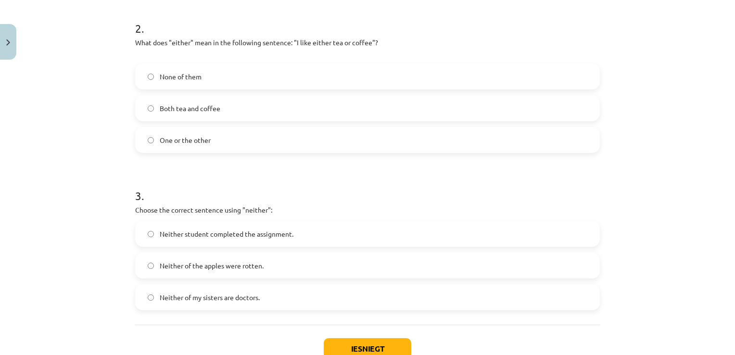
scroll to position [361, 0]
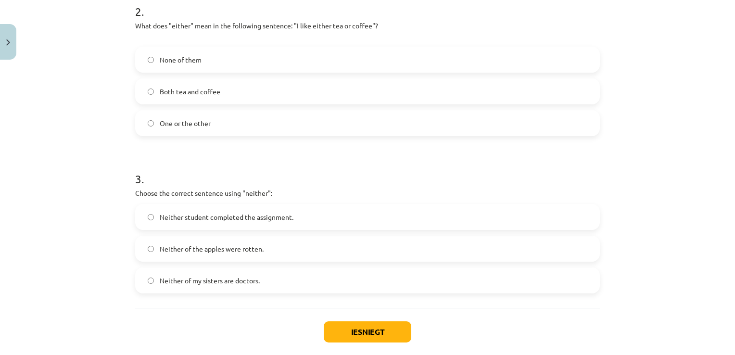
click at [203, 122] on span "One or the other" at bounding box center [185, 123] width 51 height 10
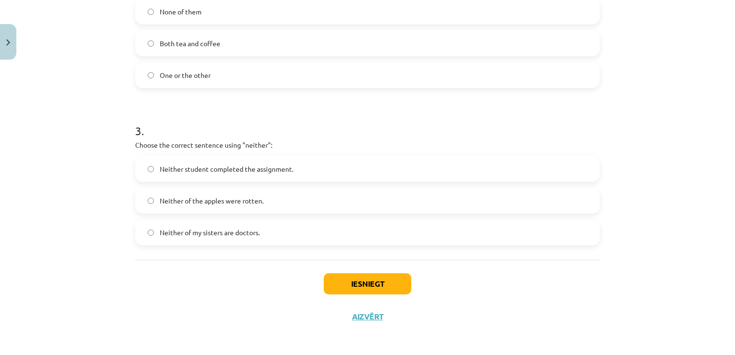
scroll to position [410, 0]
click at [208, 172] on span "Neither student completed the assignment." at bounding box center [227, 168] width 134 height 10
click at [206, 234] on span "Neither of my sisters are doctors." at bounding box center [210, 232] width 100 height 10
click at [204, 173] on label "Neither student completed the assignment." at bounding box center [367, 168] width 463 height 24
click at [213, 228] on span "Neither of my sisters are doctors." at bounding box center [210, 232] width 100 height 10
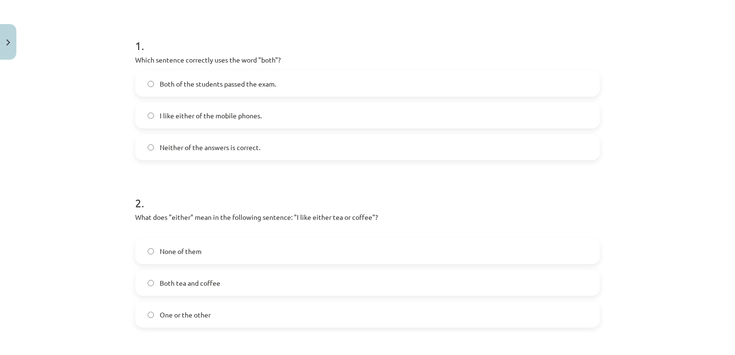
scroll to position [0, 0]
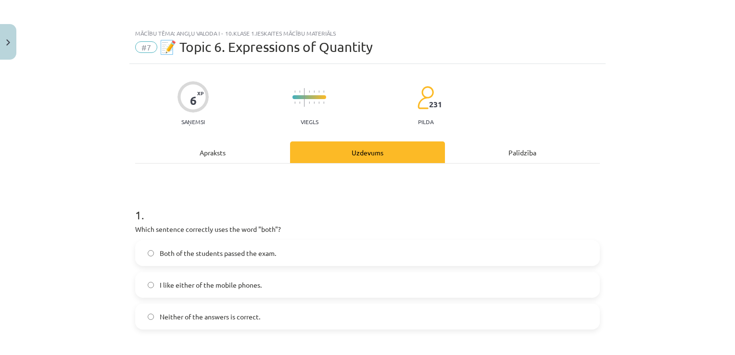
click at [214, 160] on div "Apraksts" at bounding box center [212, 152] width 155 height 22
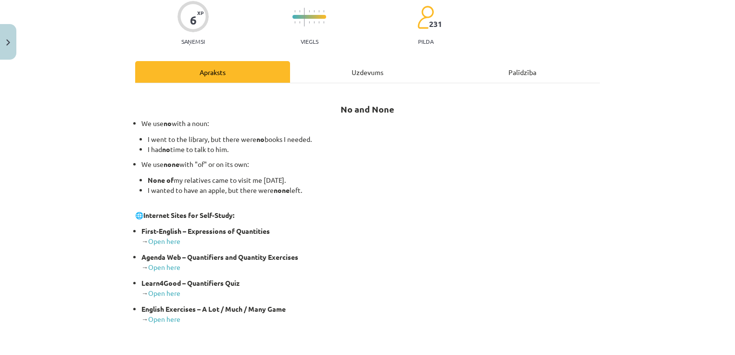
scroll to position [216, 0]
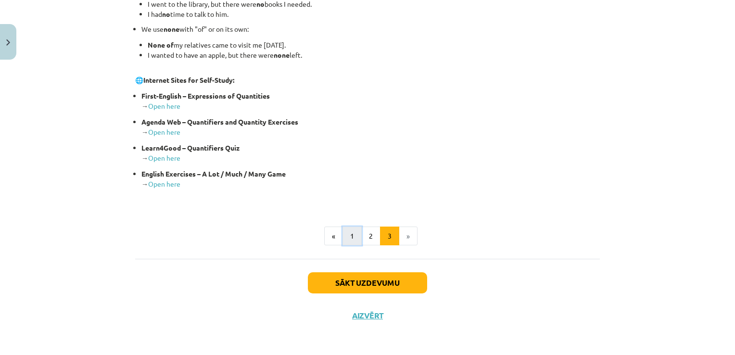
click at [356, 237] on button "1" at bounding box center [352, 236] width 19 height 19
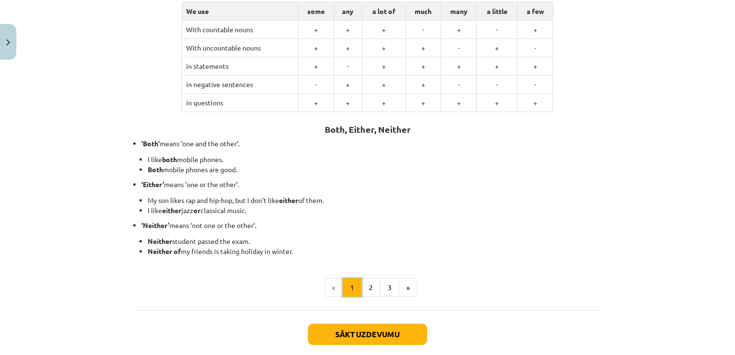
scroll to position [172, 0]
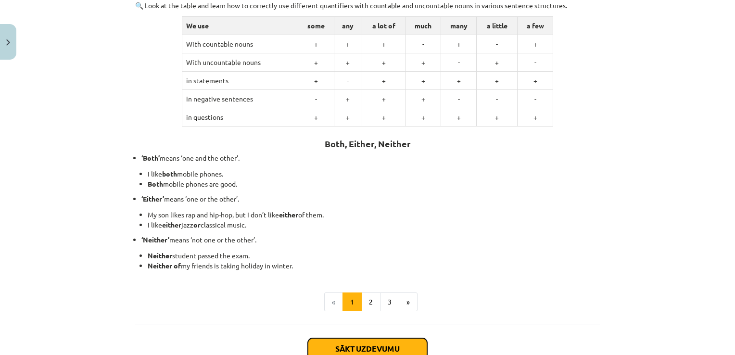
click at [377, 347] on button "Sākt uzdevumu" at bounding box center [367, 348] width 119 height 21
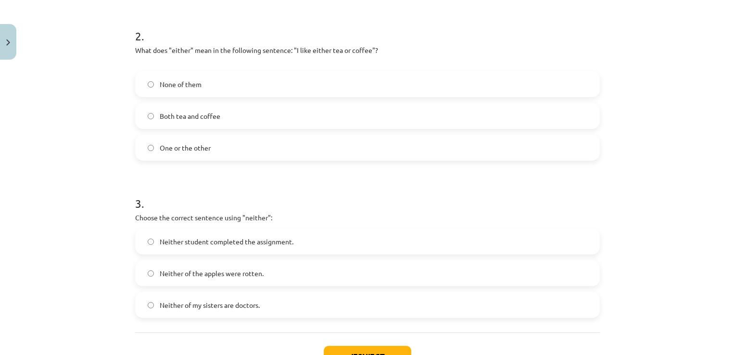
scroll to position [409, 0]
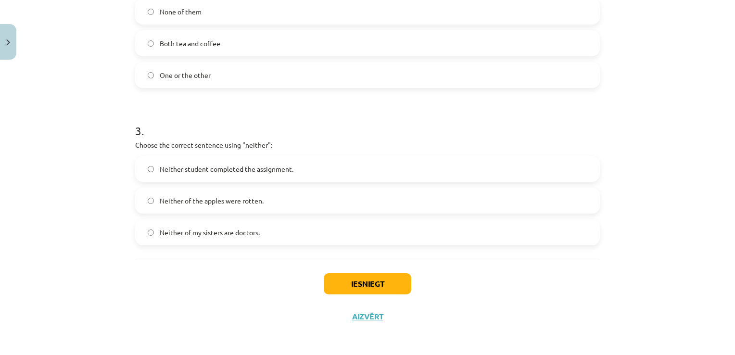
click at [336, 297] on div "Iesniegt Aizvērt" at bounding box center [367, 293] width 465 height 67
click at [333, 286] on button "Iesniegt" at bounding box center [368, 283] width 88 height 21
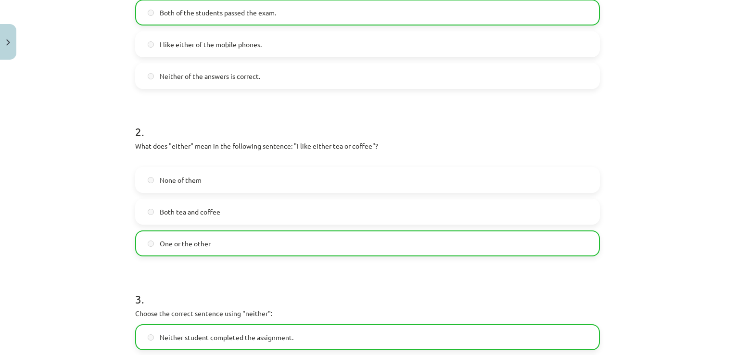
scroll to position [385, 0]
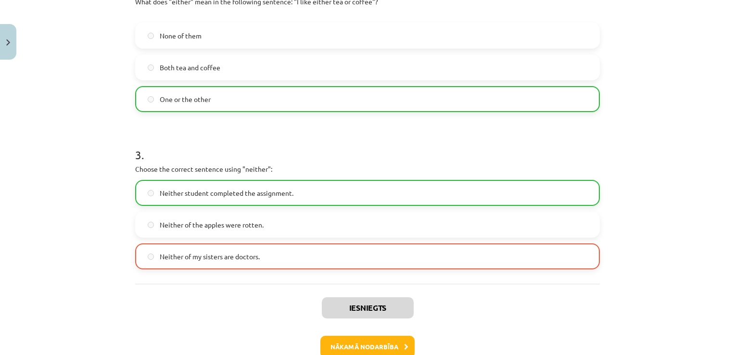
click at [292, 200] on label "Neither student completed the assignment." at bounding box center [367, 193] width 463 height 24
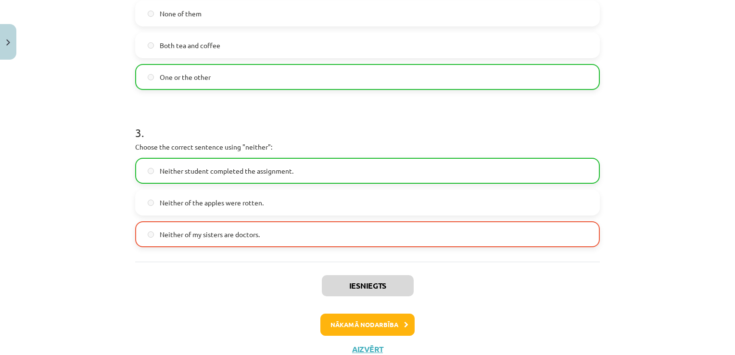
scroll to position [441, 0]
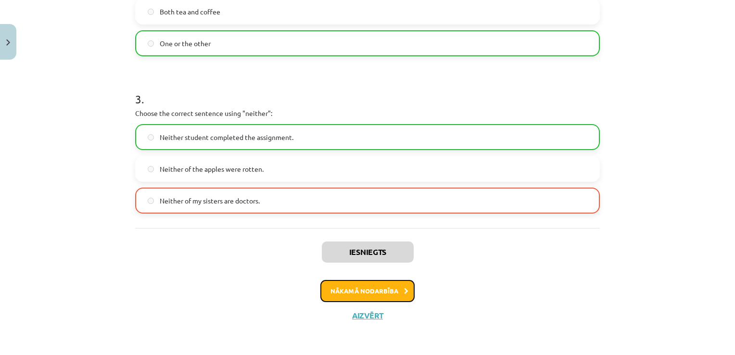
click at [348, 295] on button "Nākamā nodarbība" at bounding box center [367, 291] width 94 height 22
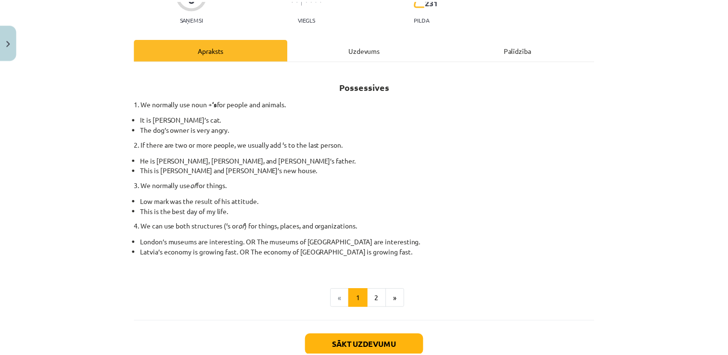
scroll to position [24, 0]
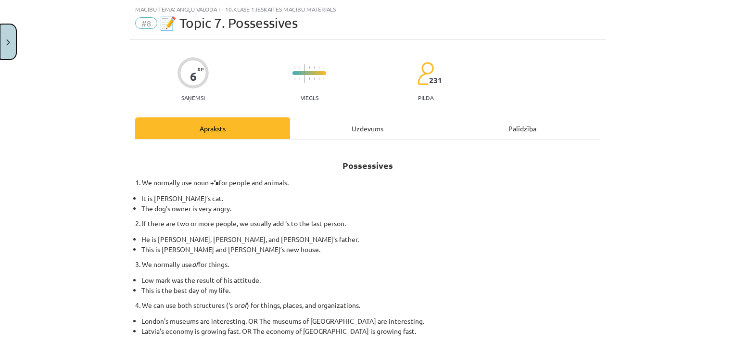
click at [12, 40] on button "Close" at bounding box center [8, 42] width 16 height 36
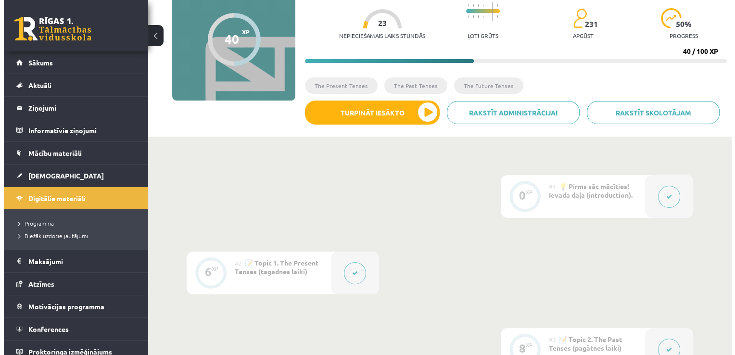
scroll to position [0, 0]
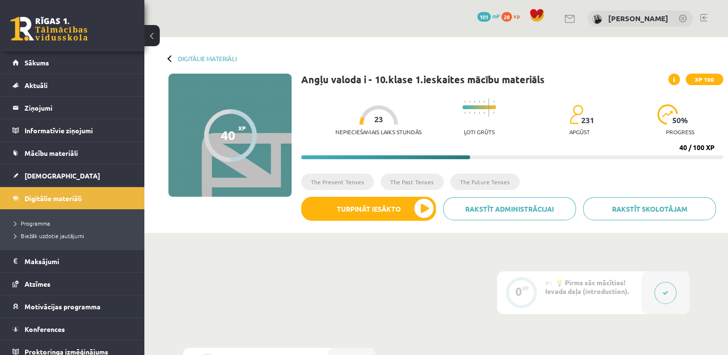
click at [230, 141] on div "40" at bounding box center [228, 135] width 14 height 14
click at [64, 52] on link "Sākums" at bounding box center [73, 62] width 120 height 22
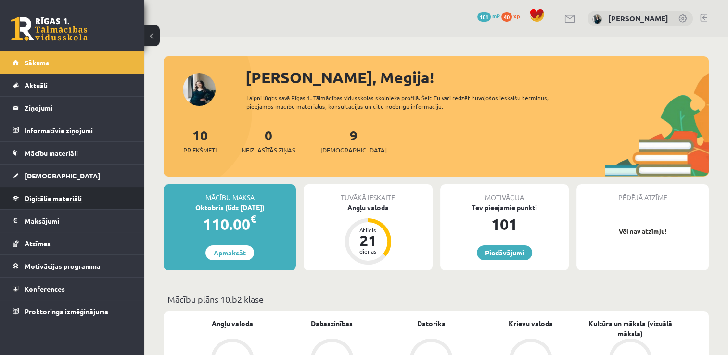
click at [46, 199] on span "Digitālie materiāli" at bounding box center [53, 198] width 57 height 9
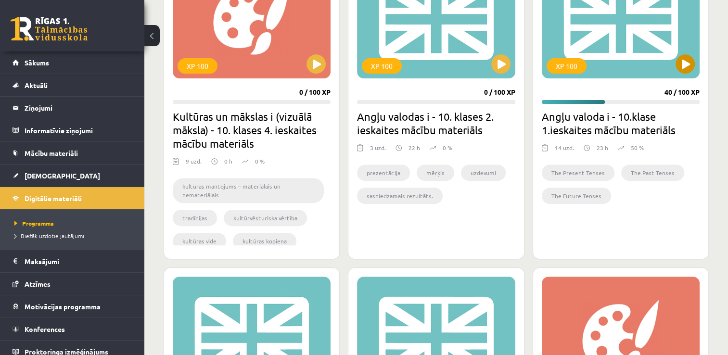
scroll to position [337, 0]
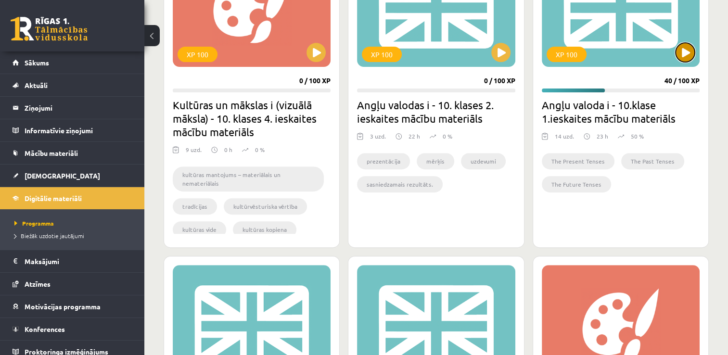
click at [680, 52] on button at bounding box center [684, 52] width 19 height 19
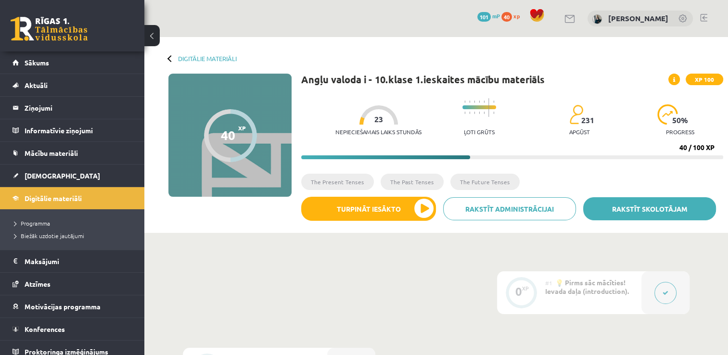
click at [618, 211] on link "Rakstīt skolotājam" at bounding box center [649, 208] width 133 height 23
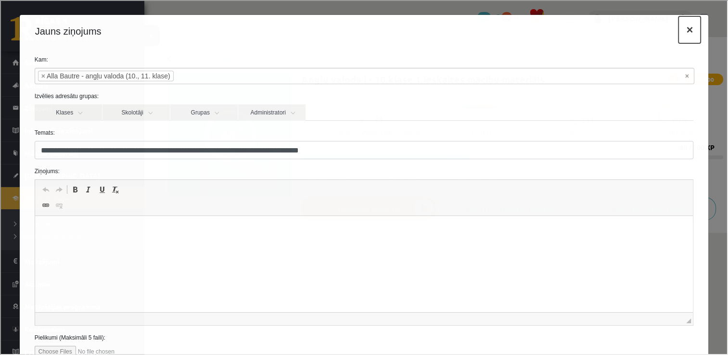
click at [682, 32] on button "×" at bounding box center [688, 28] width 22 height 27
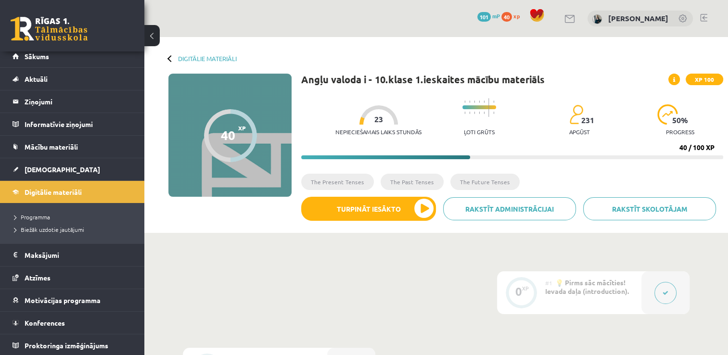
click at [703, 15] on link at bounding box center [703, 18] width 7 height 8
